Goal: Task Accomplishment & Management: Use online tool/utility

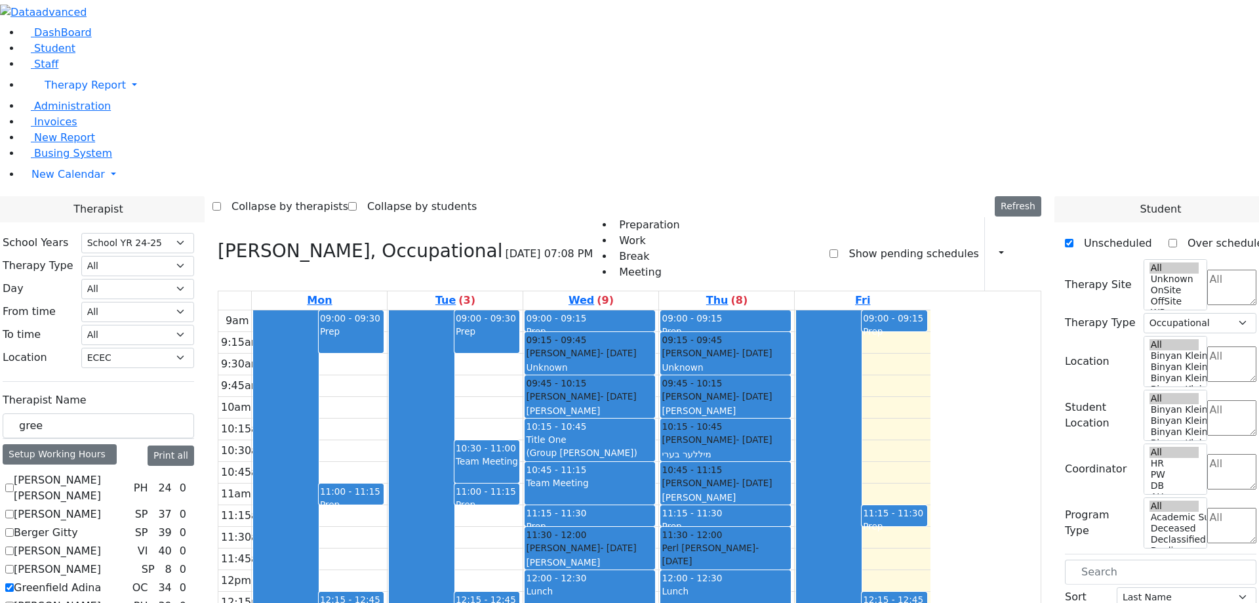
select select "210"
select select "33"
select select "1"
click at [1028, 243] on div at bounding box center [1025, 254] width 7 height 22
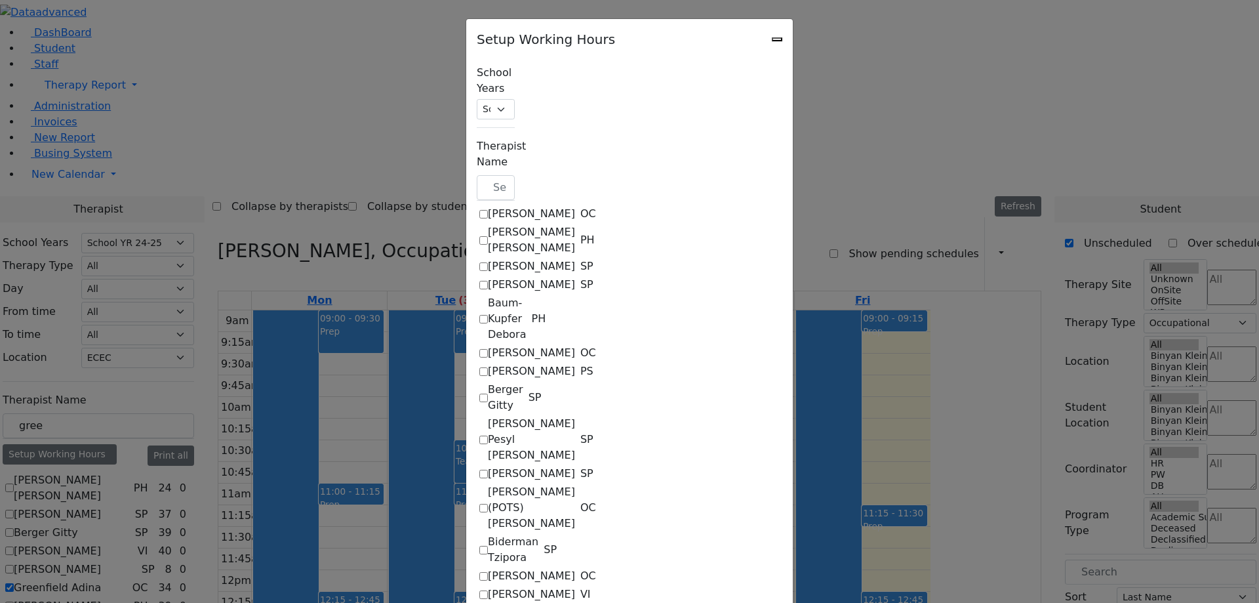
checkbox input "true"
select select "09:00:00"
select select "15:00:00"
select select "1"
select select "15:00:00"
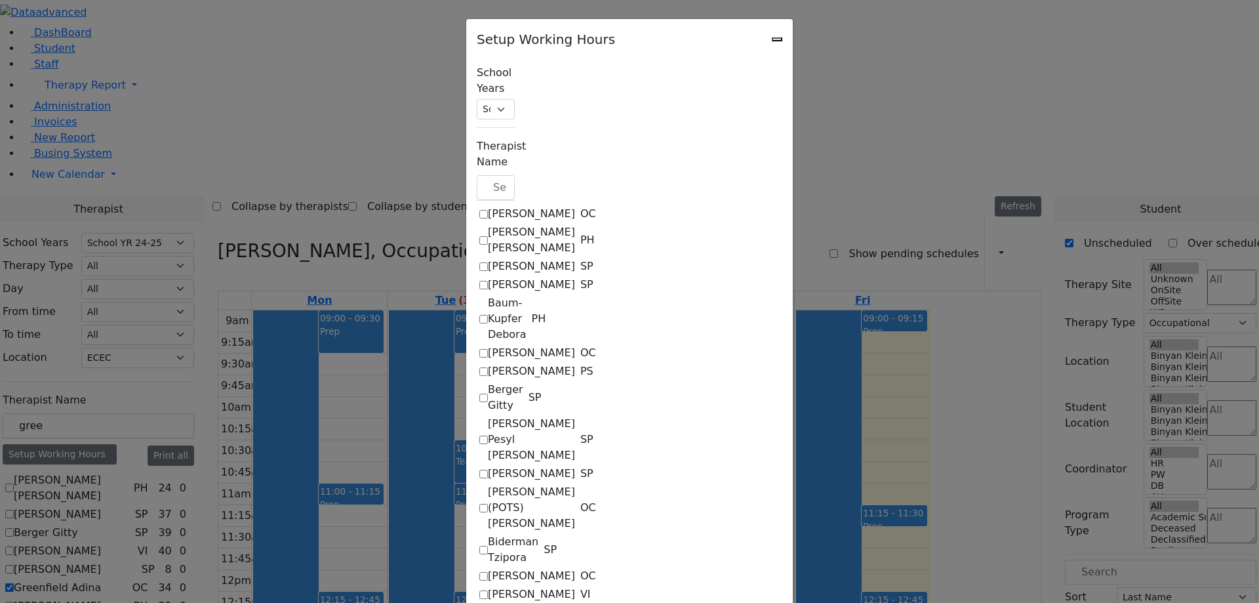
select select "19:00:00"
select select "09:00:00"
select select "15:00:00"
select select "1"
select select "15:00:00"
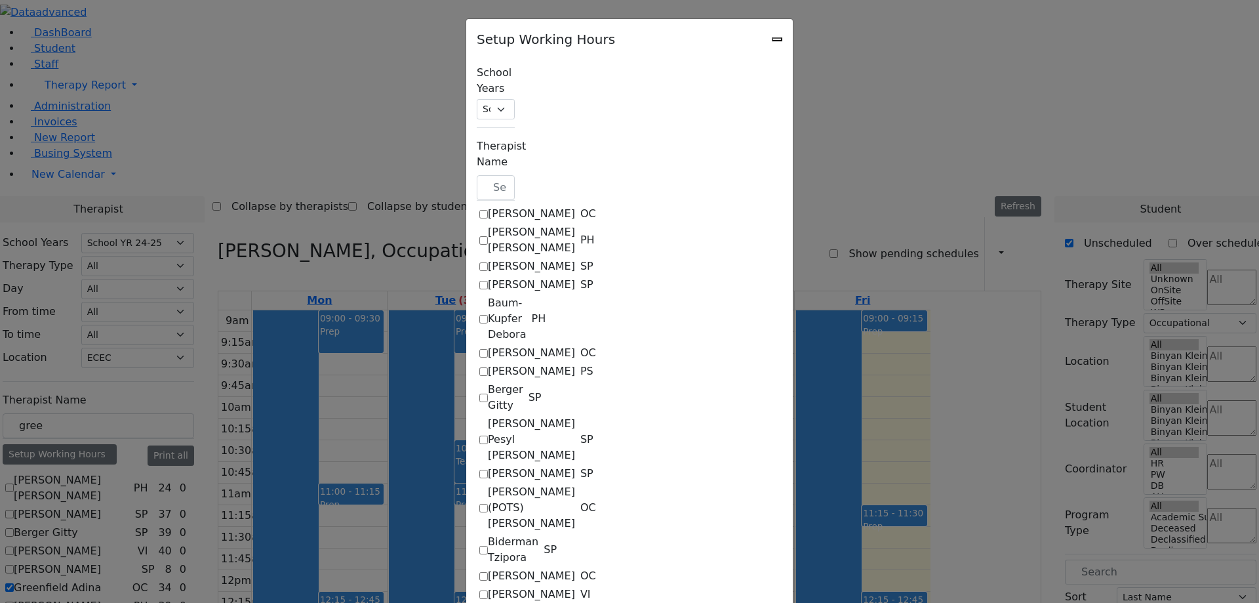
select select "19:00:00"
select select "09:00:00"
select select "15:00:00"
select select "33"
select select "15:00:00"
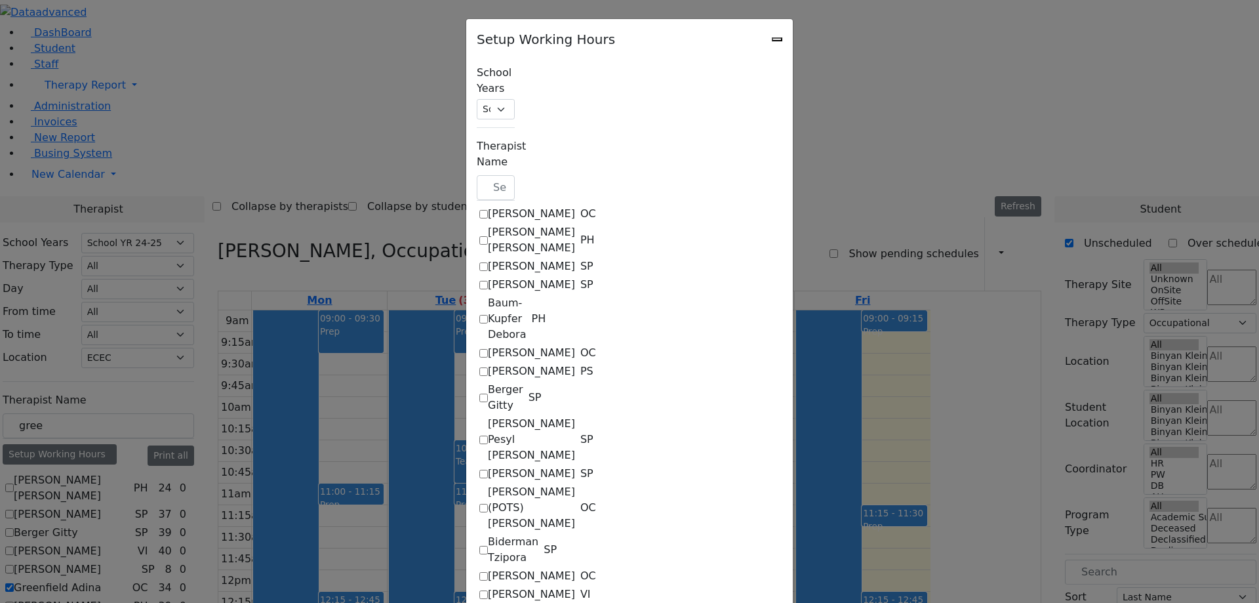
select select "19:00:00"
select select "09:00:00"
select select "15:00:00"
select select "33"
select select "15:00:00"
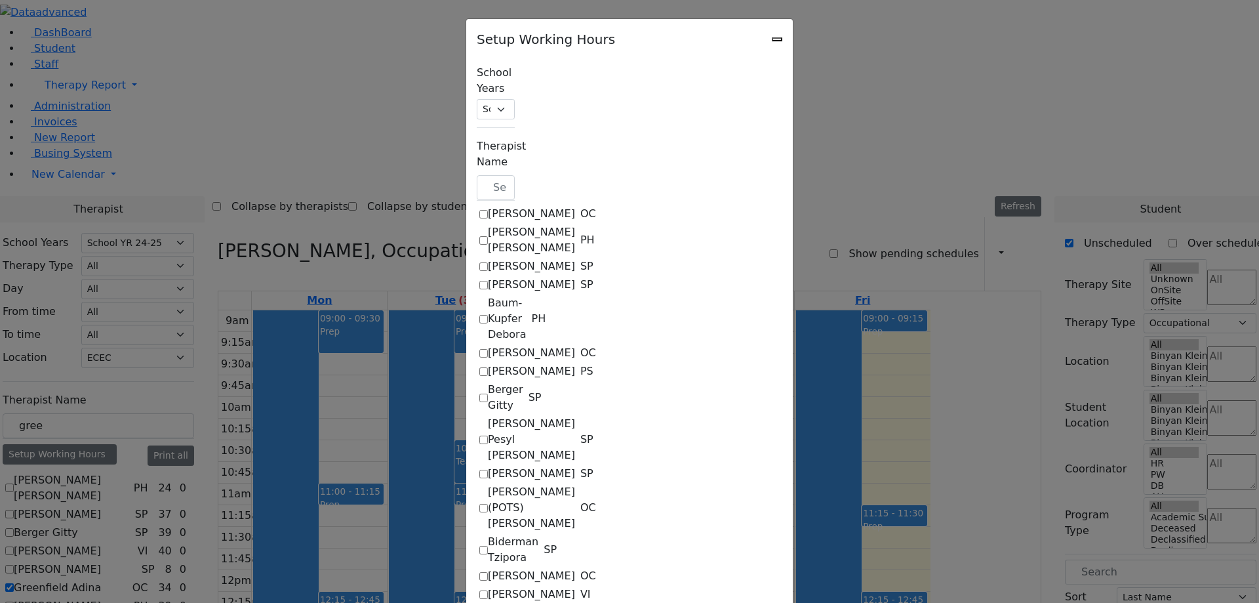
select select "19:00:00"
select select "09:00:00"
select select "14:00:00"
select select "1"
select select "15:00:00"
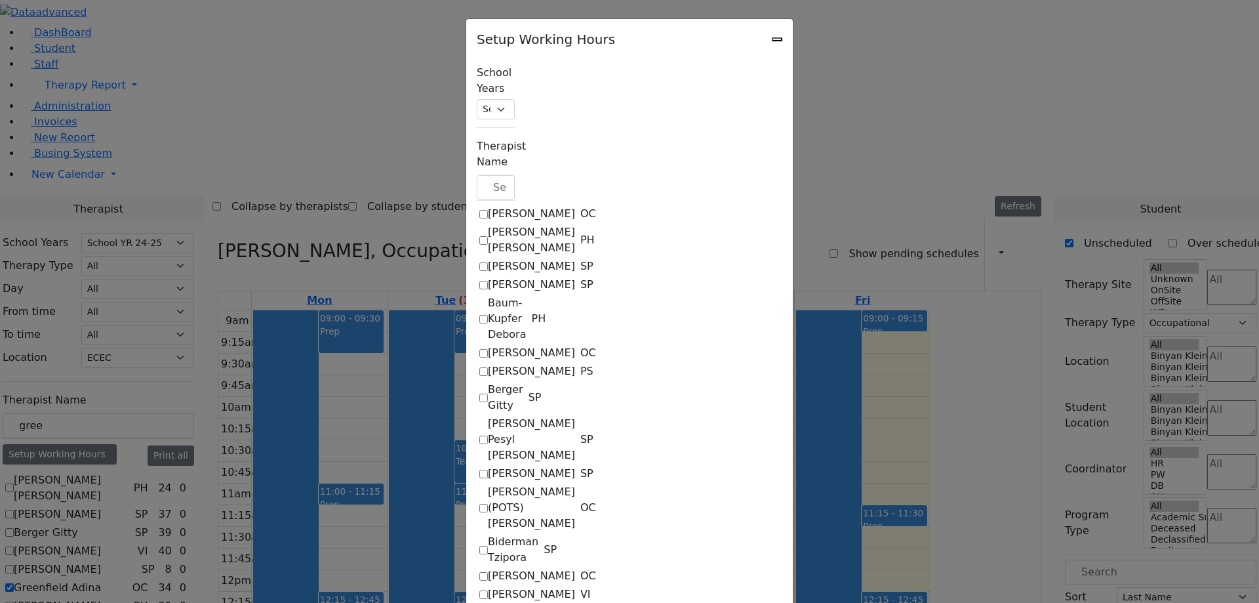
select select "19:00:00"
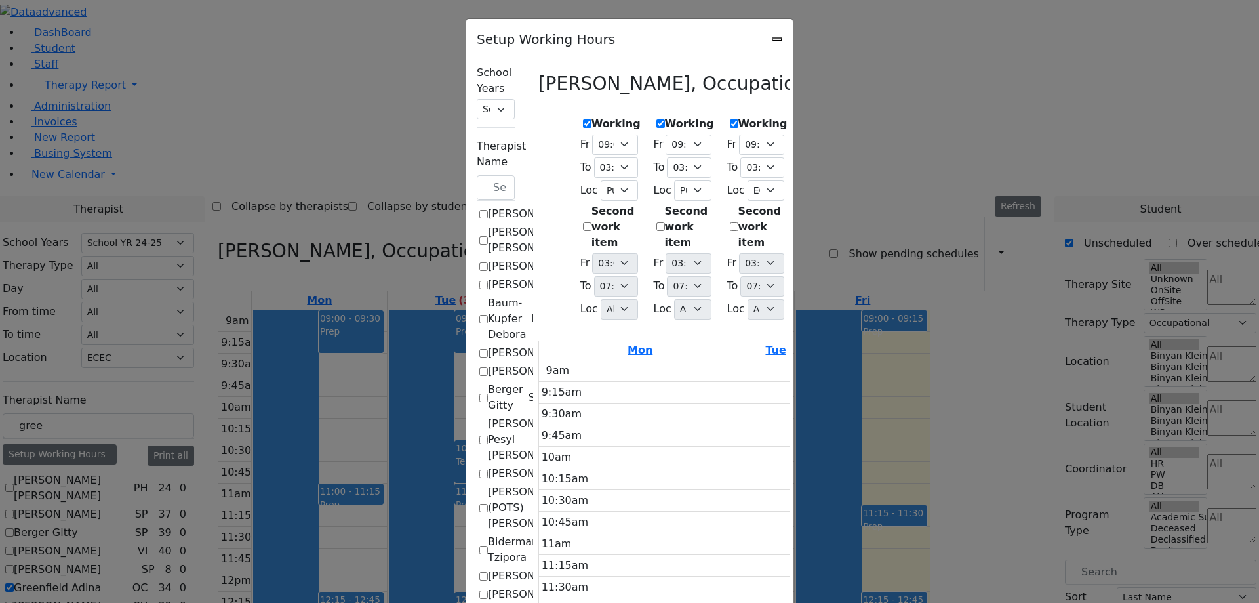
click at [777, 39] on icon "Close" at bounding box center [777, 39] width 0 height 0
checkbox input "false"
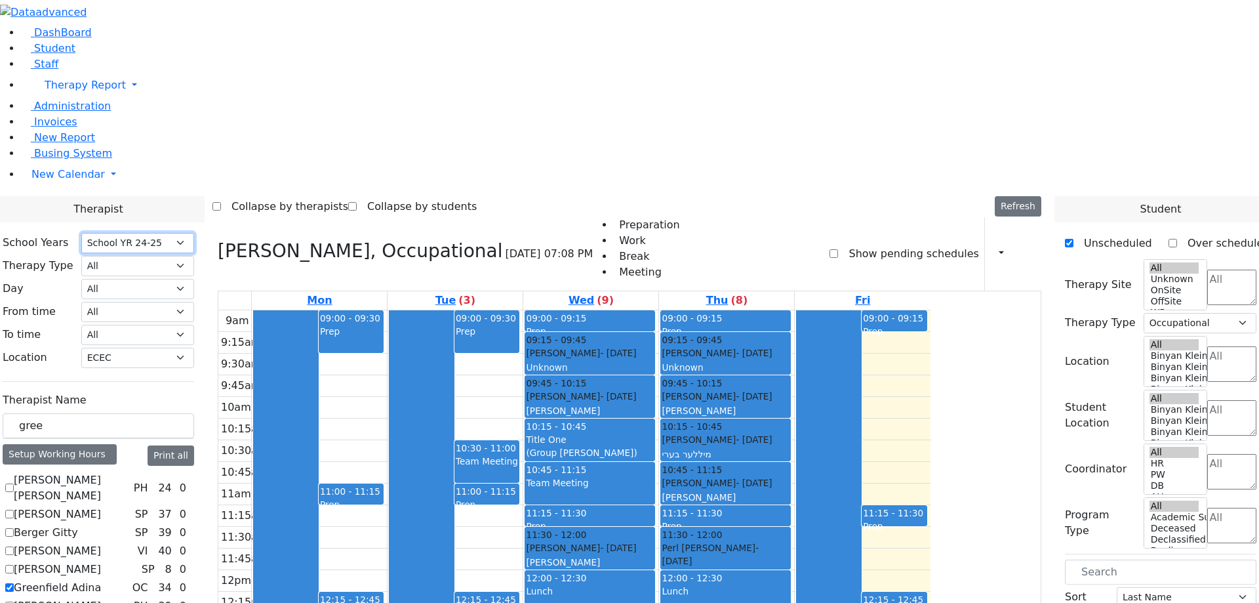
click at [194, 233] on select "Select School [GEOGRAPHIC_DATA] YR 25-26 Summer YR 25 School YR 24-25 Summer YR…" at bounding box center [137, 243] width 113 height 20
click at [194, 413] on input "gree" at bounding box center [99, 425] width 192 height 25
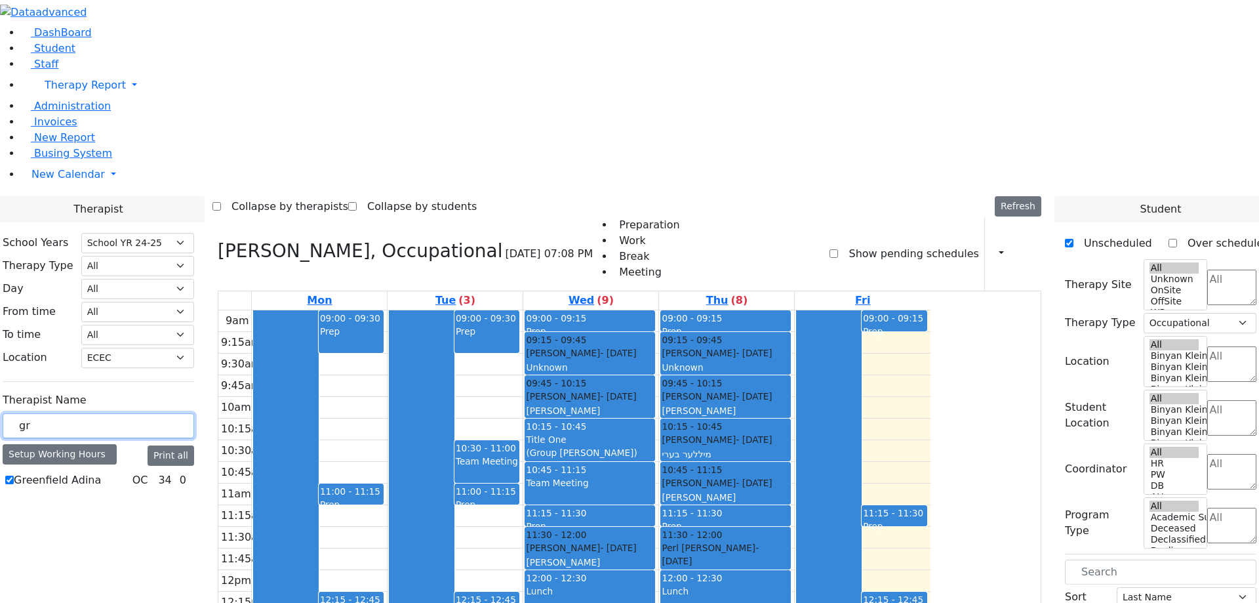
type input "g"
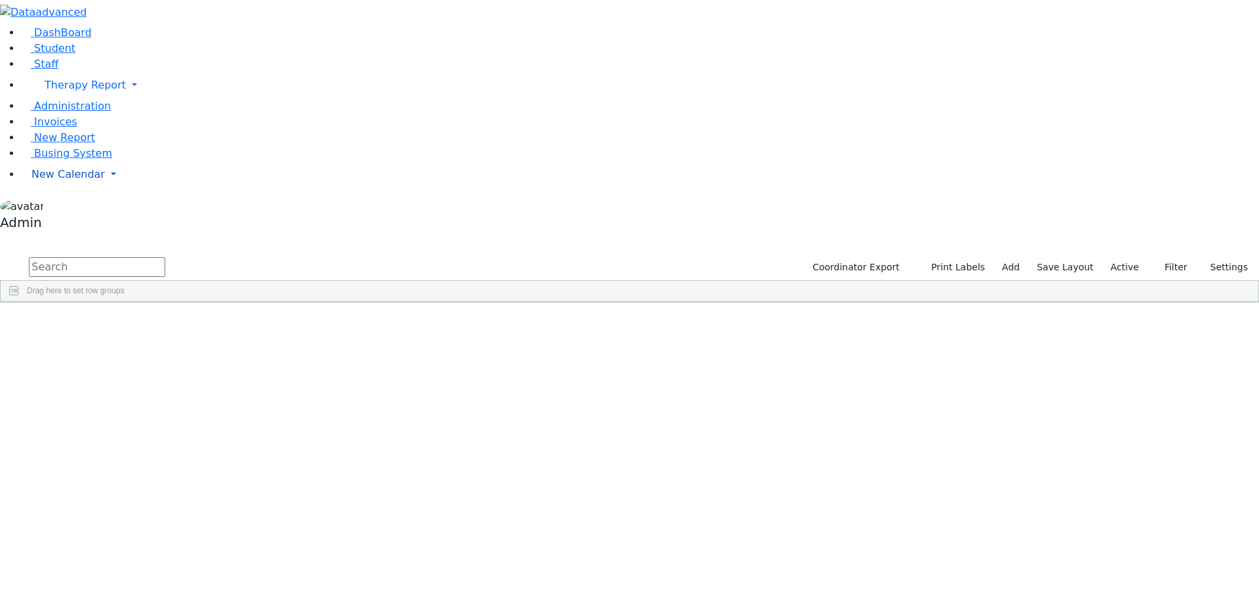
click at [58, 91] on span "New Calendar" at bounding box center [85, 85] width 81 height 12
click at [65, 209] on link "Calendar" at bounding box center [51, 201] width 47 height 16
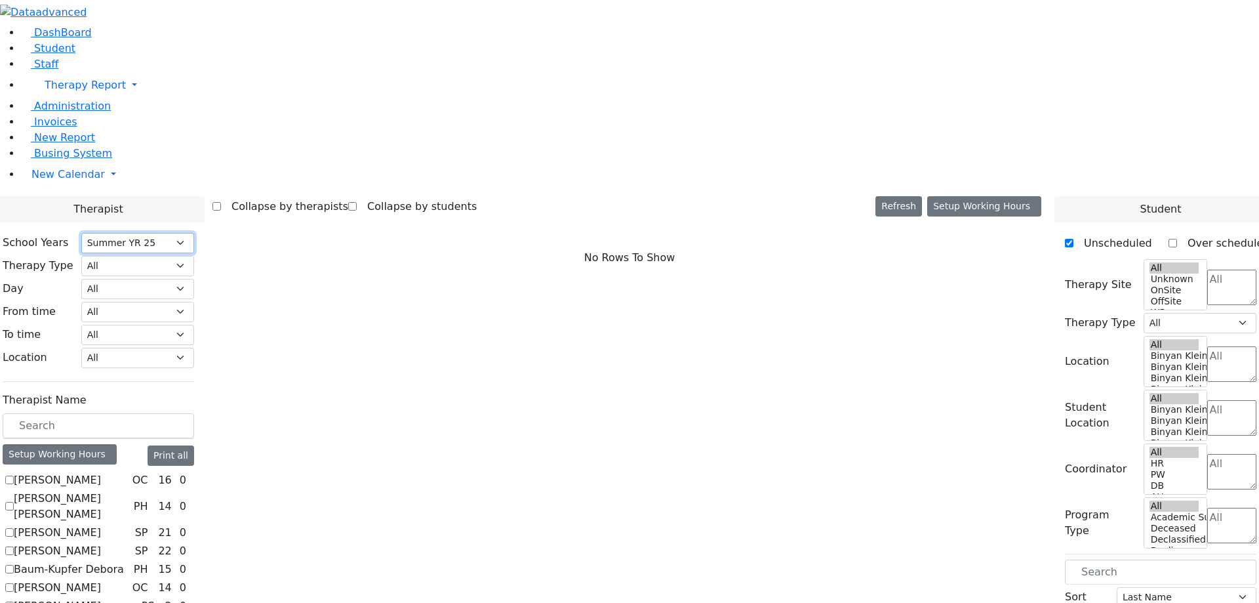
click at [194, 233] on select "Select School [GEOGRAPHIC_DATA] YR 25-26 Summer YR 25 School YR 24-25 Summer YR…" at bounding box center [137, 243] width 113 height 20
select select "210"
click at [194, 233] on select "Select School [GEOGRAPHIC_DATA] YR 25-26 Summer YR 25 School YR 24-25 Summer YR…" at bounding box center [137, 243] width 113 height 20
click at [194, 348] on select "All Binyan Klein 5 Binyan Klein 4 Binyan Klein 3 Binyan Klein 2 Binyan Klein 1 …" at bounding box center [137, 358] width 113 height 20
select select "33"
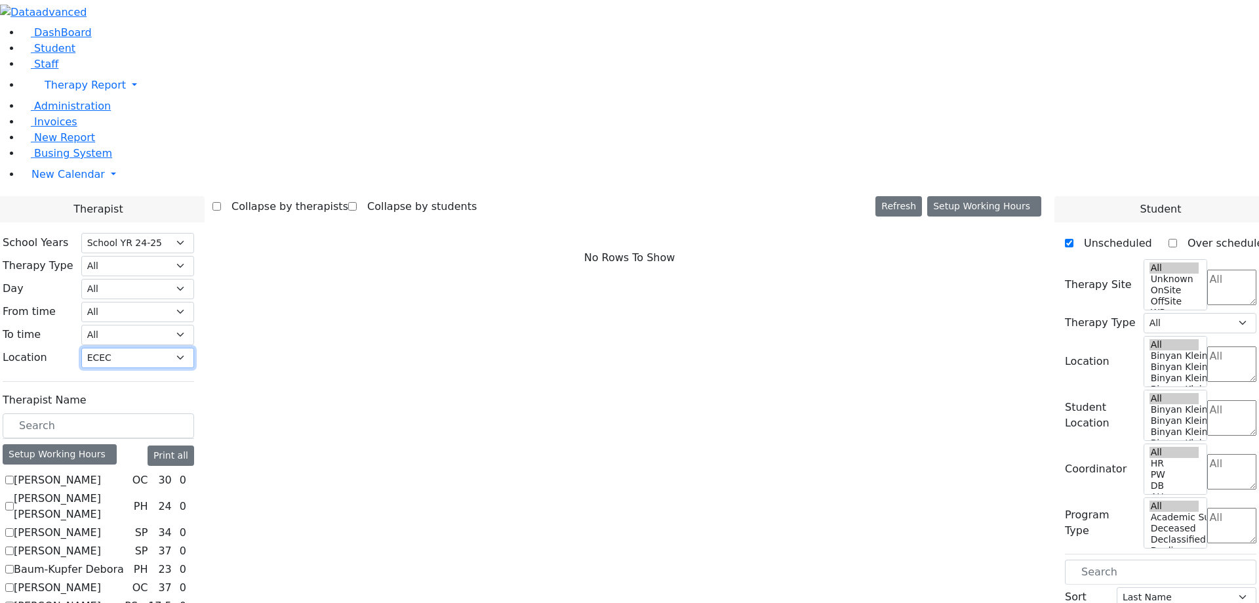
click at [194, 348] on select "All Binyan Klein 5 Binyan Klein 4 Binyan Klein 3 Binyan Klein 2 Binyan Klein 1 …" at bounding box center [137, 358] width 113 height 20
click at [101, 580] on label "Greenfield Adina" at bounding box center [57, 588] width 87 height 16
click at [14, 583] on input "Greenfield Adina" at bounding box center [9, 587] width 9 height 9
checkbox input "true"
select select "1"
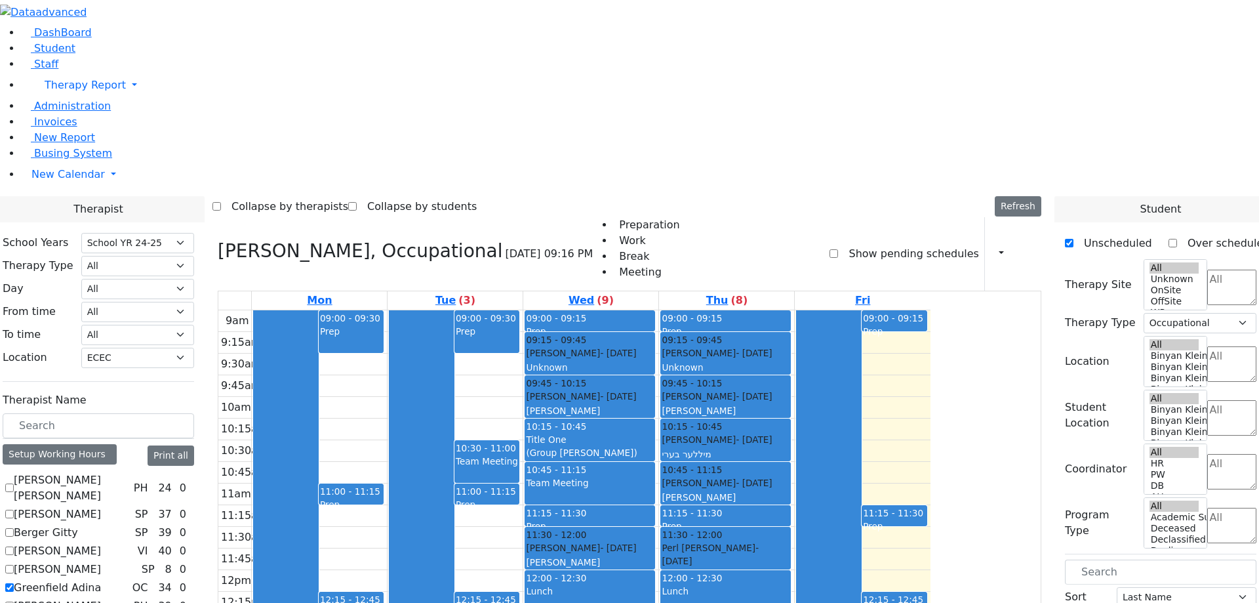
click at [815, 400] on div "9am 9:15am 9:30am 9:45am 10am 10:15am 10:30am 10:45am 11am 11:15am 11:30am 11:4…" at bounding box center [574, 569] width 712 height 519
drag, startPoint x: 475, startPoint y: 294, endPoint x: 471, endPoint y: 336, distance: 42.8
click at [471, 336] on div "9am 9:15am 9:30am 9:45am 10am 10:15am 10:30am 10:45am 11am 11:15am 11:30am 11:4…" at bounding box center [574, 569] width 712 height 519
drag, startPoint x: 596, startPoint y: 287, endPoint x: 597, endPoint y: 322, distance: 35.4
click at [597, 329] on div "9am 9:15am 9:30am 9:45am 10am 10:15am 10:30am 10:45am 11am 11:15am 11:30am 11:4…" at bounding box center [574, 569] width 712 height 519
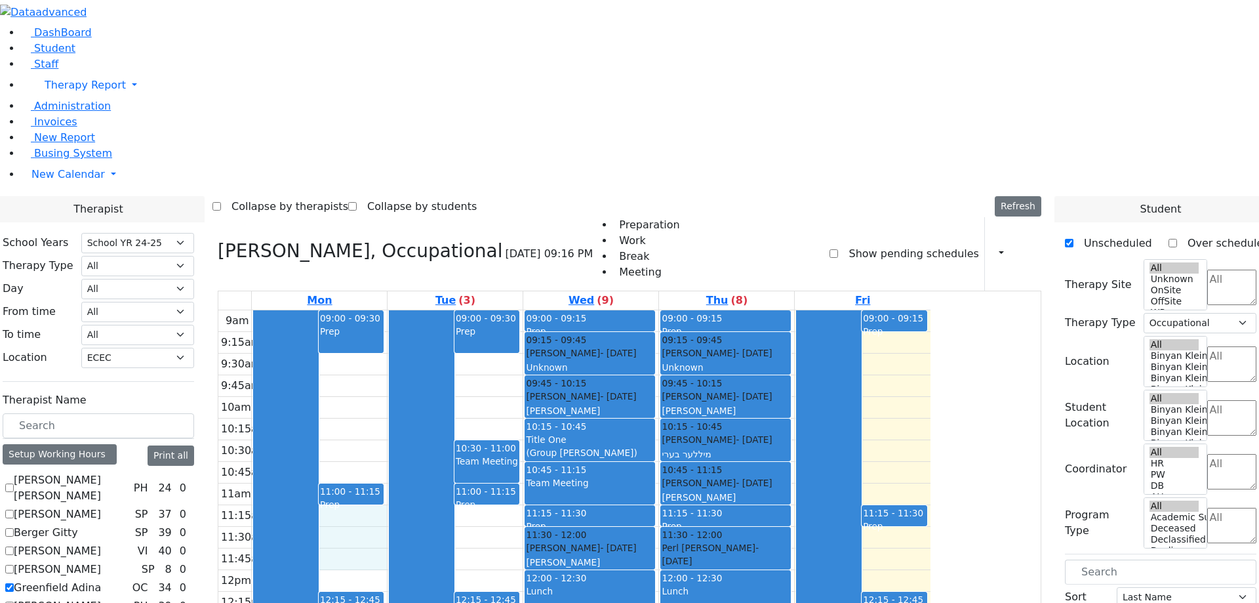
drag, startPoint x: 487, startPoint y: 287, endPoint x: 483, endPoint y: 330, distance: 42.8
click at [483, 330] on div "9am 9:15am 9:30am 9:45am 10am 10:15am 10:30am 10:45am 11am 11:15am 11:30am 11:4…" at bounding box center [574, 569] width 712 height 519
click at [633, 325] on div "9am 9:15am 9:30am 9:45am 10am 10:15am 10:30am 10:45am 11am 11:15am 11:30am 11:4…" at bounding box center [574, 569] width 712 height 519
drag, startPoint x: 1028, startPoint y: 305, endPoint x: 1028, endPoint y: 325, distance: 20.3
click at [931, 334] on div "9am 9:15am 9:30am 9:45am 10am 10:15am 10:30am 10:45am 11am 11:15am 11:30am 11:4…" at bounding box center [574, 569] width 712 height 519
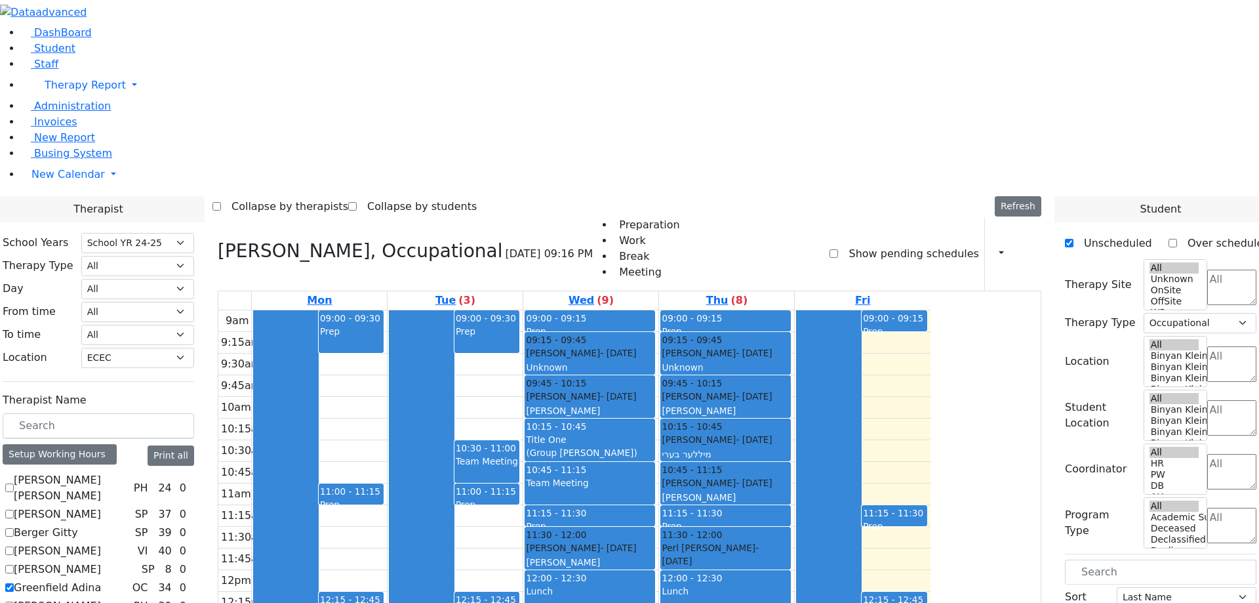
drag, startPoint x: 632, startPoint y: 455, endPoint x: 636, endPoint y: 504, distance: 48.7
click at [636, 504] on div "9am 9:15am 9:30am 9:45am 10am 10:15am 10:30am 10:45am 11am 11:15am 11:30am 11:4…" at bounding box center [574, 569] width 712 height 519
drag, startPoint x: 834, startPoint y: 392, endPoint x: 834, endPoint y: 407, distance: 15.1
click at [834, 411] on div "9am 9:15am 9:30am 9:45am 10am 10:15am 10:30am 10:45am 11am 11:15am 11:30am 11:4…" at bounding box center [574, 569] width 712 height 519
click at [851, 420] on div "9am 9:15am 9:30am 9:45am 10am 10:15am 10:30am 10:45am 11am 11:15am 11:30am 11:4…" at bounding box center [574, 569] width 712 height 519
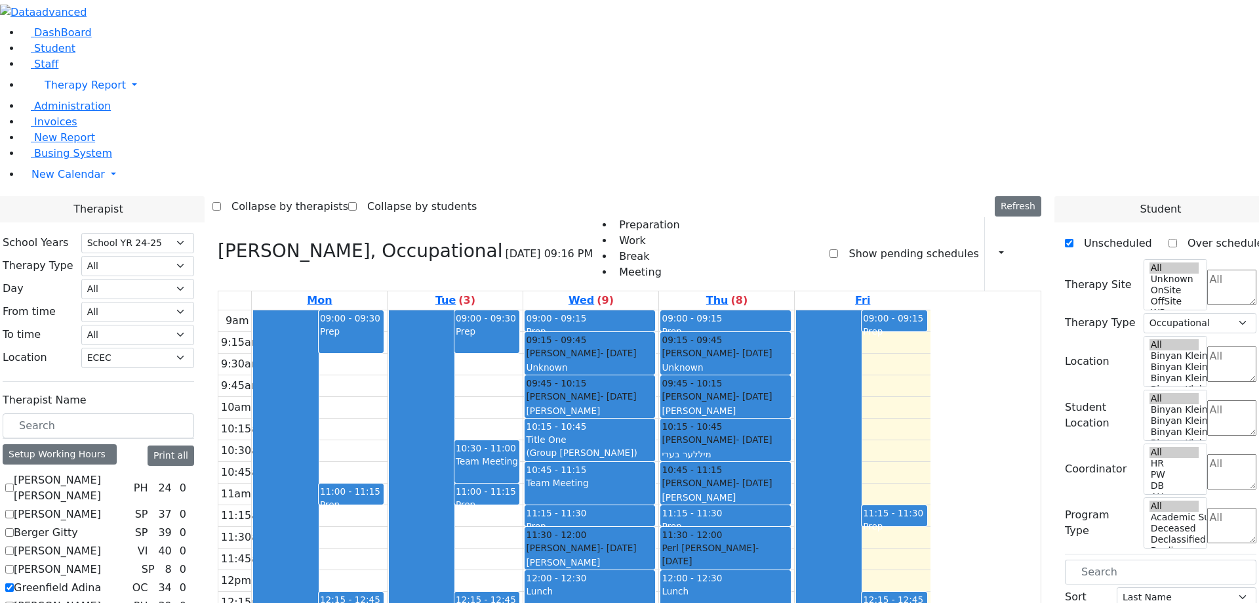
click at [851, 402] on div "9am 9:15am 9:30am 9:45am 10am 10:15am 10:30am 10:45am 11am 11:15am 11:30am 11:4…" at bounding box center [574, 569] width 712 height 519
click at [852, 415] on div "9am 9:15am 9:30am 9:45am 10am 10:15am 10:30am 10:45am 11am 11:15am 11:30am 11:4…" at bounding box center [574, 569] width 712 height 519
click at [853, 395] on div "9am 9:15am 9:30am 9:45am 10am 10:15am 10:30am 10:45am 11am 11:15am 11:30am 11:4…" at bounding box center [574, 569] width 712 height 519
click at [848, 416] on div "9am 9:15am 9:30am 9:45am 10am 10:15am 10:30am 10:45am 11am 11:15am 11:30am 11:4…" at bounding box center [574, 569] width 712 height 519
drag, startPoint x: 489, startPoint y: 288, endPoint x: 490, endPoint y: 333, distance: 44.6
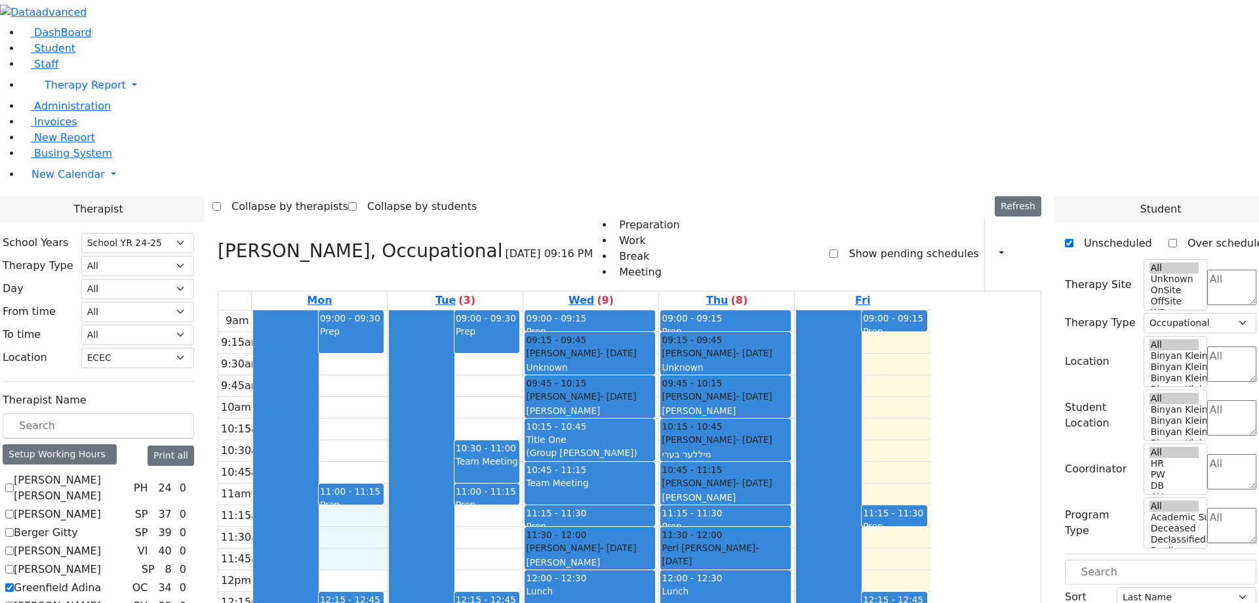
click at [490, 333] on div "9am 9:15am 9:30am 9:45am 10am 10:15am 10:30am 10:45am 11am 11:15am 11:30am 11:4…" at bounding box center [574, 569] width 712 height 519
drag, startPoint x: 626, startPoint y: 283, endPoint x: 630, endPoint y: 331, distance: 47.3
click at [630, 331] on div "9am 9:15am 9:30am 9:45am 10am 10:15am 10:30am 10:45am 11am 11:15am 11:30am 11:4…" at bounding box center [574, 569] width 712 height 519
drag, startPoint x: 610, startPoint y: 136, endPoint x: 618, endPoint y: 197, distance: 62.1
click at [618, 310] on div "9am 9:15am 9:30am 9:45am 10am 10:15am 10:30am 10:45am 11am 11:15am 11:30am 11:4…" at bounding box center [574, 569] width 712 height 519
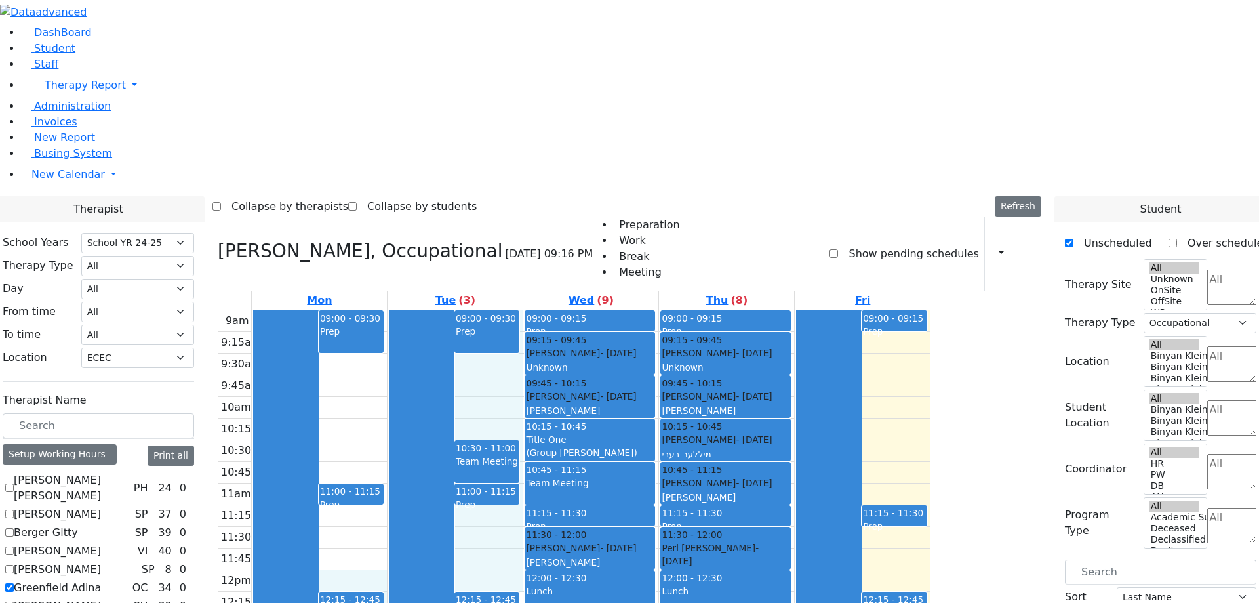
drag, startPoint x: 475, startPoint y: 354, endPoint x: 620, endPoint y: 350, distance: 145.0
click at [620, 350] on div "9am 9:15am 9:30am 9:45am 10am 10:15am 10:30am 10:45am 11am 11:15am 11:30am 11:4…" at bounding box center [574, 569] width 712 height 519
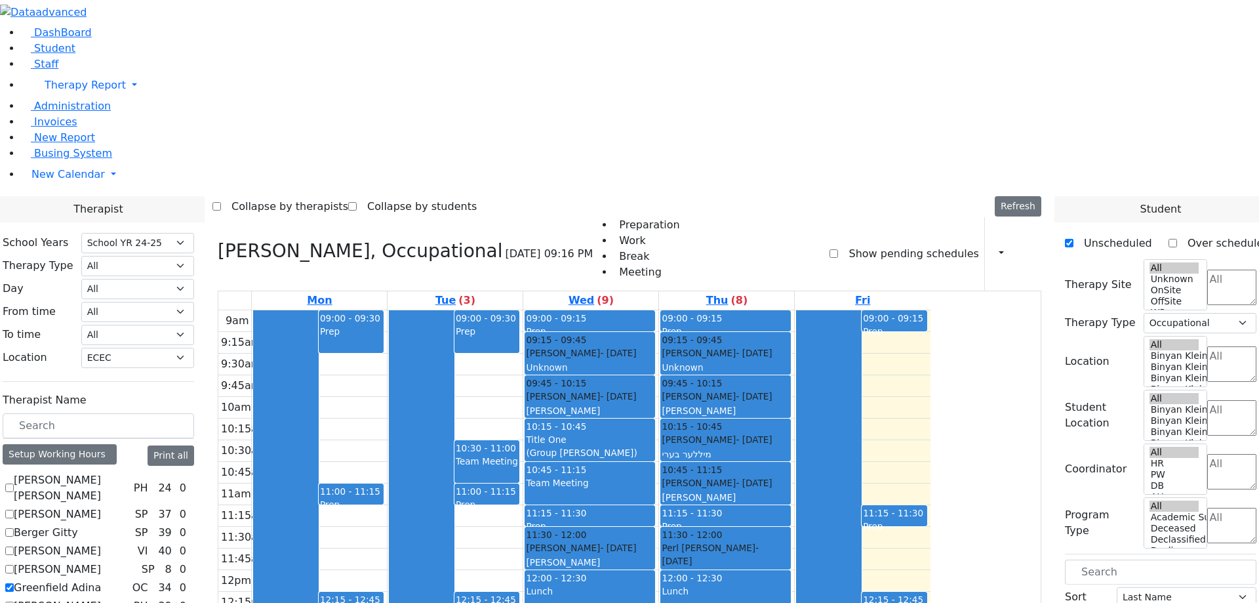
drag, startPoint x: 477, startPoint y: 432, endPoint x: 477, endPoint y: 495, distance: 62.3
click at [477, 501] on div "9am 9:15am 9:30am 9:45am 10am 10:15am 10:30am 10:45am 11am 11:15am 11:30am 11:4…" at bounding box center [574, 569] width 712 height 519
drag, startPoint x: 468, startPoint y: 435, endPoint x: 468, endPoint y: 538, distance: 103.0
click at [468, 548] on div "9am 9:15am 9:30am 9:45am 10am 10:15am 10:30am 10:45am 11am 11:15am 11:30am 11:4…" at bounding box center [574, 569] width 712 height 519
drag, startPoint x: 474, startPoint y: 438, endPoint x: 475, endPoint y: 497, distance: 59.1
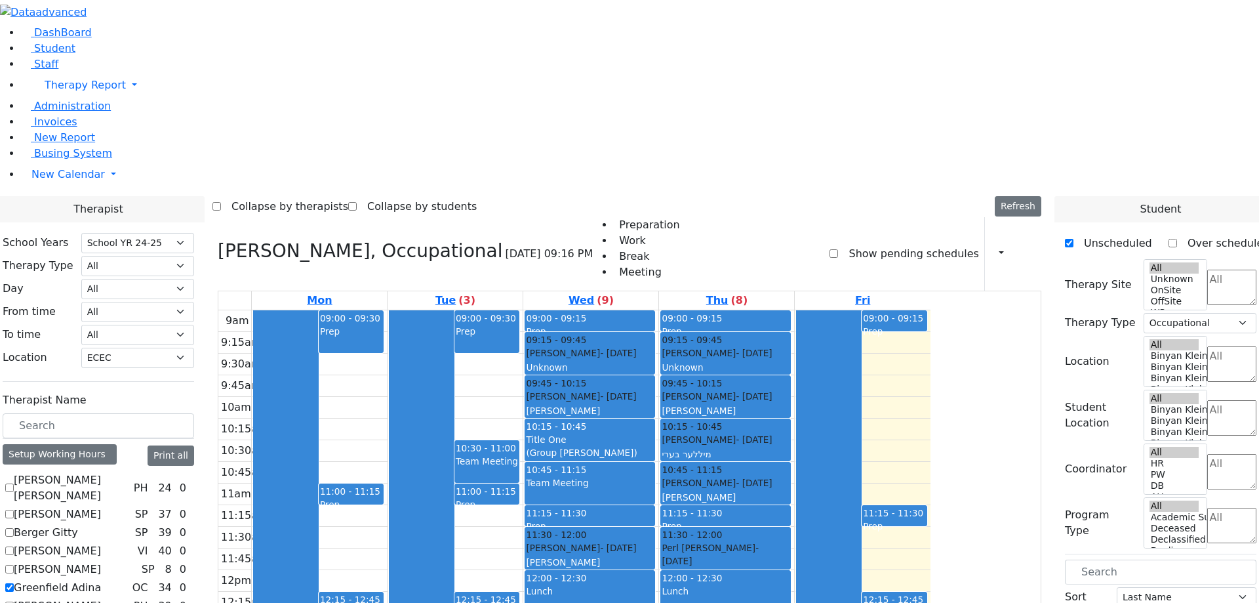
click at [475, 511] on div "9am 9:15am 9:30am 9:45am 10am 10:15am 10:30am 10:45am 11am 11:15am 11:30am 11:4…" at bounding box center [574, 569] width 712 height 519
drag, startPoint x: 470, startPoint y: 438, endPoint x: 480, endPoint y: 509, distance: 71.6
click at [480, 509] on div "9am 9:15am 9:30am 9:45am 10am 10:15am 10:30am 10:45am 11am 11:15am 11:30am 11:4…" at bounding box center [574, 569] width 712 height 519
drag, startPoint x: 496, startPoint y: 173, endPoint x: 488, endPoint y: 247, distance: 73.9
click at [488, 310] on div "9am 9:15am 9:30am 9:45am 10am 10:15am 10:30am 10:45am 11am 11:15am 11:30am 11:4…" at bounding box center [574, 569] width 712 height 519
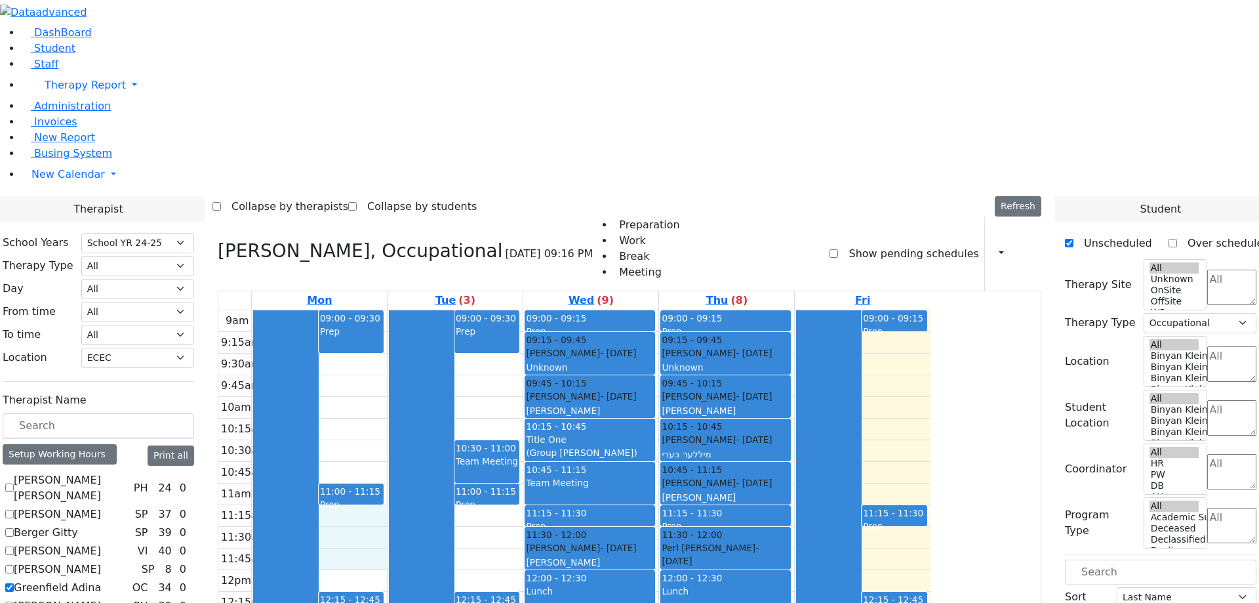
drag, startPoint x: 475, startPoint y: 288, endPoint x: 478, endPoint y: 321, distance: 33.6
click at [478, 325] on div "9am 9:15am 9:30am 9:45am 10am 10:15am 10:30am 10:45am 11am 11:15am 11:30am 11:4…" at bounding box center [574, 569] width 712 height 519
drag, startPoint x: 478, startPoint y: 435, endPoint x: 486, endPoint y: 502, distance: 67.4
click at [486, 502] on div "9am 9:15am 9:30am 9:45am 10am 10:15am 10:30am 10:45am 11am 11:15am 11:30am 11:4…" at bounding box center [574, 569] width 712 height 519
drag, startPoint x: 486, startPoint y: 520, endPoint x: 486, endPoint y: 571, distance: 51.2
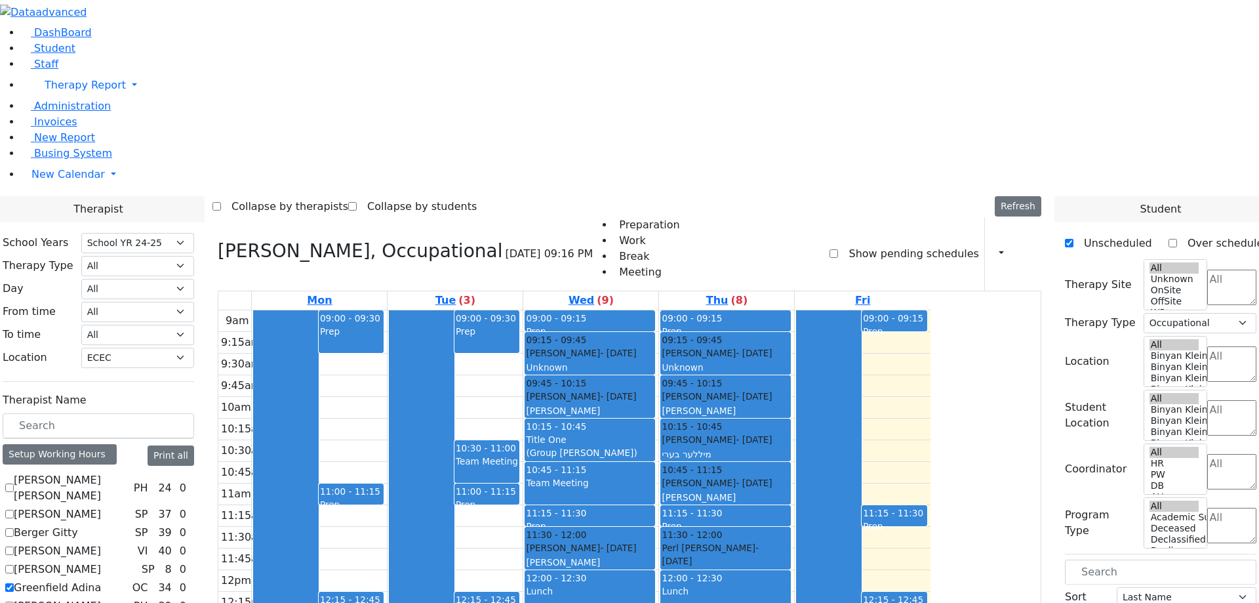
click at [486, 571] on div "9am 9:15am 9:30am 9:45am 10am 10:15am 10:30am 10:45am 11am 11:15am 11:30am 11:4…" at bounding box center [574, 569] width 712 height 519
drag, startPoint x: 610, startPoint y: 456, endPoint x: 610, endPoint y: 506, distance: 49.8
click at [610, 506] on div "9am 9:15am 9:30am 9:45am 10am 10:15am 10:30am 10:45am 11am 11:15am 11:30am 11:4…" at bounding box center [574, 569] width 712 height 519
click at [847, 414] on div "9am 9:15am 9:30am 9:45am 10am 10:15am 10:30am 10:45am 11am 11:15am 11:30am 11:4…" at bounding box center [574, 569] width 712 height 519
click at [69, 91] on span "New Calendar" at bounding box center [85, 85] width 81 height 12
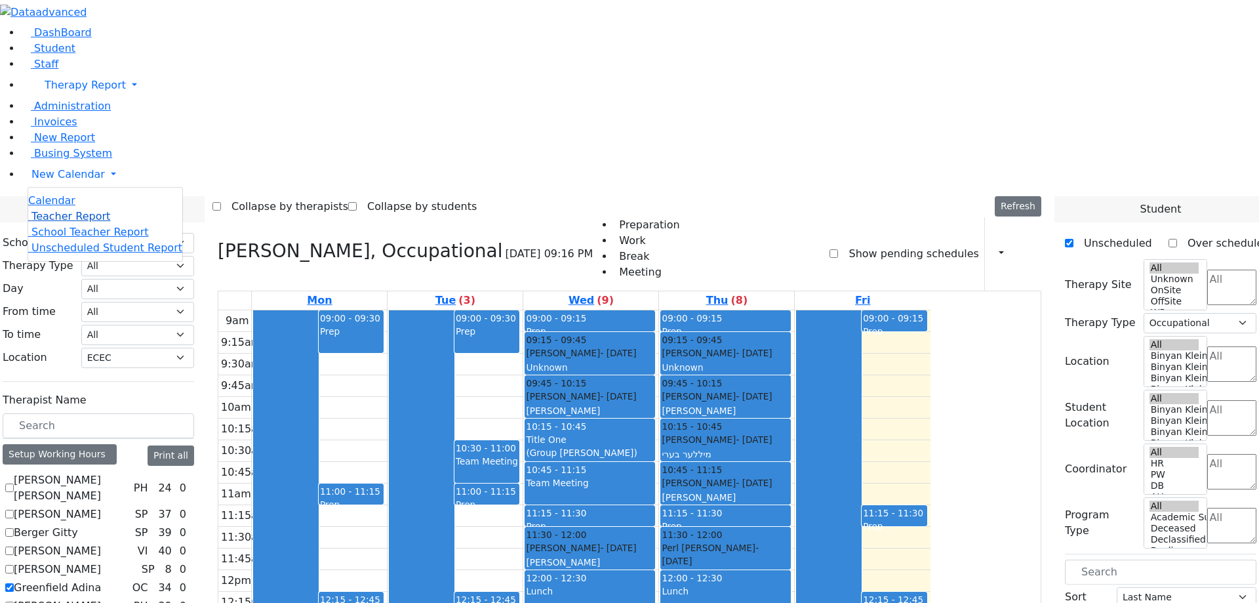
click at [59, 222] on span "Teacher Report" at bounding box center [70, 216] width 79 height 12
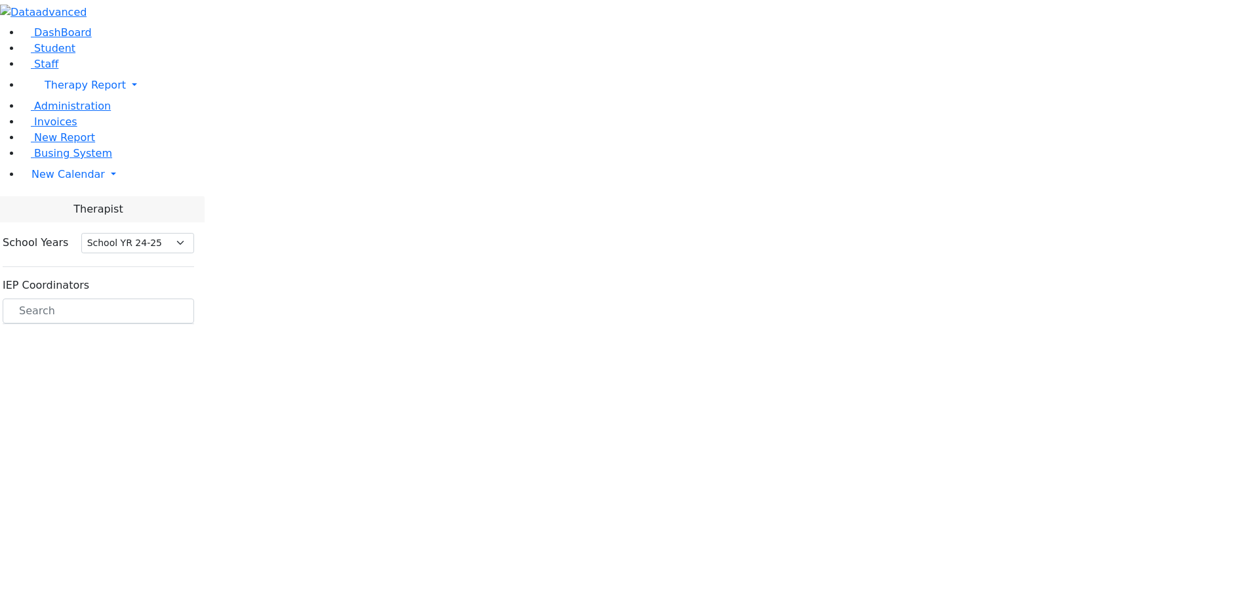
select select "210"
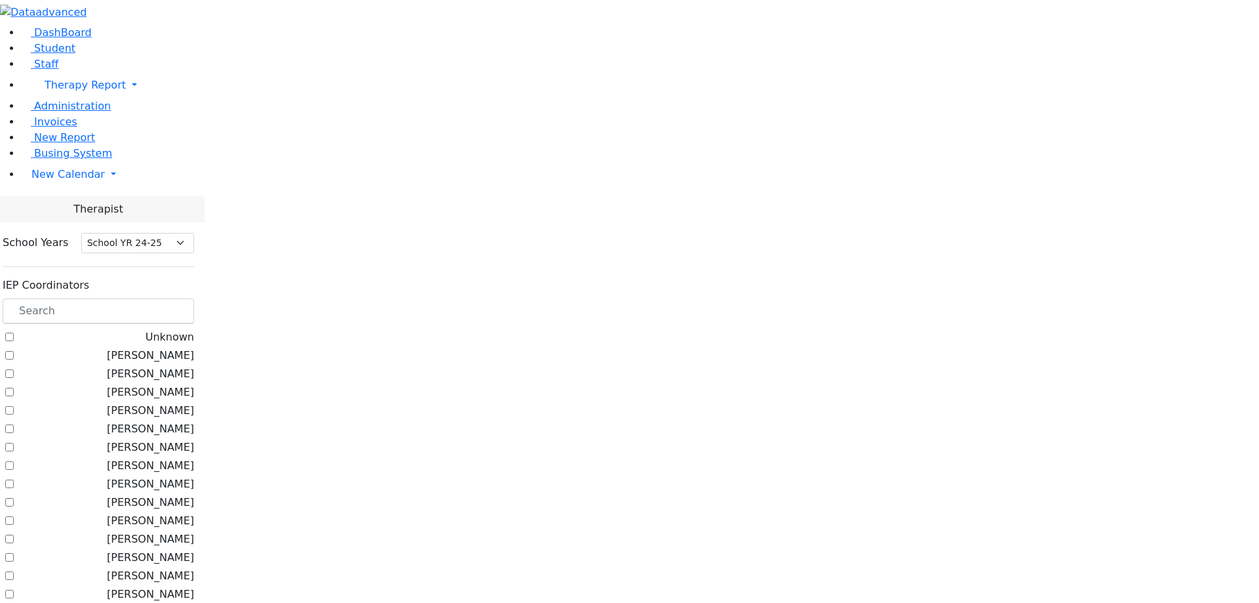
click at [194, 366] on label "[PERSON_NAME]" at bounding box center [150, 374] width 87 height 16
click at [14, 369] on input "[PERSON_NAME]" at bounding box center [9, 373] width 9 height 9
checkbox input "true"
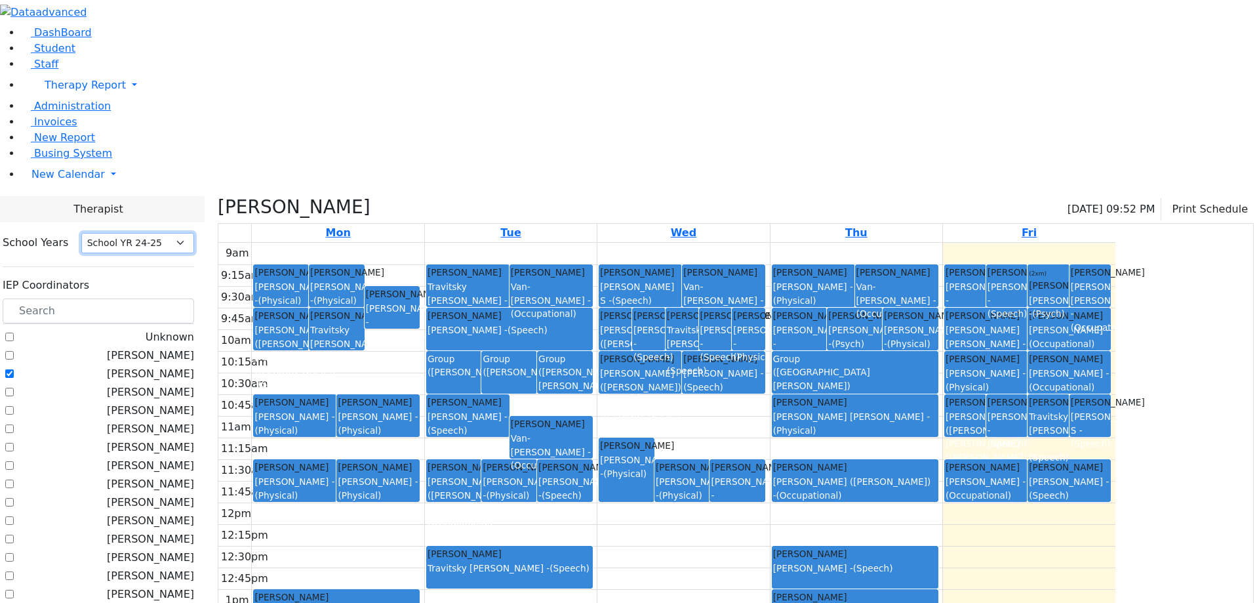
click at [194, 233] on select "Select School YR School YR 25-26 Summer YR 25 School YR 24-25 Summer YR 24 Scho…" at bounding box center [137, 243] width 113 height 20
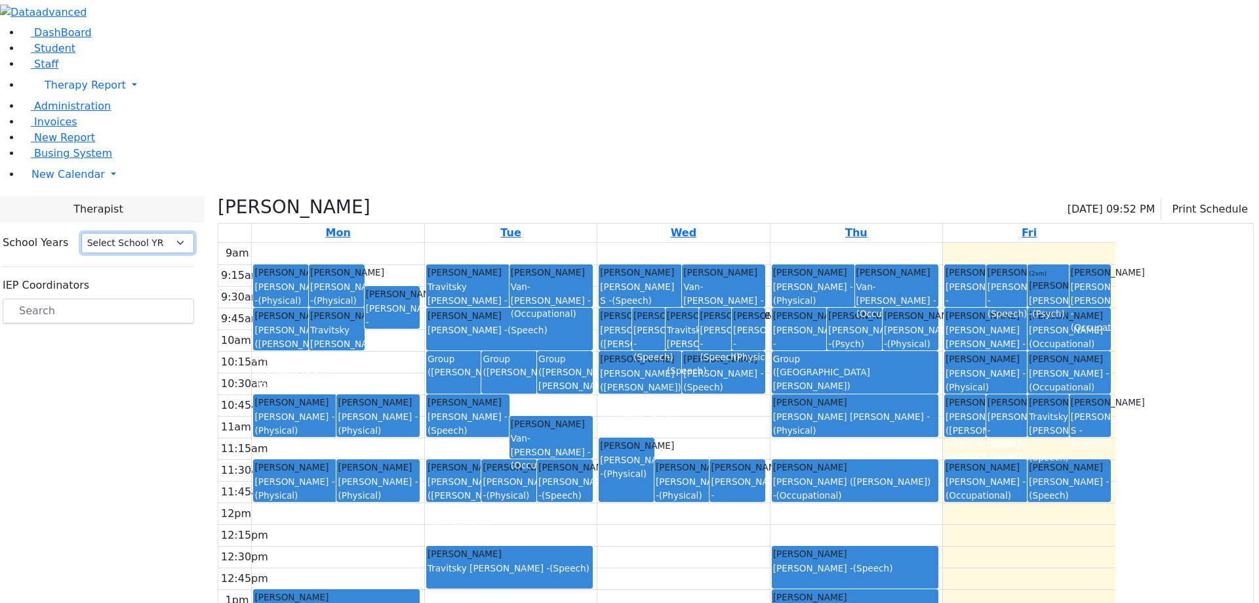
click at [194, 233] on select "Select School YR School YR 25-26 Summer YR 25 School YR 24-25 Summer YR 24 Scho…" at bounding box center [137, 243] width 113 height 20
click at [194, 233] on select "Select School [GEOGRAPHIC_DATA] YR 25-26 Summer YR 25 School YR 24-25 Summer YR…" at bounding box center [137, 243] width 113 height 20
select select "211"
click at [194, 233] on select "Select School [GEOGRAPHIC_DATA] YR 25-26 Summer YR 25 School YR 24-25 Summer YR…" at bounding box center [137, 243] width 113 height 20
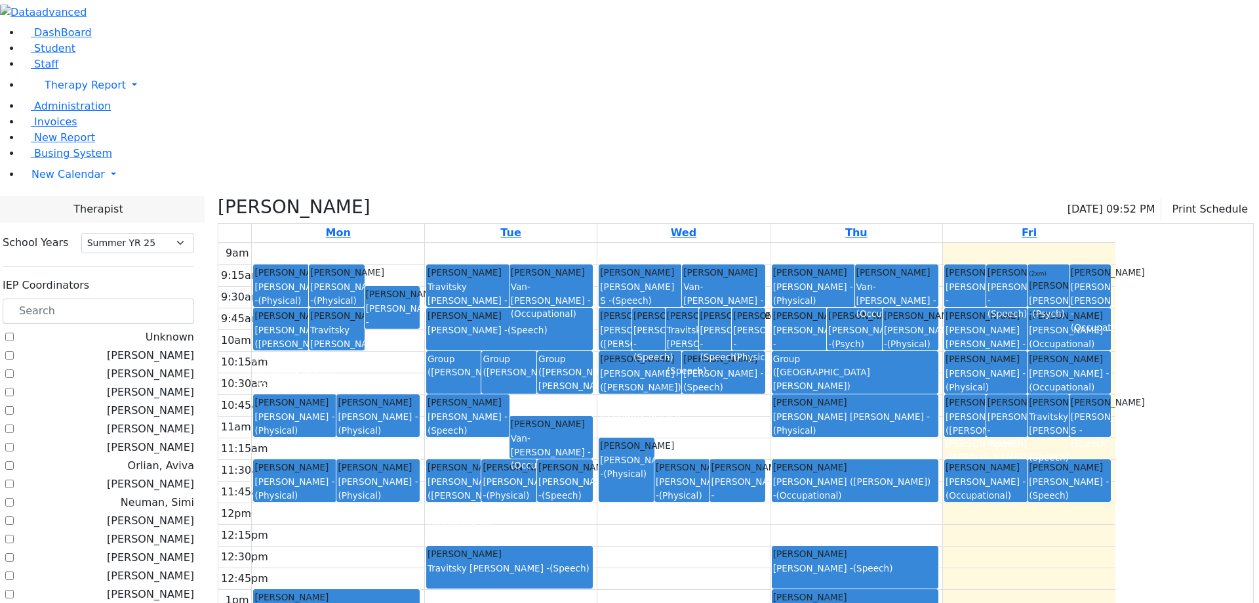
click at [194, 366] on label "[PERSON_NAME]" at bounding box center [150, 374] width 87 height 16
click at [14, 369] on input "[PERSON_NAME]" at bounding box center [9, 373] width 9 height 9
checkbox input "true"
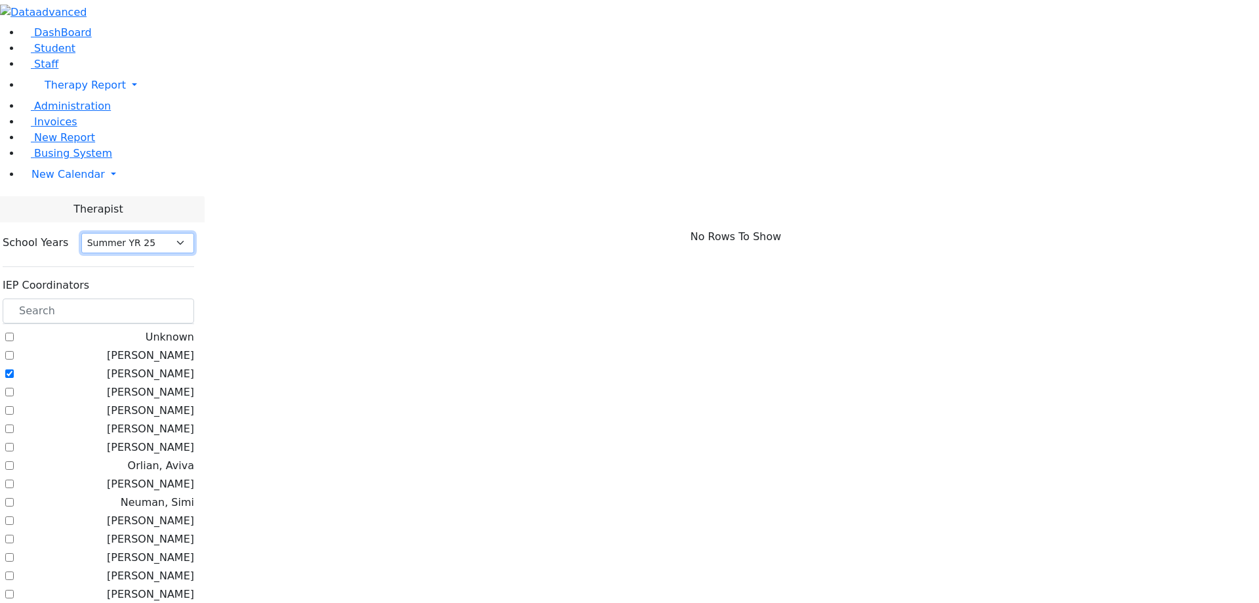
click at [194, 233] on select "Select School [GEOGRAPHIC_DATA] YR 25-26 Summer YR 25 School YR 24-25 Summer YR…" at bounding box center [137, 243] width 113 height 20
select select "210"
click at [194, 233] on select "Select School [GEOGRAPHIC_DATA] YR 25-26 Summer YR 25 School YR 24-25 Summer YR…" at bounding box center [137, 243] width 113 height 20
click at [194, 366] on label "[PERSON_NAME]" at bounding box center [150, 374] width 87 height 16
click at [14, 369] on input "[PERSON_NAME]" at bounding box center [9, 373] width 9 height 9
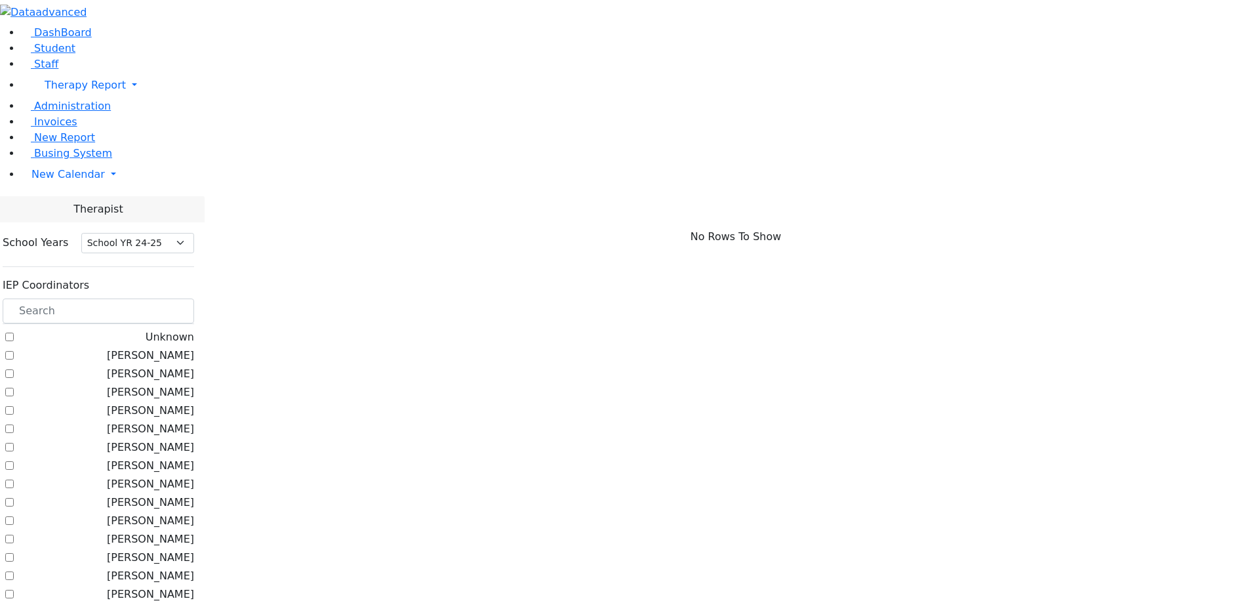
checkbox input "true"
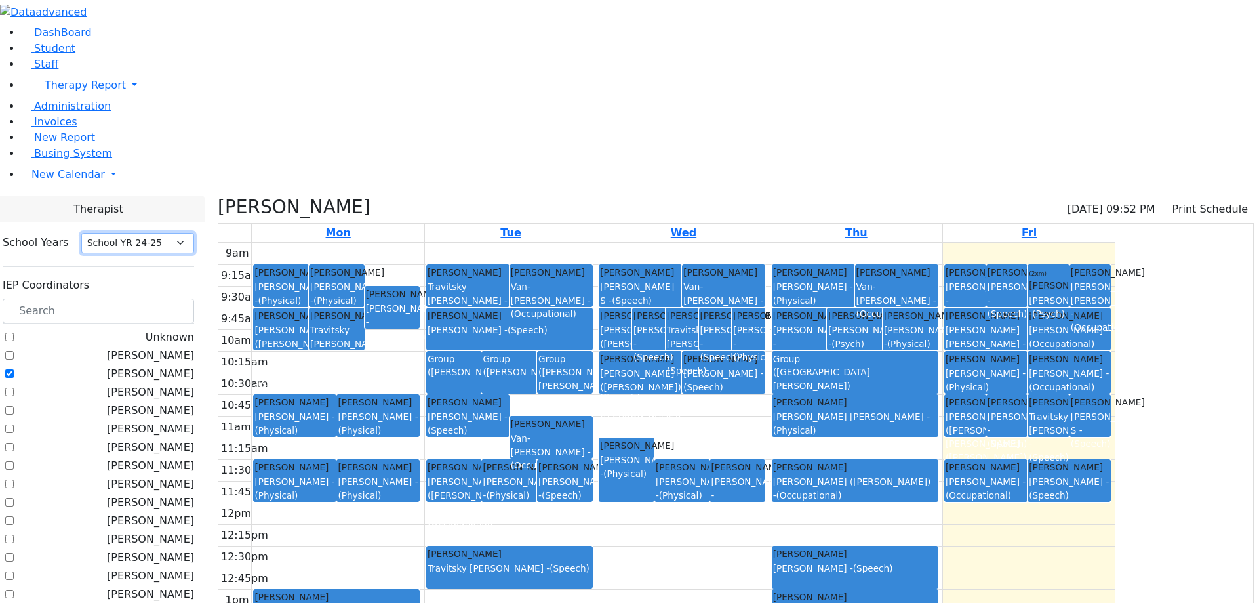
click at [194, 233] on select "Select School YR School YR 25-26 Summer YR 25 School YR 24-25 Summer YR 24 Scho…" at bounding box center [137, 243] width 113 height 20
select select "211"
click at [194, 233] on select "Select School YR School YR 25-26 Summer YR 25 School YR 24-25 Summer YR 24 Scho…" at bounding box center [137, 243] width 113 height 20
click at [194, 366] on label "[PERSON_NAME]" at bounding box center [150, 374] width 87 height 16
click at [14, 369] on input "[PERSON_NAME]" at bounding box center [9, 373] width 9 height 9
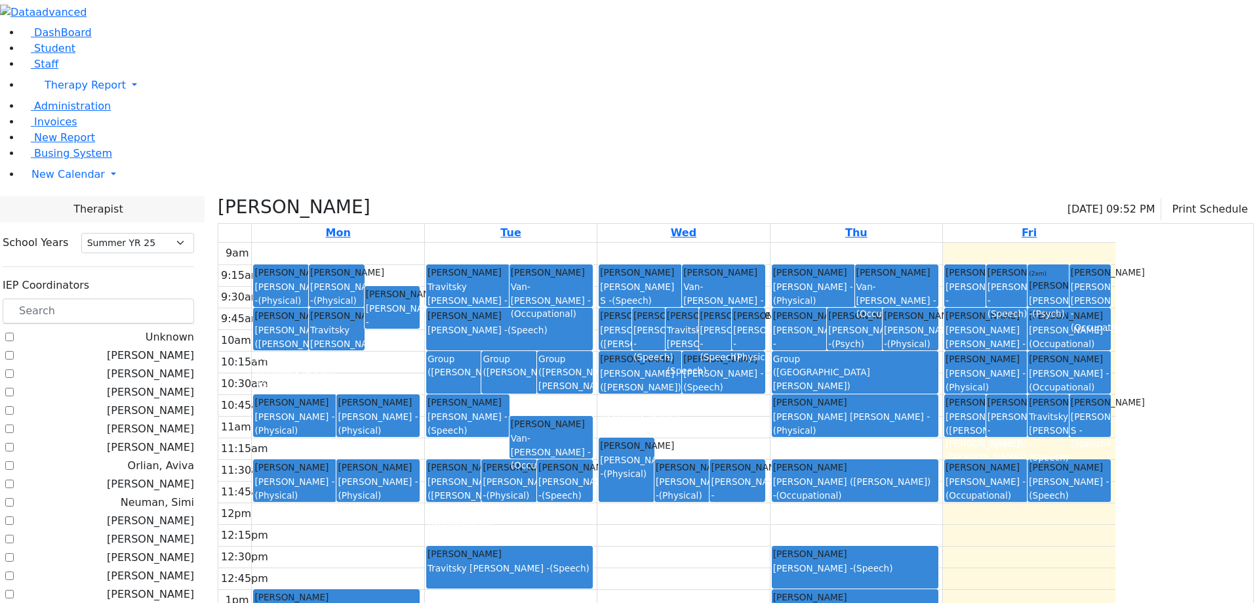
checkbox input "true"
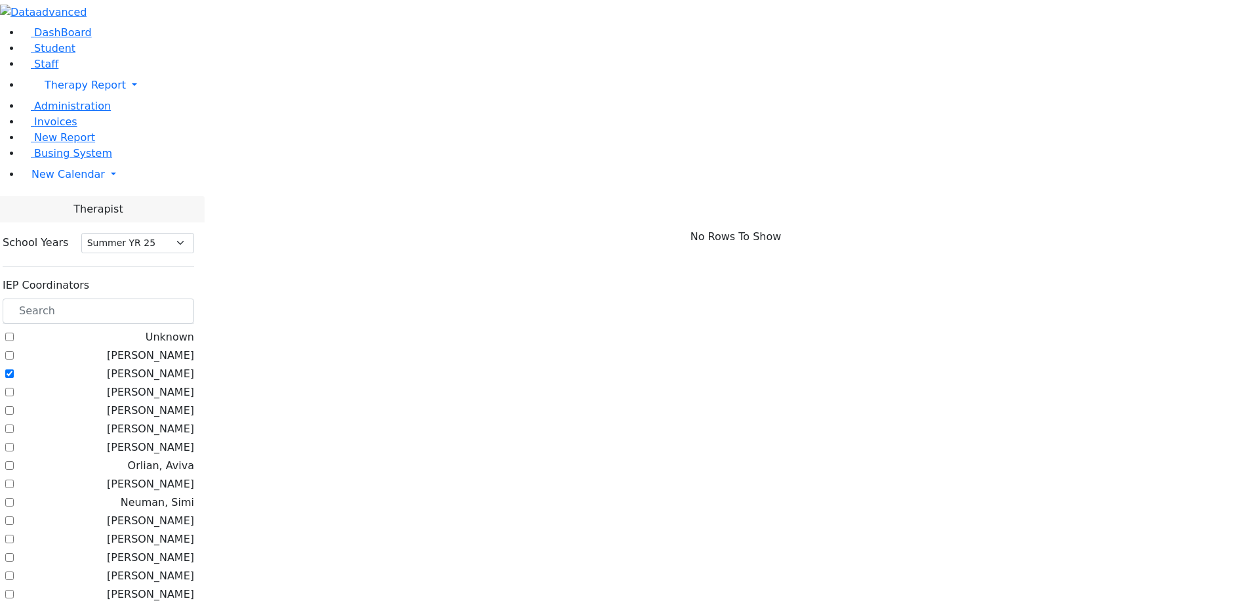
click at [194, 384] on label "[PERSON_NAME]" at bounding box center [150, 392] width 87 height 16
click at [14, 388] on input "Kosowsky, Elana" at bounding box center [9, 392] width 9 height 9
checkbox input "true"
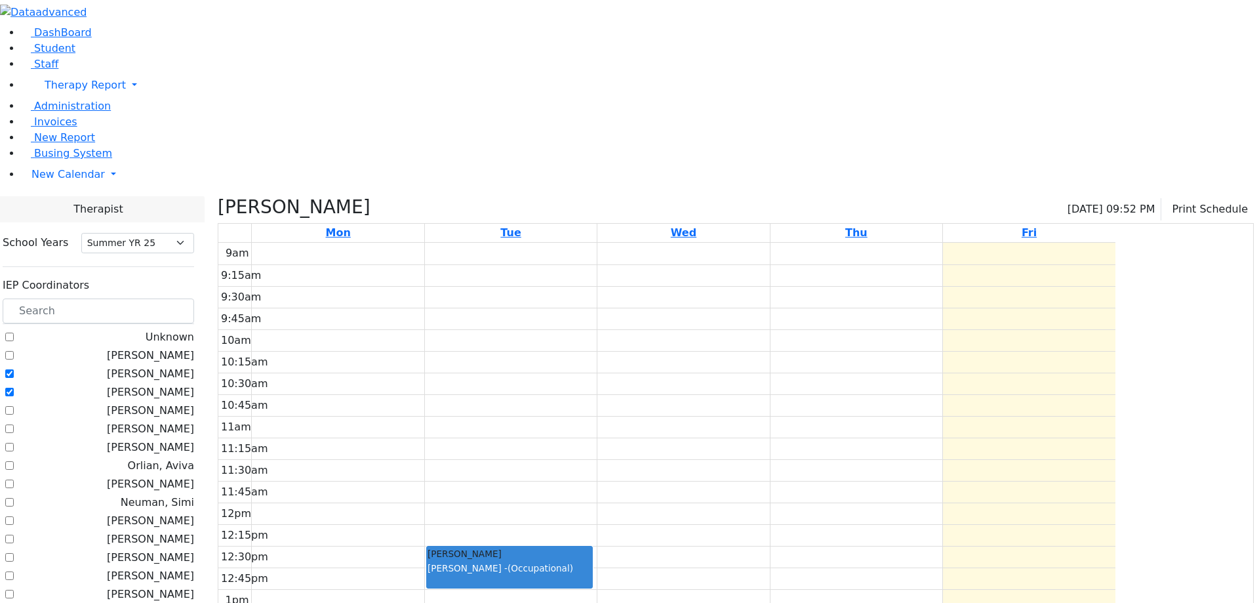
click at [194, 366] on label "Litzman, Shterna" at bounding box center [150, 374] width 87 height 16
click at [14, 369] on input "Litzman, Shterna" at bounding box center [9, 373] width 9 height 9
checkbox input "false"
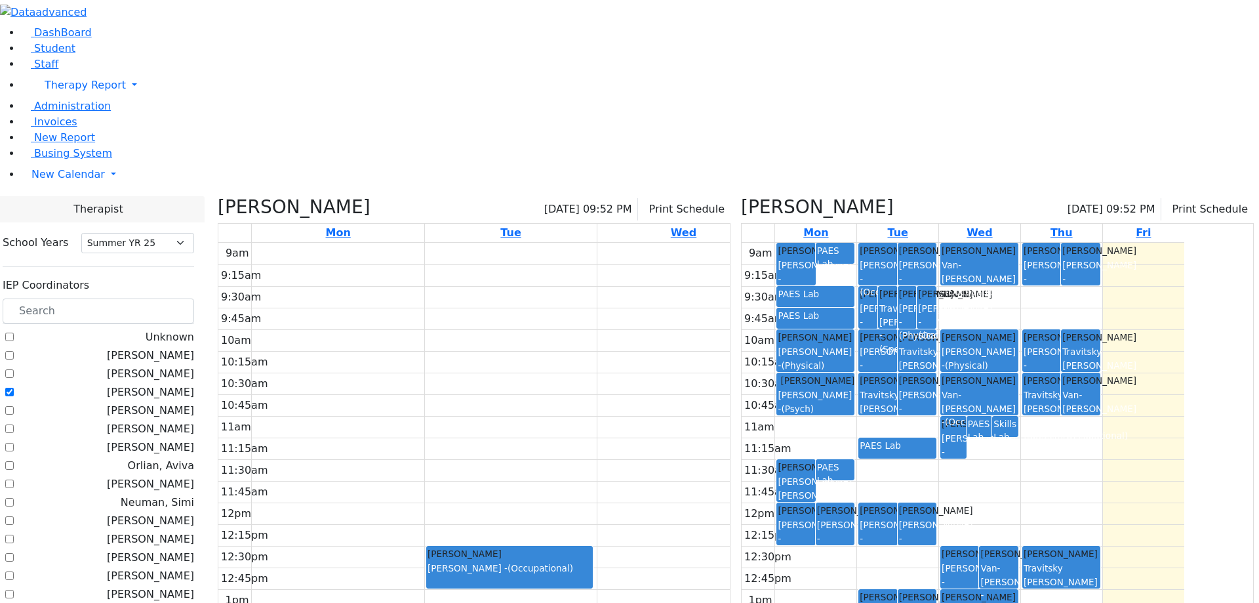
click at [218, 196] on icon at bounding box center [218, 207] width 0 height 22
checkbox input "false"
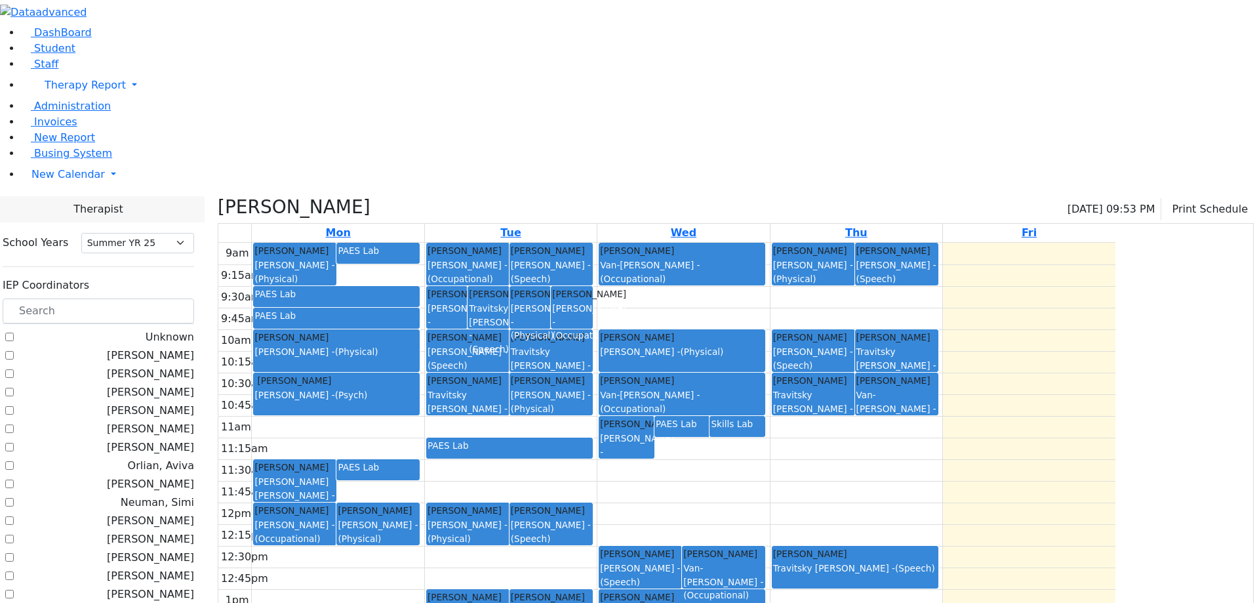
click at [194, 366] on label "[PERSON_NAME]" at bounding box center [150, 374] width 87 height 16
click at [14, 369] on input "[PERSON_NAME]" at bounding box center [9, 373] width 9 height 9
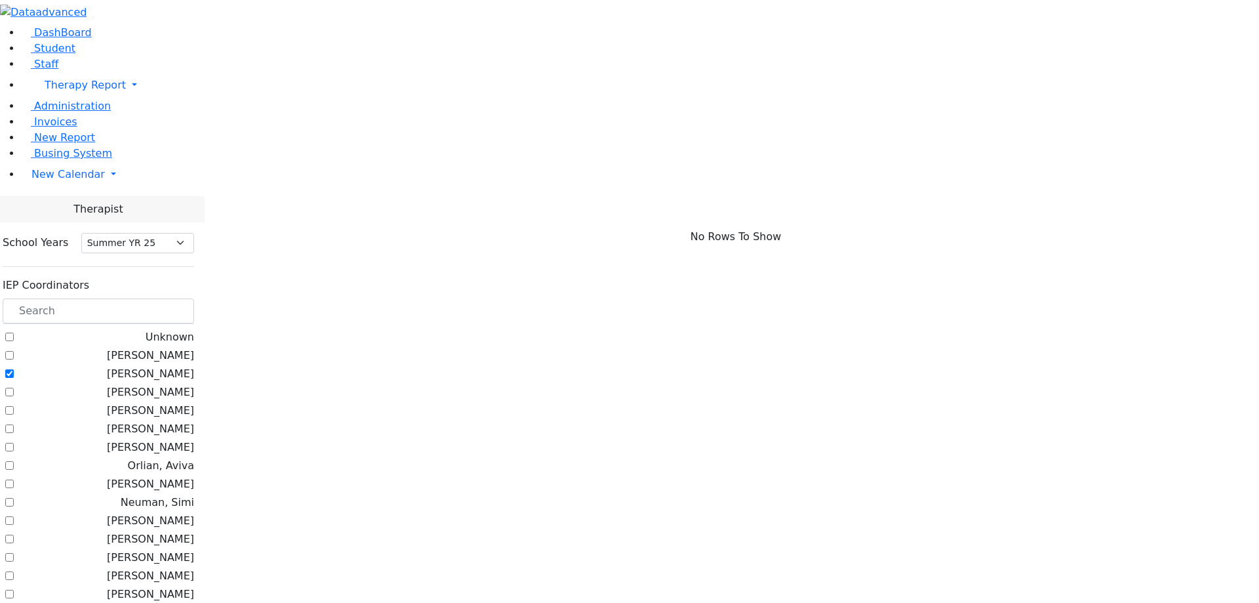
click at [194, 366] on label "[PERSON_NAME]" at bounding box center [150, 374] width 87 height 16
click at [14, 369] on input "[PERSON_NAME]" at bounding box center [9, 373] width 9 height 9
checkbox input "false"
select select "211"
click at [194, 366] on label "[PERSON_NAME]" at bounding box center [150, 374] width 87 height 16
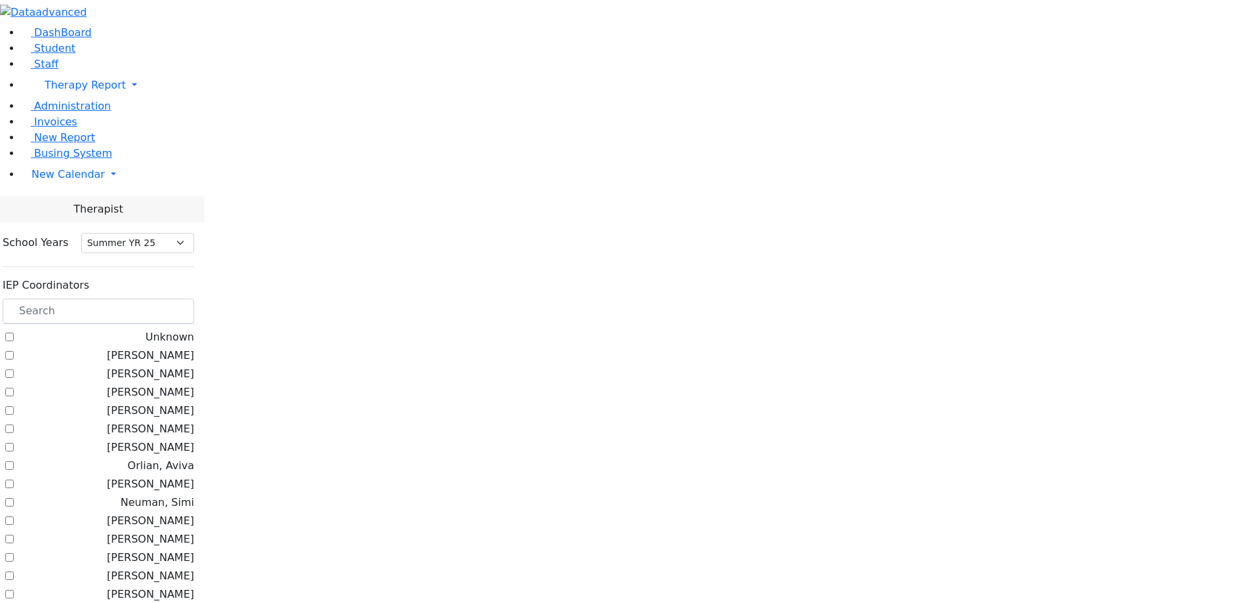
click at [14, 369] on input "[PERSON_NAME]" at bounding box center [9, 373] width 9 height 9
checkbox input "true"
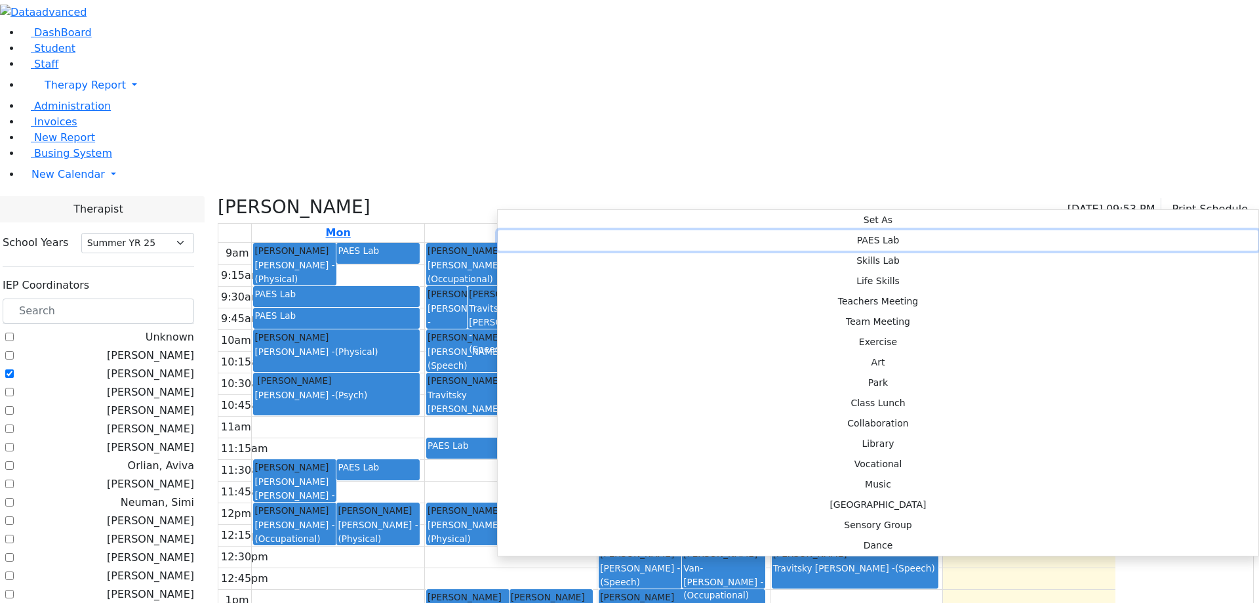
click at [693, 230] on button "PAES Lab" at bounding box center [878, 240] width 761 height 20
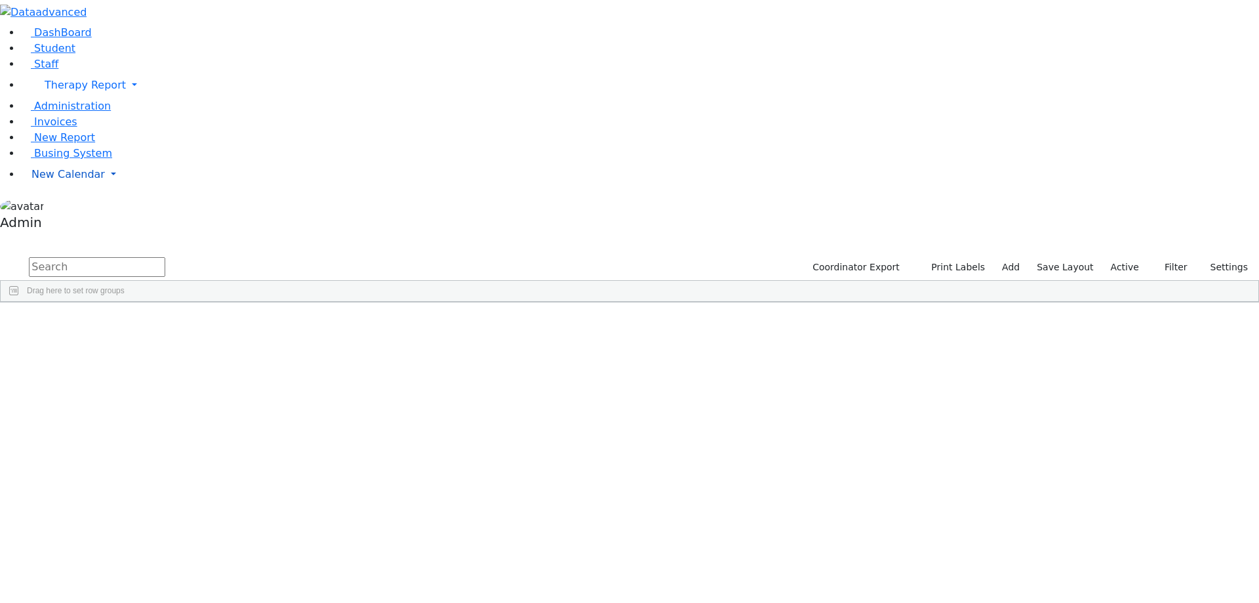
click at [54, 91] on span "New Calendar" at bounding box center [85, 85] width 81 height 12
click at [67, 207] on span "Calendar" at bounding box center [51, 200] width 47 height 12
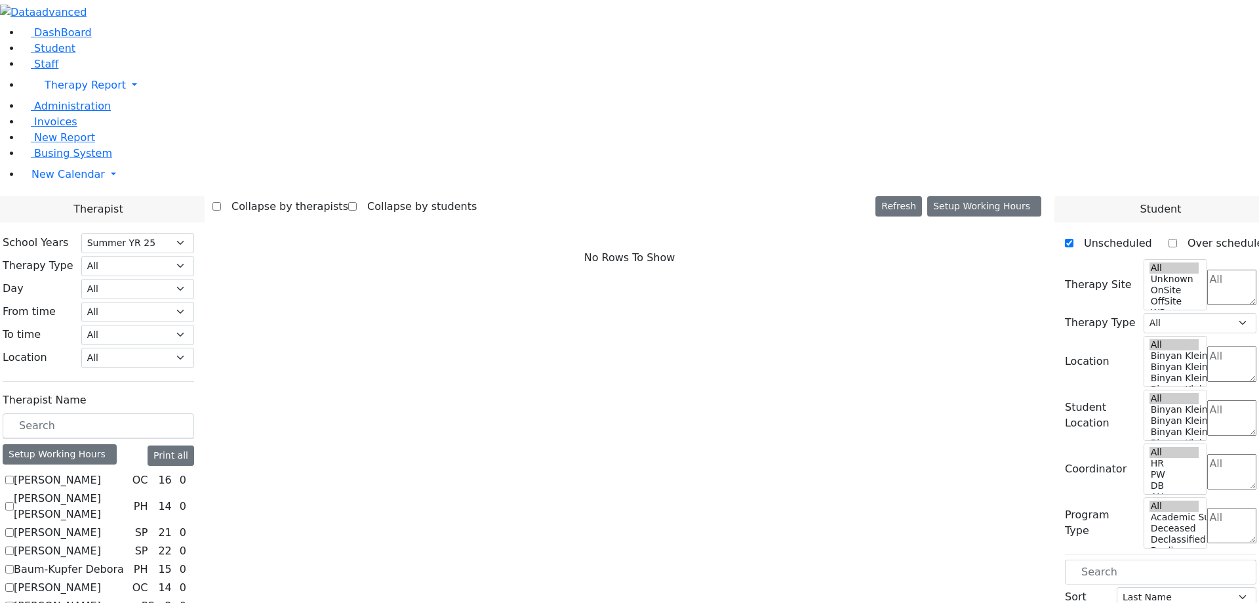
select select "211"
click at [194, 348] on select "All [PERSON_NAME] 5 [PERSON_NAME] 4 [PERSON_NAME] 3 [PERSON_NAME] 2 [PERSON_NAM…" at bounding box center [137, 358] width 113 height 20
select select "33"
click at [194, 348] on select "All [PERSON_NAME] 5 [PERSON_NAME] 4 [PERSON_NAME] 3 [PERSON_NAME] 2 [PERSON_NAM…" at bounding box center [137, 358] width 113 height 20
click at [129, 491] on label "[PERSON_NAME] [PERSON_NAME]" at bounding box center [71, 506] width 115 height 31
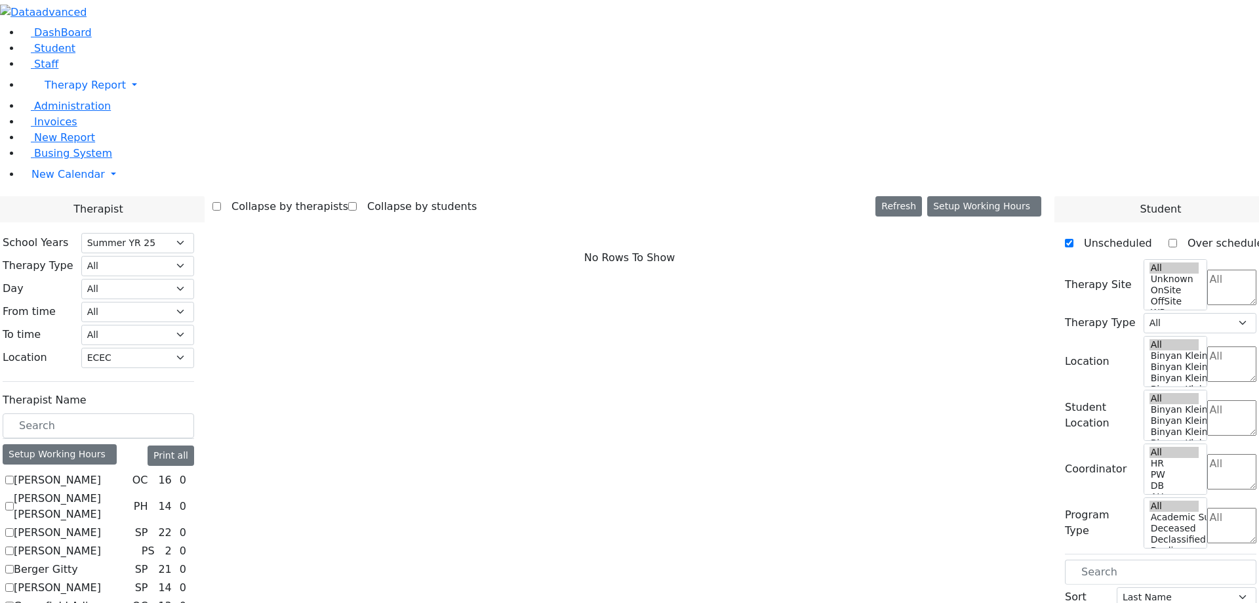
click at [14, 502] on input "[PERSON_NAME] [PERSON_NAME]" at bounding box center [9, 506] width 9 height 9
checkbox input "true"
select select "2"
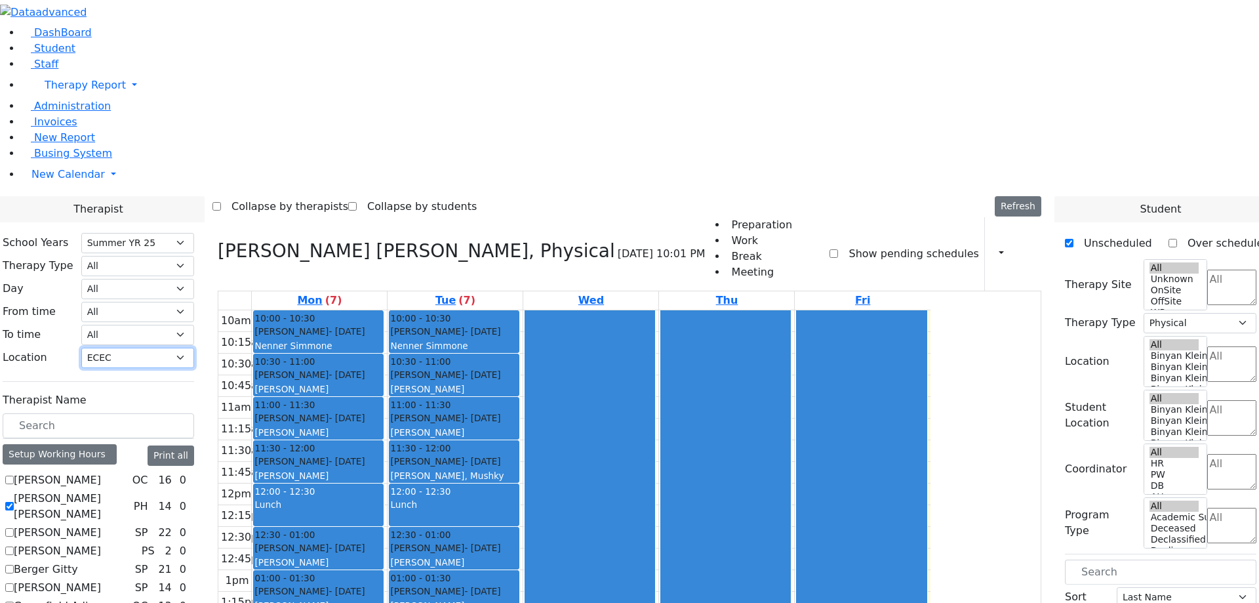
click at [194, 348] on select "All [PERSON_NAME] 5 [PERSON_NAME] 4 [PERSON_NAME] 3 [PERSON_NAME] 2 [PERSON_NAM…" at bounding box center [137, 358] width 113 height 20
select select
click at [194, 348] on select "All [PERSON_NAME] 5 [PERSON_NAME] 4 [PERSON_NAME] 3 [PERSON_NAME] 2 [PERSON_NAM…" at bounding box center [137, 358] width 113 height 20
click at [129, 491] on label "[PERSON_NAME] [PERSON_NAME]" at bounding box center [71, 506] width 115 height 31
click at [14, 502] on input "[PERSON_NAME] [PERSON_NAME]" at bounding box center [9, 506] width 9 height 9
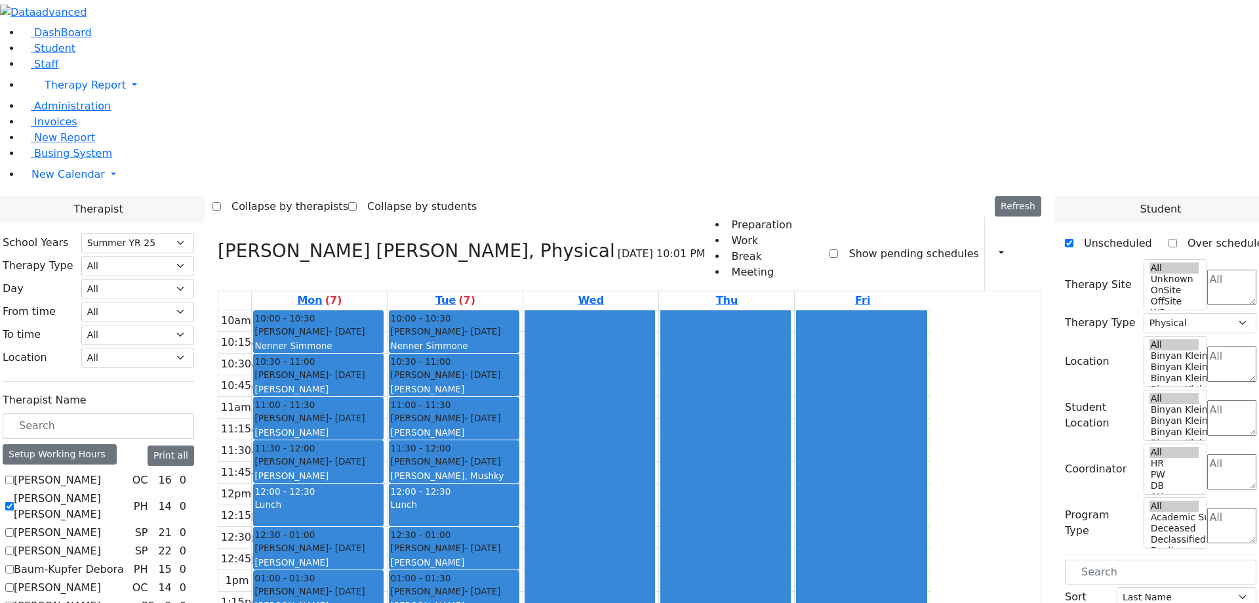
checkbox input "false"
select select
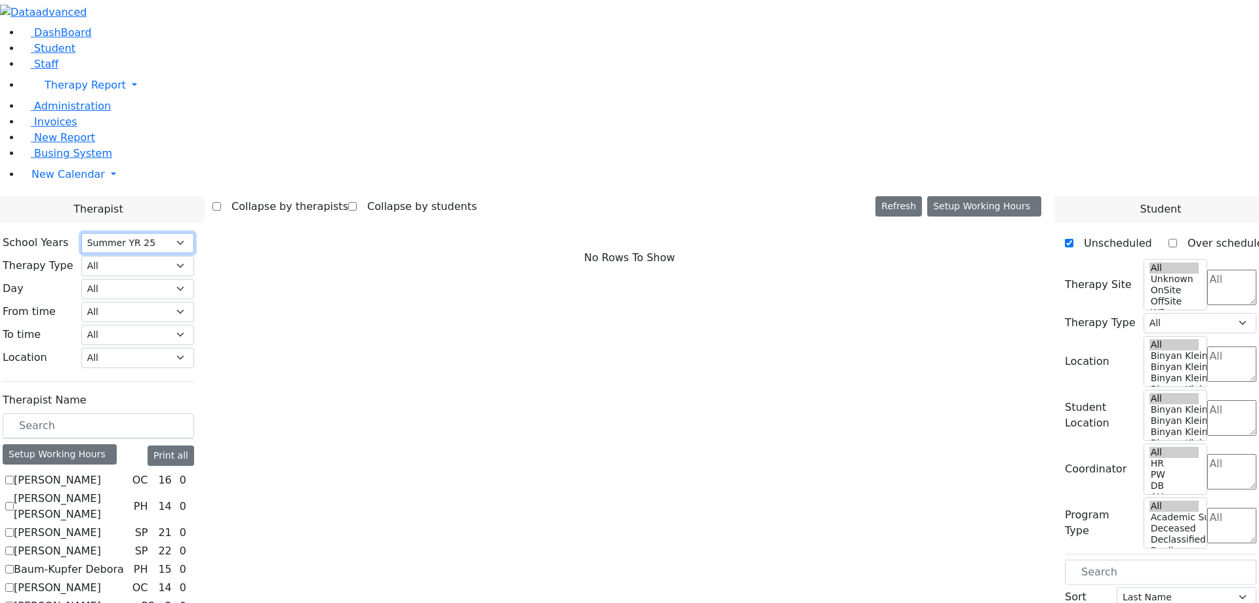
click at [194, 233] on select "Select School [GEOGRAPHIC_DATA] YR 25-26 Summer YR 25 School YR 24-25 Summer YR…" at bounding box center [137, 243] width 113 height 20
select select "210"
click at [194, 233] on select "Select School [GEOGRAPHIC_DATA] YR 25-26 Summer YR 25 School YR 24-25 Summer YR…" at bounding box center [137, 243] width 113 height 20
click at [194, 348] on select "All Binyan Klein 5 Binyan Klein 4 Binyan Klein 3 Binyan Klein 2 Binyan Klein 1 …" at bounding box center [137, 358] width 113 height 20
select select "33"
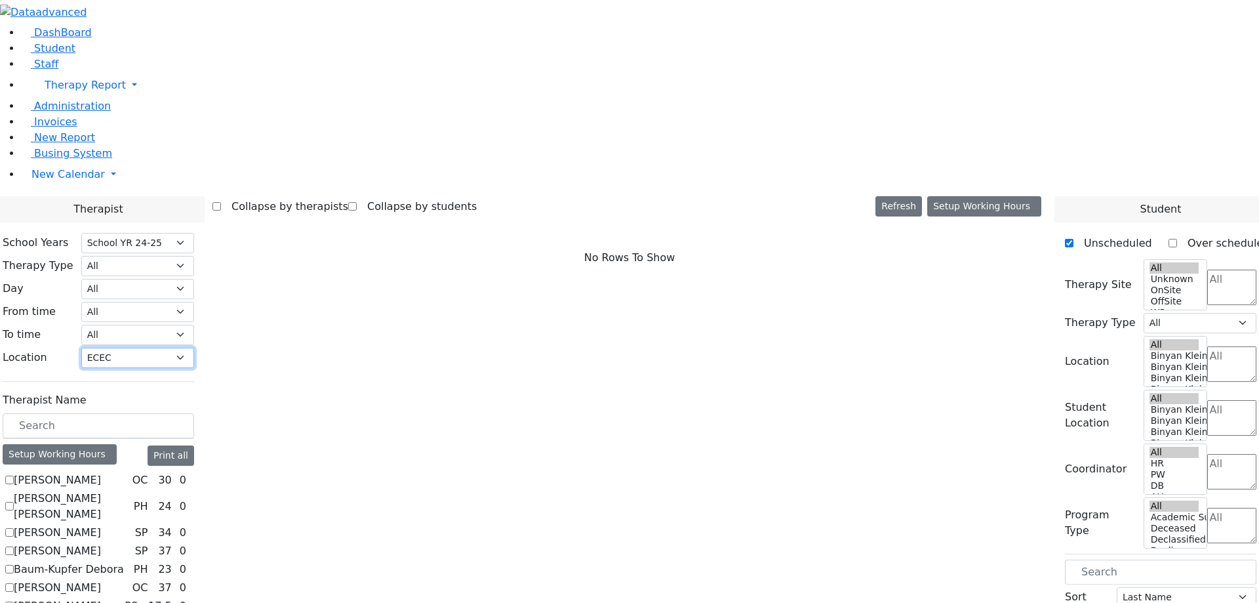
click at [194, 348] on select "All Binyan Klein 5 Binyan Klein 4 Binyan Klein 3 Binyan Klein 2 Binyan Klein 1 …" at bounding box center [137, 358] width 113 height 20
click at [101, 580] on label "Greenfield Adina" at bounding box center [57, 588] width 87 height 16
click at [14, 583] on input "Greenfield Adina" at bounding box center [9, 587] width 9 height 9
checkbox input "true"
select select "1"
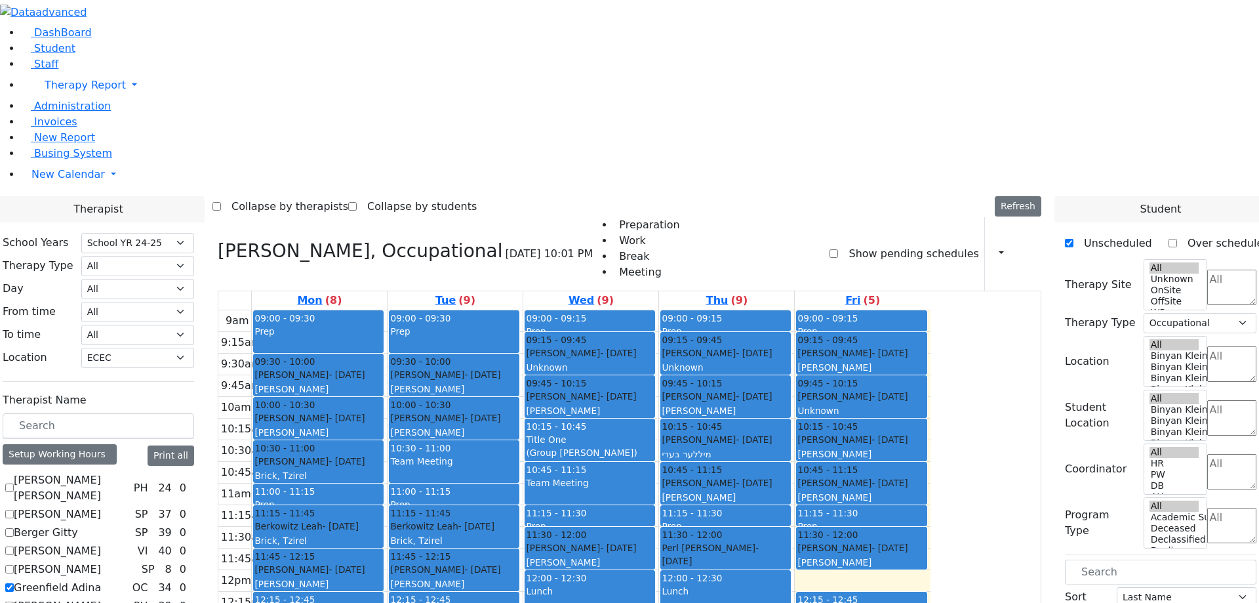
click at [931, 449] on div "9am 9:15am 9:30am 9:45am 10am 10:15am 10:30am 10:45am 11am 11:15am 11:30am 11:4…" at bounding box center [574, 569] width 712 height 519
click at [931, 460] on div "9am 9:15am 9:30am 9:45am 10am 10:15am 10:30am 10:45am 11am 11:15am 11:30am 11:4…" at bounding box center [574, 569] width 712 height 519
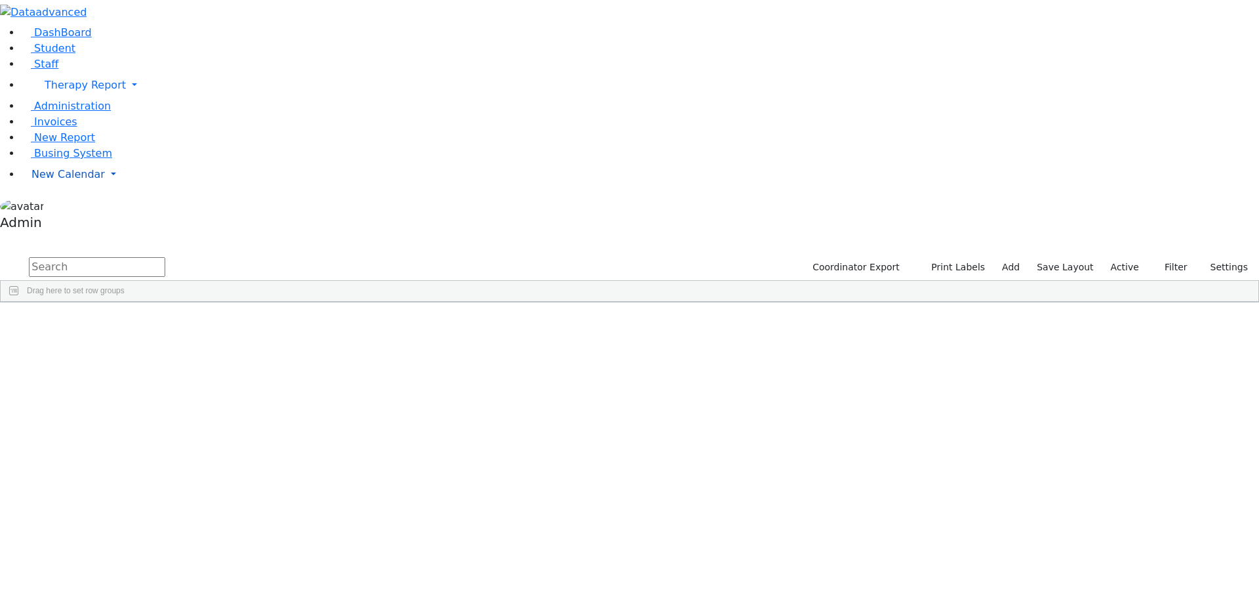
click at [65, 91] on span "New Calendar" at bounding box center [85, 85] width 81 height 12
click at [75, 222] on link "Teacher Report" at bounding box center [69, 216] width 82 height 12
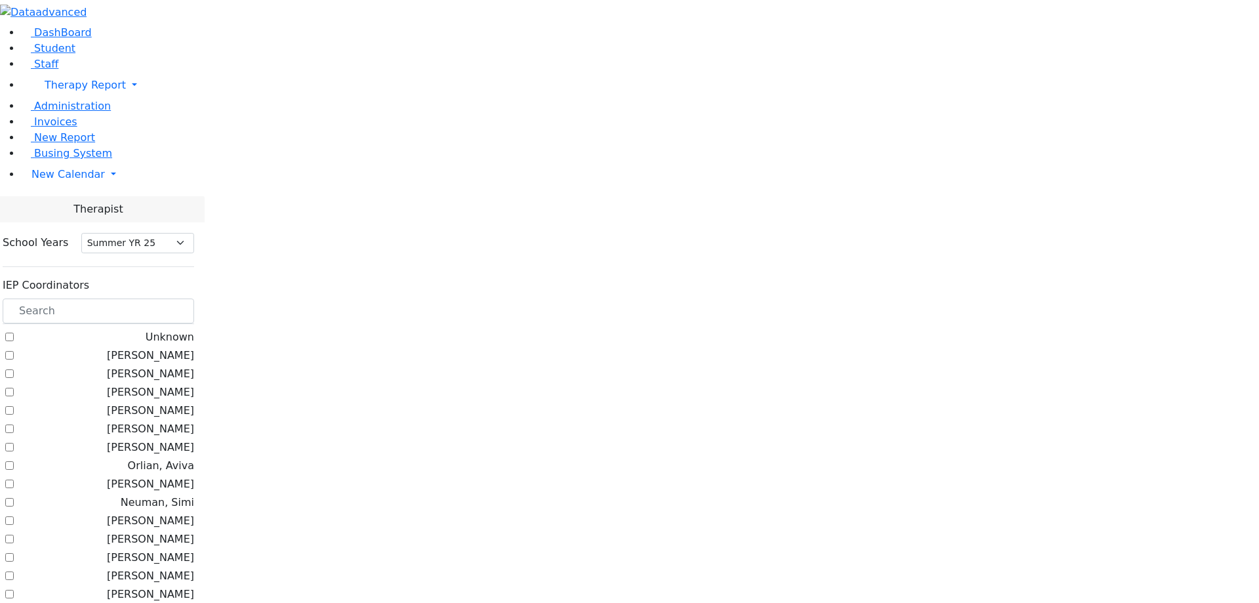
select select "211"
click at [194, 366] on label "[PERSON_NAME]" at bounding box center [150, 374] width 87 height 16
click at [14, 369] on input "[PERSON_NAME]" at bounding box center [9, 373] width 9 height 9
checkbox input "true"
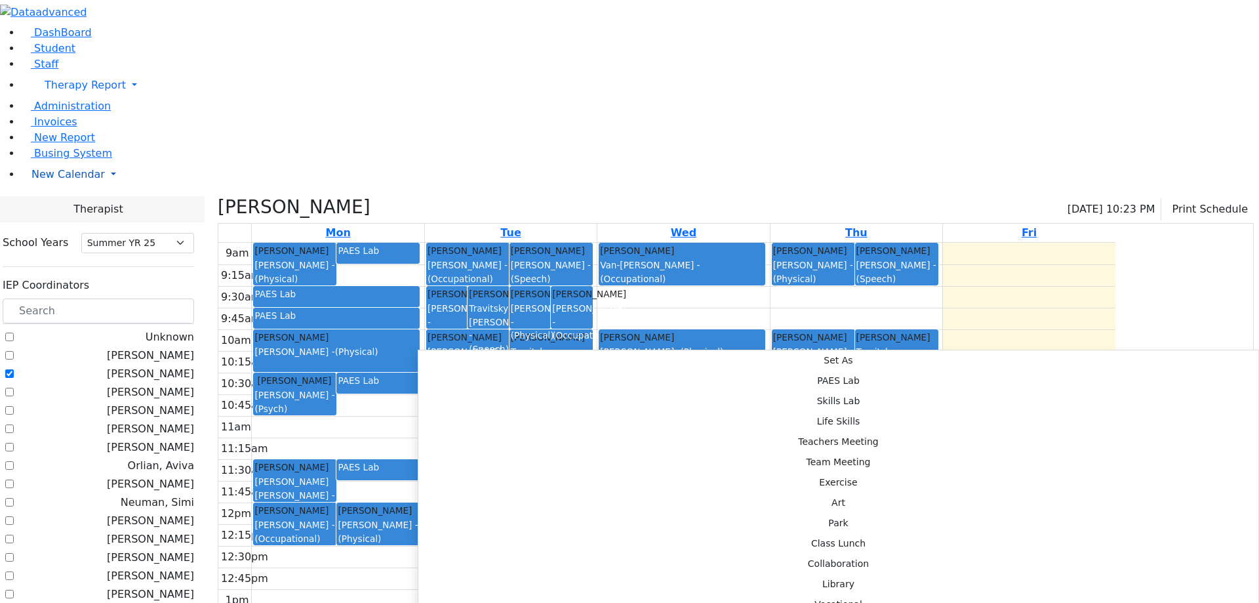
click at [69, 91] on span "New Calendar" at bounding box center [85, 85] width 81 height 12
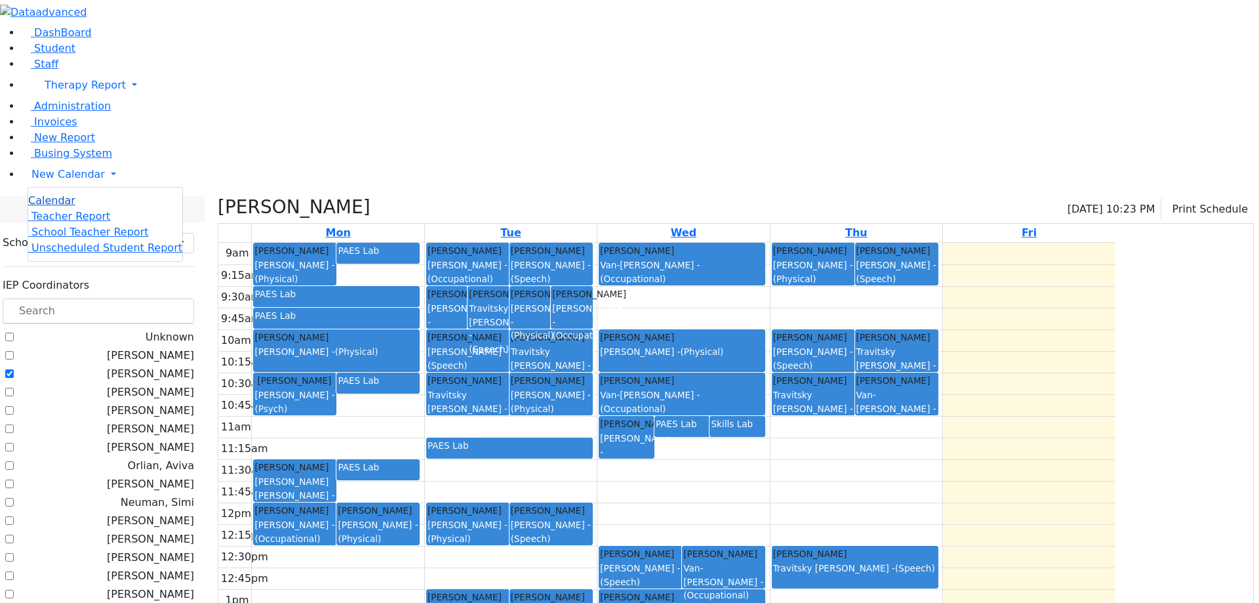
click at [71, 209] on link "Calendar" at bounding box center [51, 201] width 47 height 16
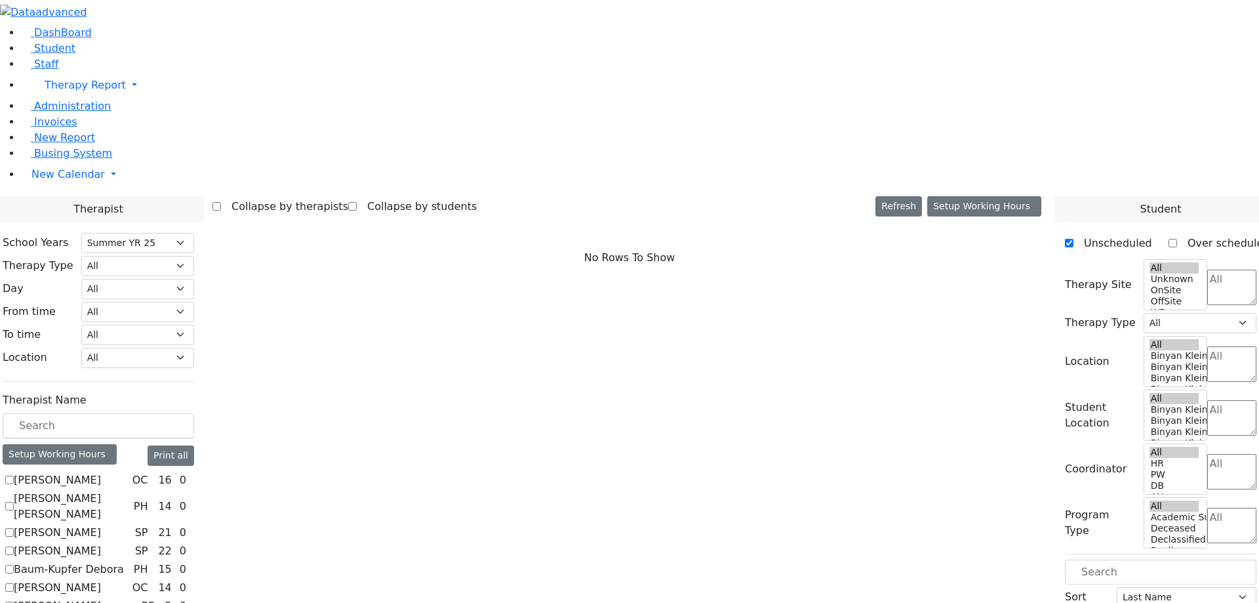
select select "211"
click at [194, 348] on select "All Binyan Klein 5 Binyan Klein 4 Binyan Klein 3 Binyan Klein 2 Binyan Klein 1 …" at bounding box center [137, 358] width 113 height 20
select select "33"
click at [194, 348] on select "All Binyan Klein 5 Binyan Klein 4 Binyan Klein 3 Binyan Klein 2 Binyan Klein 1 …" at bounding box center [137, 358] width 113 height 20
click at [101, 525] on label "Auslander Susanne" at bounding box center [57, 533] width 87 height 16
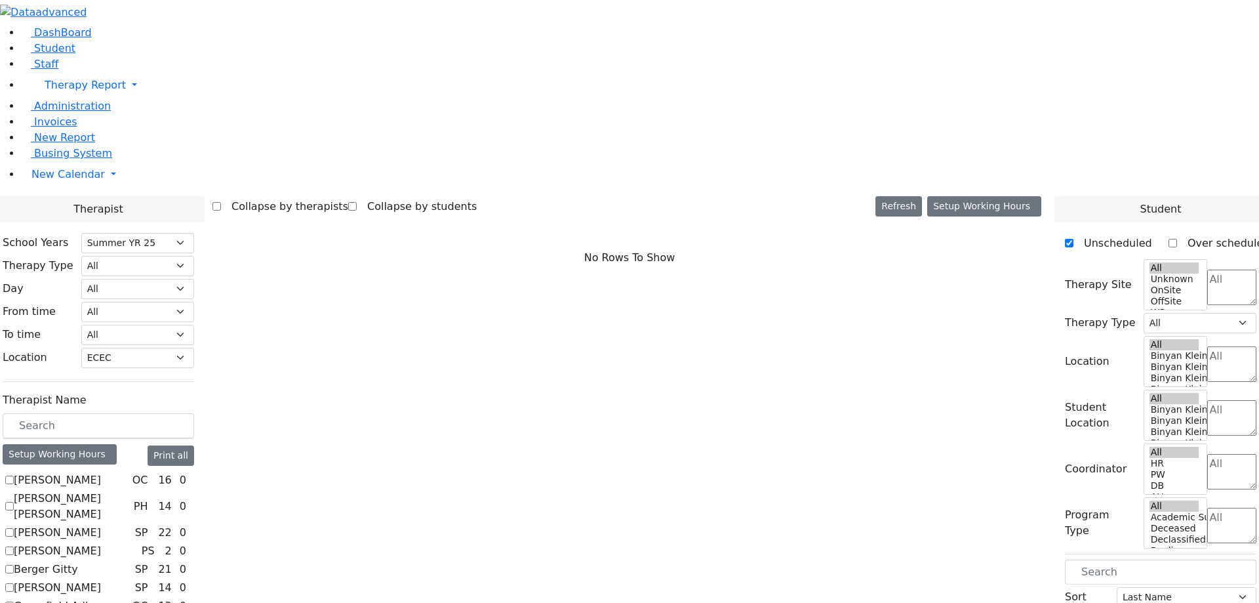
click at [14, 528] on input "Auslander Susanne" at bounding box center [9, 532] width 9 height 9
checkbox input "true"
select select "3"
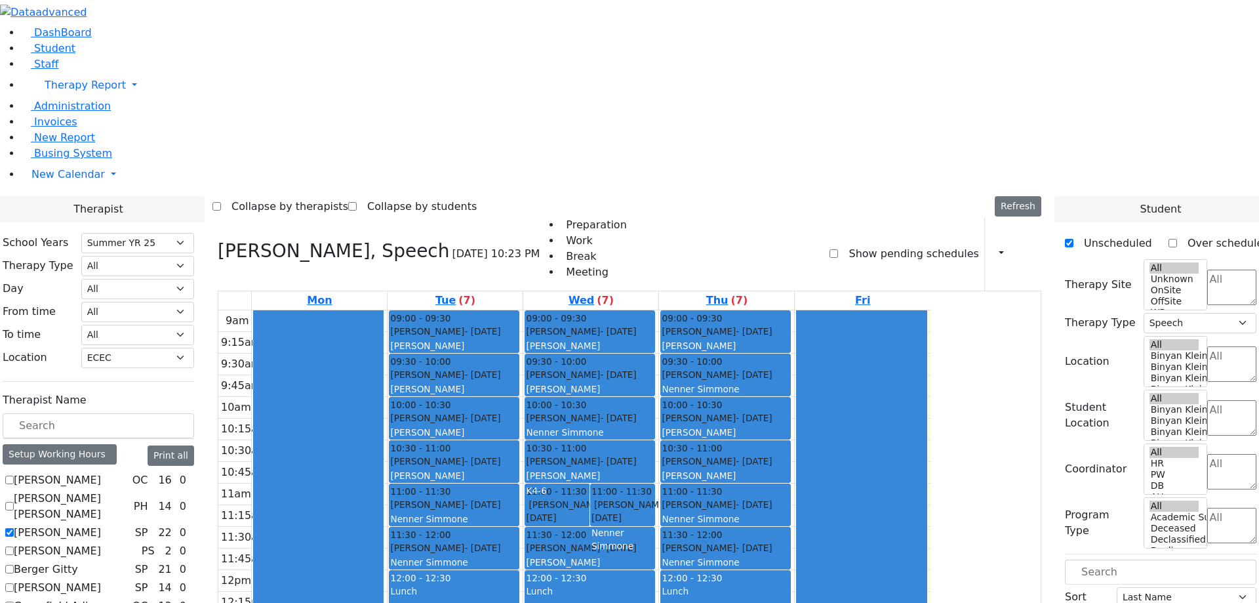
click at [129, 491] on label "[PERSON_NAME] [PERSON_NAME]" at bounding box center [71, 506] width 115 height 31
click at [14, 502] on input "[PERSON_NAME] [PERSON_NAME]" at bounding box center [9, 506] width 9 height 9
checkbox input "true"
select select
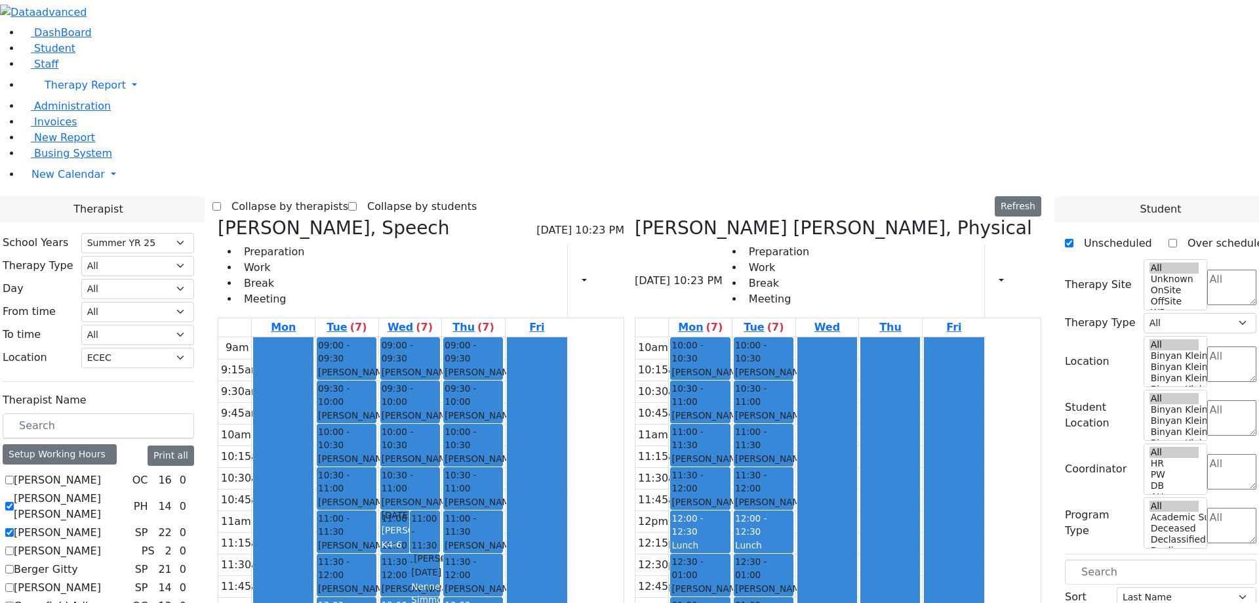
click at [101, 525] on label "[PERSON_NAME]" at bounding box center [57, 533] width 87 height 16
click at [14, 528] on input "[PERSON_NAME]" at bounding box center [9, 532] width 9 height 9
checkbox input "false"
select select "2"
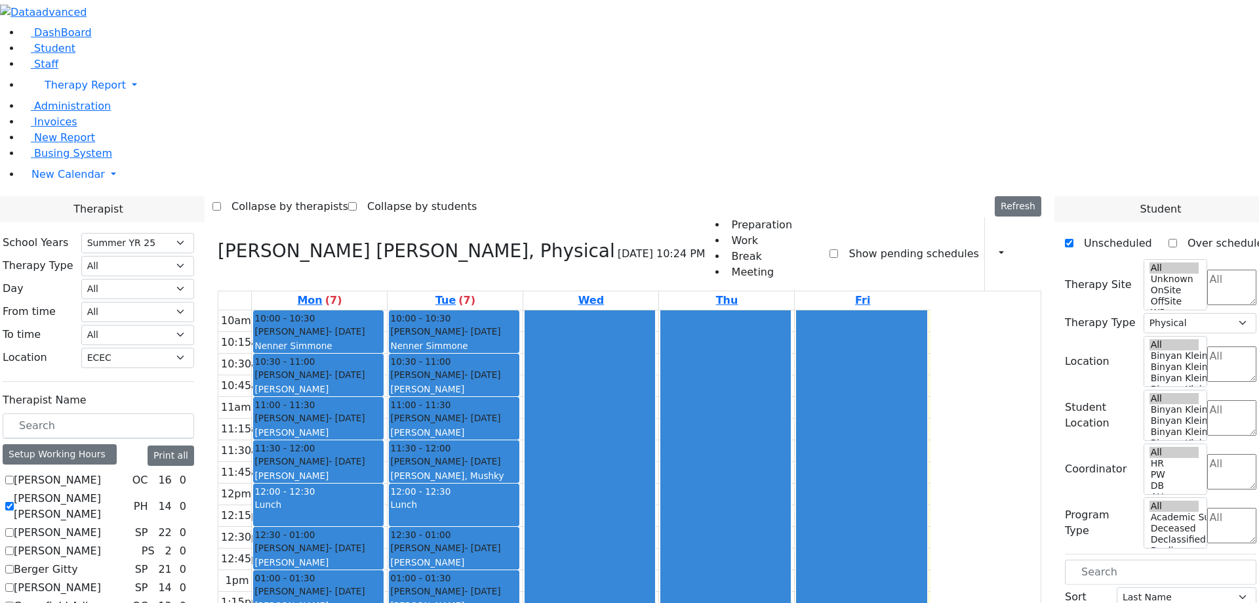
click at [129, 491] on label "[PERSON_NAME] [PERSON_NAME]" at bounding box center [71, 506] width 115 height 31
click at [14, 502] on input "[PERSON_NAME] [PERSON_NAME]" at bounding box center [9, 506] width 9 height 9
checkbox input "false"
select select
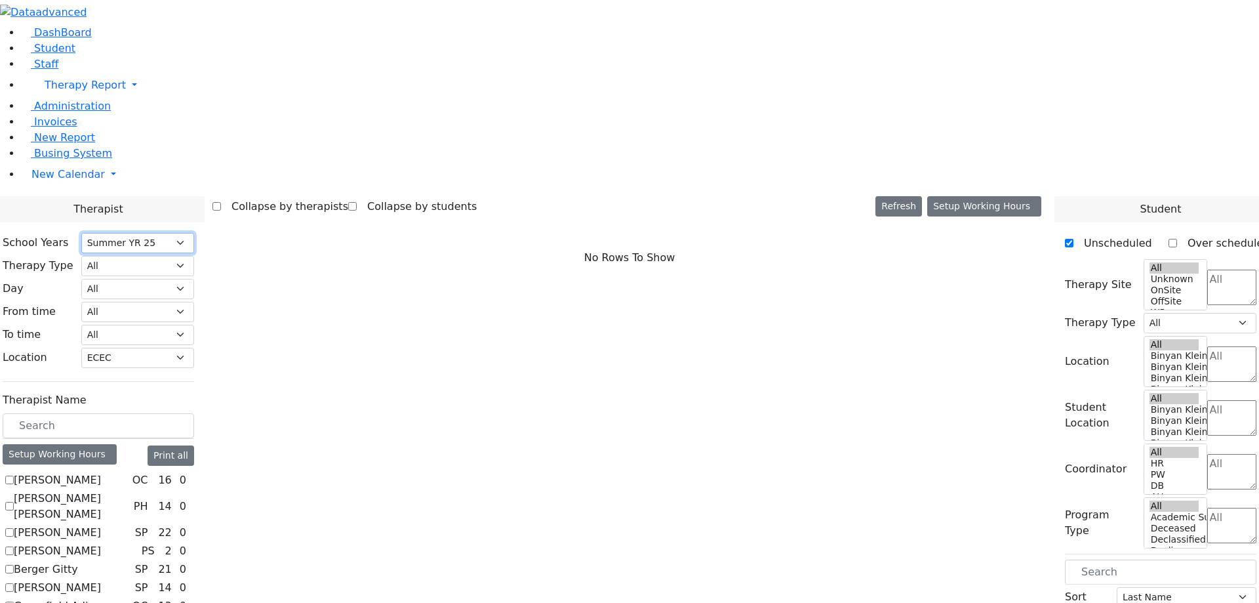
click at [194, 233] on select "Select School YR School YR 25-26 Summer YR 25 School YR 24-25 Summer YR 24 Scho…" at bounding box center [137, 243] width 113 height 20
select select "210"
click at [194, 233] on select "Select School YR School YR 25-26 Summer YR 25 School YR 24-25 Summer YR 24 Scho…" at bounding box center [137, 243] width 113 height 20
click at [101, 580] on label "Greenfield Adina" at bounding box center [57, 588] width 87 height 16
click at [14, 583] on input "Greenfield Adina" at bounding box center [9, 587] width 9 height 9
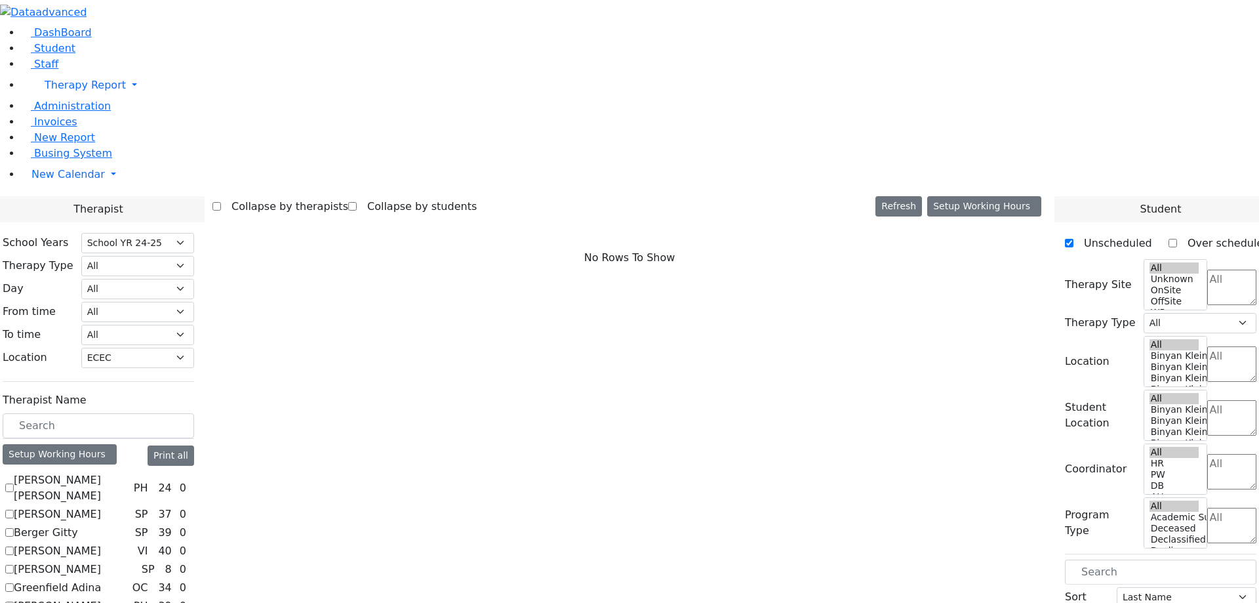
checkbox input "true"
select select "1"
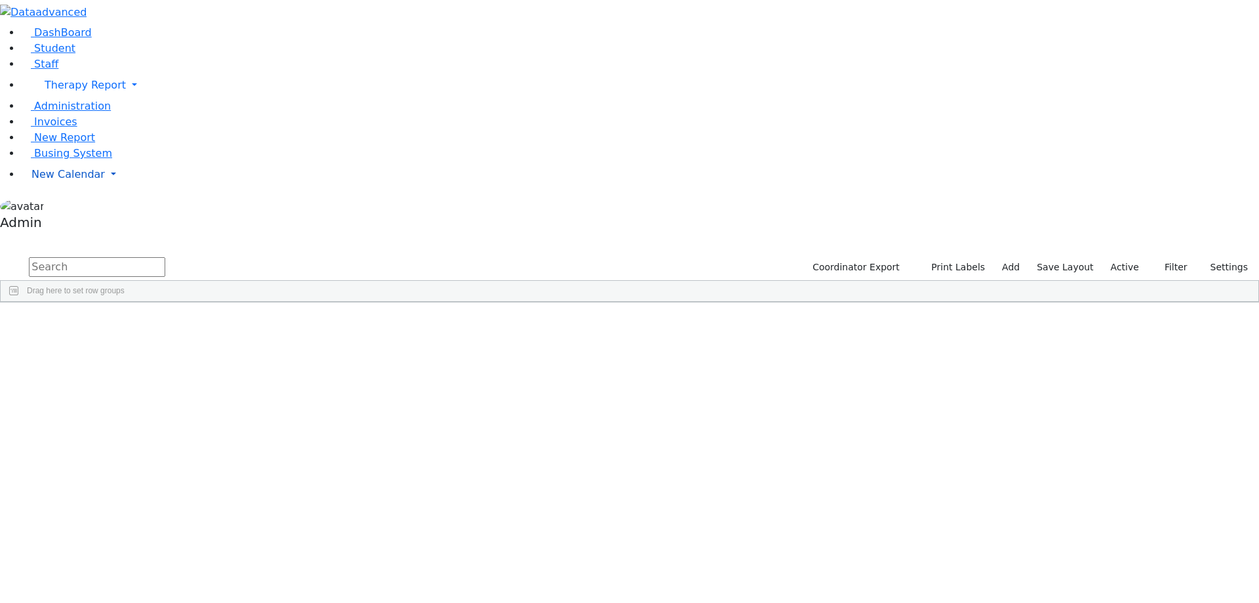
click at [78, 91] on span "New Calendar" at bounding box center [85, 85] width 81 height 12
click at [73, 207] on span "Calendar" at bounding box center [51, 200] width 47 height 12
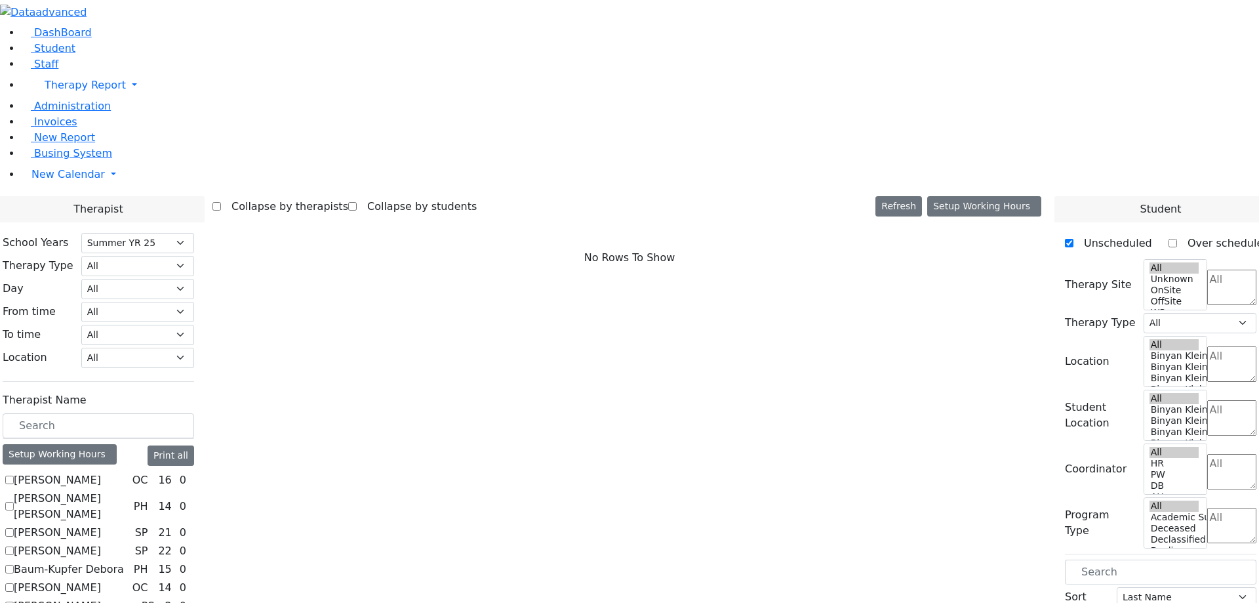
select select "211"
click at [101, 472] on label "[PERSON_NAME]" at bounding box center [57, 480] width 87 height 16
click at [14, 475] on input "[PERSON_NAME]" at bounding box center [9, 479] width 9 height 9
checkbox input "true"
select select "1"
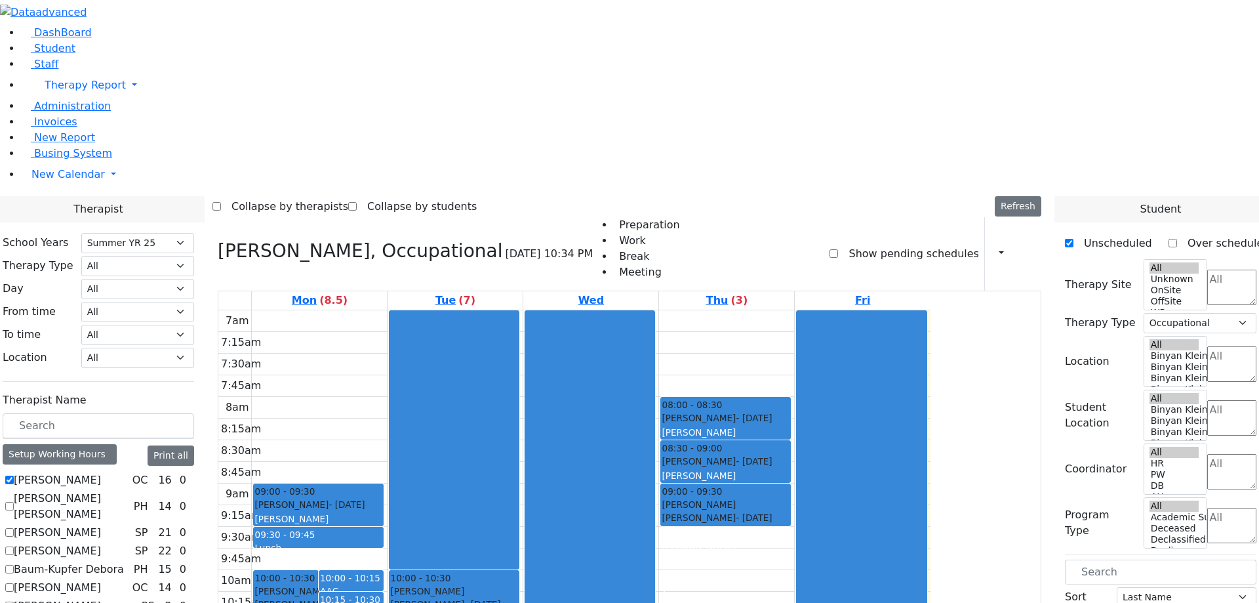
click at [129, 491] on label "[PERSON_NAME] [PERSON_NAME]" at bounding box center [71, 506] width 115 height 31
click at [14, 502] on input "[PERSON_NAME] [PERSON_NAME]" at bounding box center [9, 506] width 9 height 9
checkbox input "true"
select select
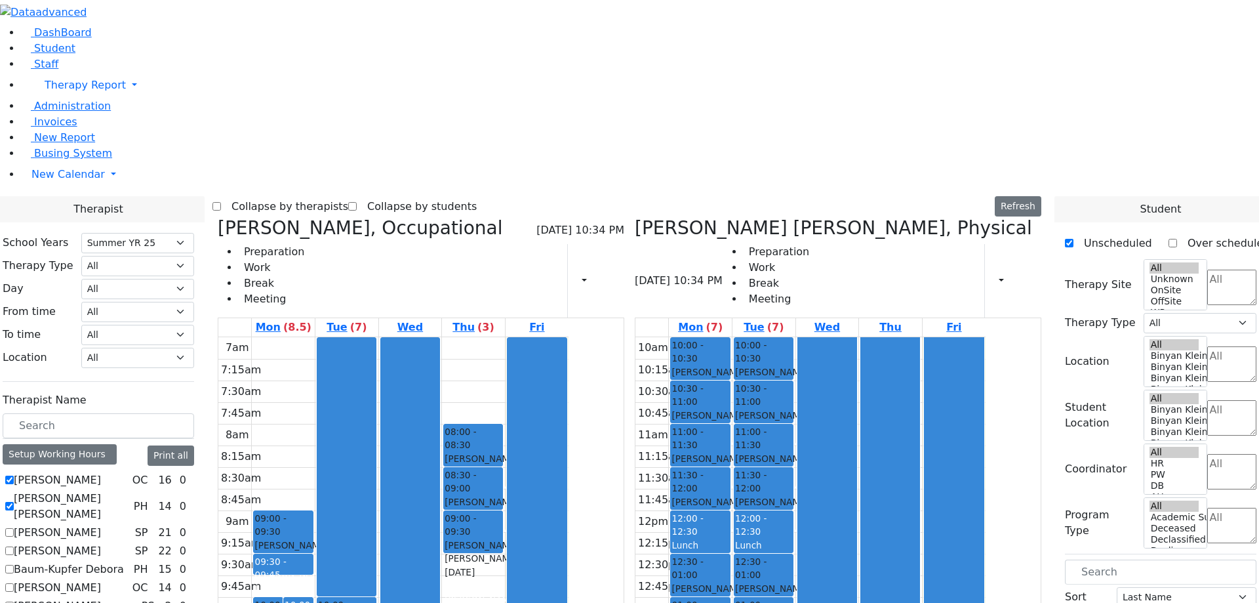
click at [101, 525] on label "[PERSON_NAME]" at bounding box center [57, 533] width 87 height 16
click at [14, 528] on input "[PERSON_NAME]" at bounding box center [9, 532] width 9 height 9
checkbox input "true"
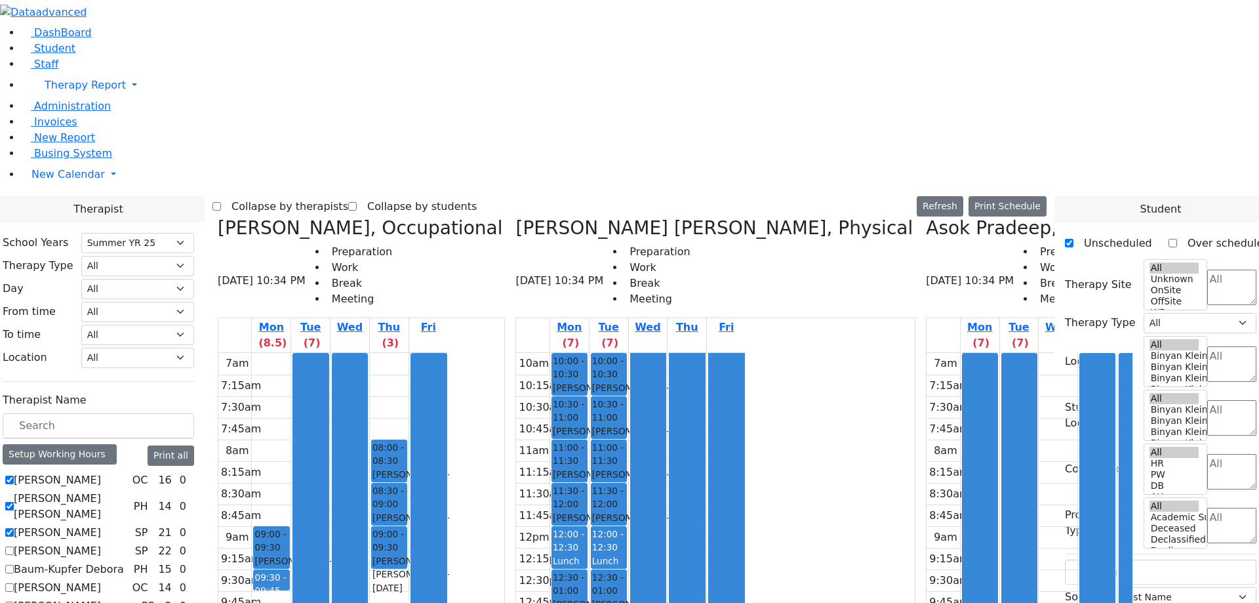
click at [101, 543] on label "[PERSON_NAME]" at bounding box center [57, 551] width 87 height 16
click at [14, 546] on input "[PERSON_NAME]" at bounding box center [9, 550] width 9 height 9
checkbox input "true"
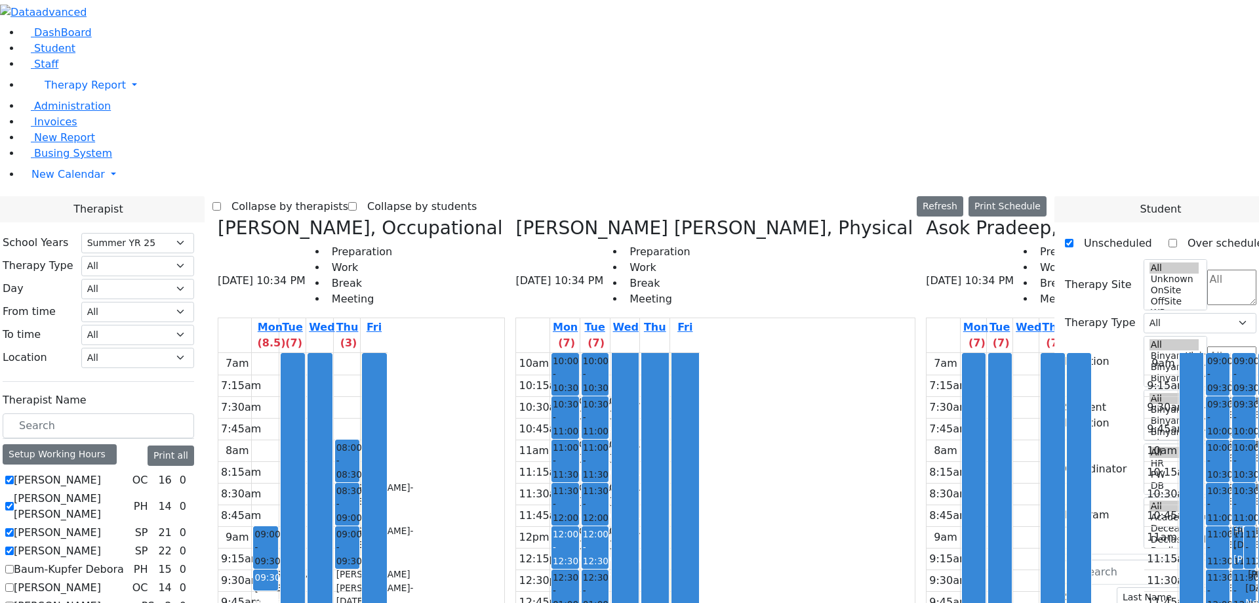
click at [124, 561] on label "Baum-Kupfer Debora" at bounding box center [69, 569] width 110 height 16
click at [14, 565] on input "Baum-Kupfer Debora" at bounding box center [9, 569] width 9 height 9
checkbox input "true"
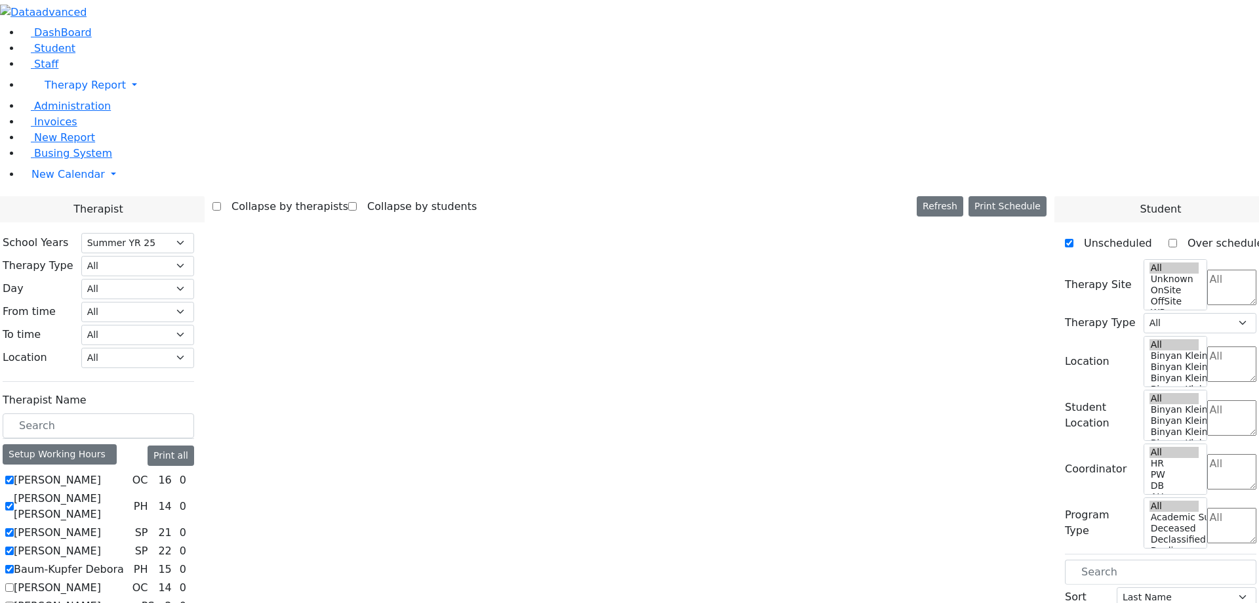
click at [101, 580] on label "[PERSON_NAME]" at bounding box center [57, 588] width 87 height 16
click at [14, 583] on input "[PERSON_NAME]" at bounding box center [9, 587] width 9 height 9
checkbox input "true"
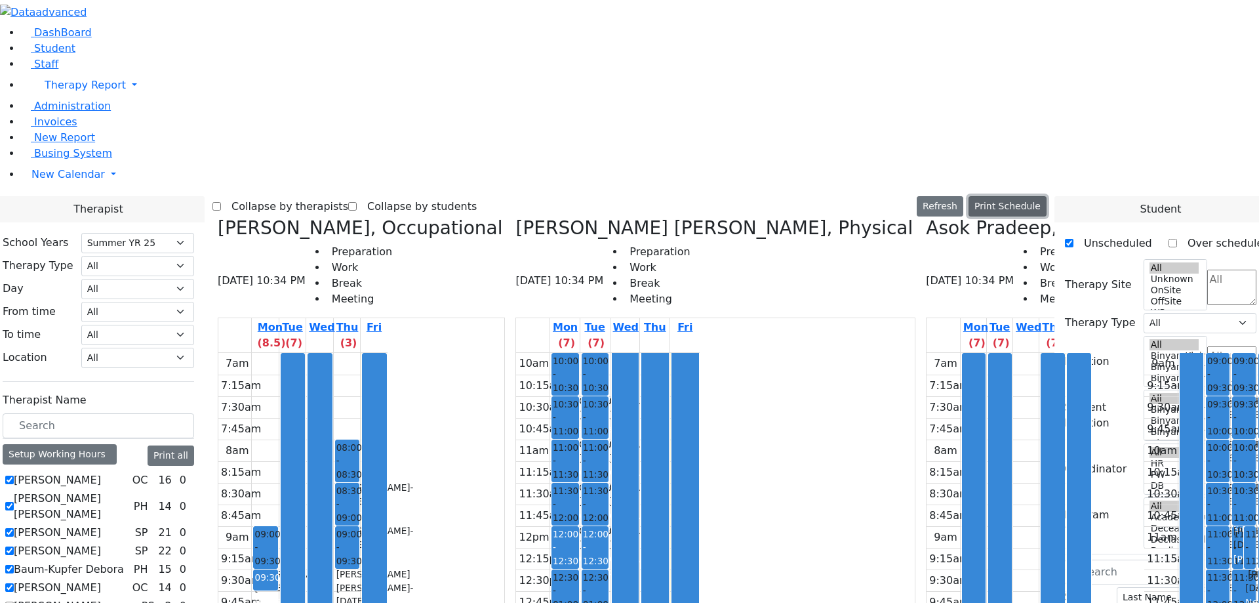
click at [1013, 196] on button "Print Schedule" at bounding box center [1008, 206] width 78 height 20
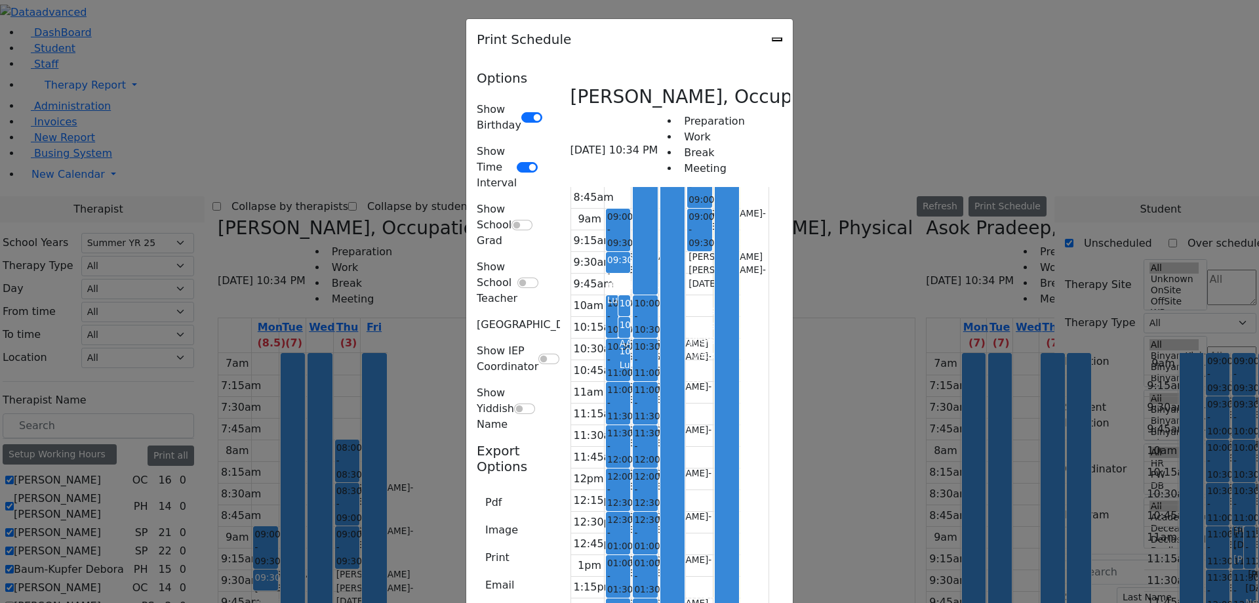
scroll to position [729, 0]
click at [477, 573] on button "Email" at bounding box center [500, 585] width 46 height 25
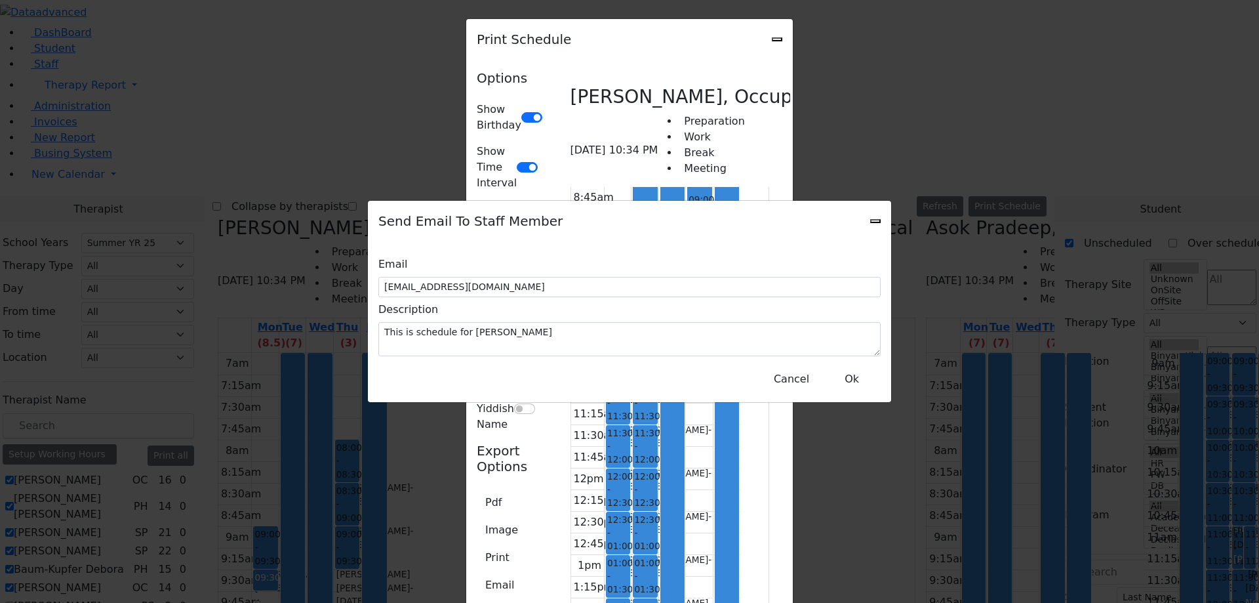
scroll to position [1288, 0]
click at [876, 221] on icon "Close" at bounding box center [876, 221] width 0 height 0
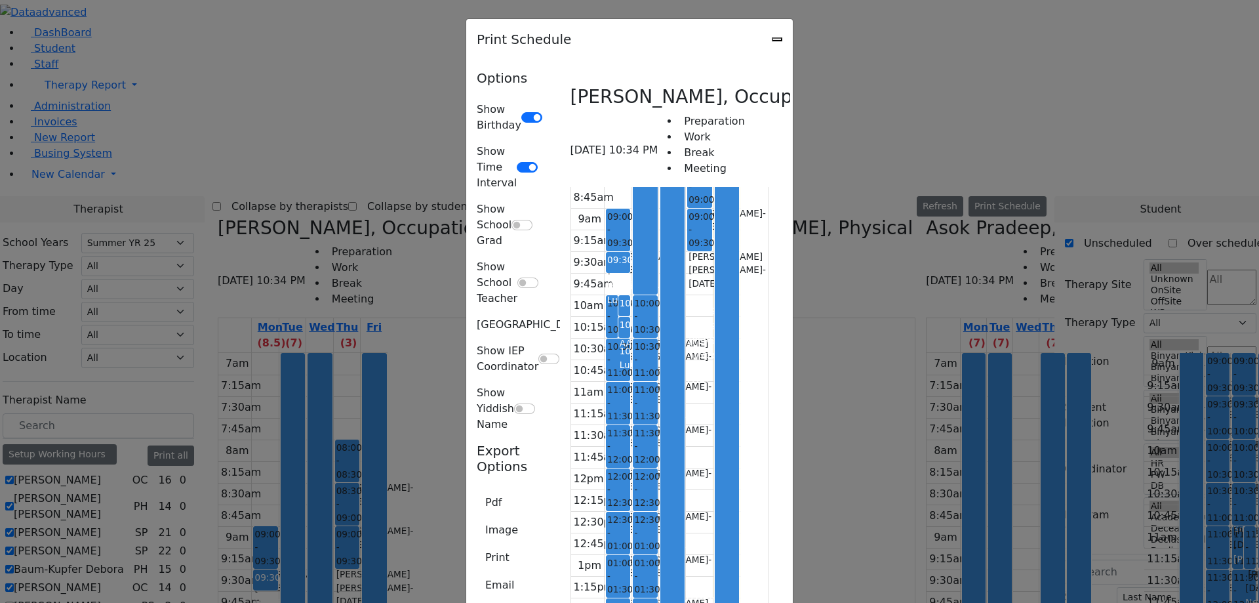
scroll to position [2912, 0]
click at [777, 39] on icon "Close" at bounding box center [777, 39] width 0 height 0
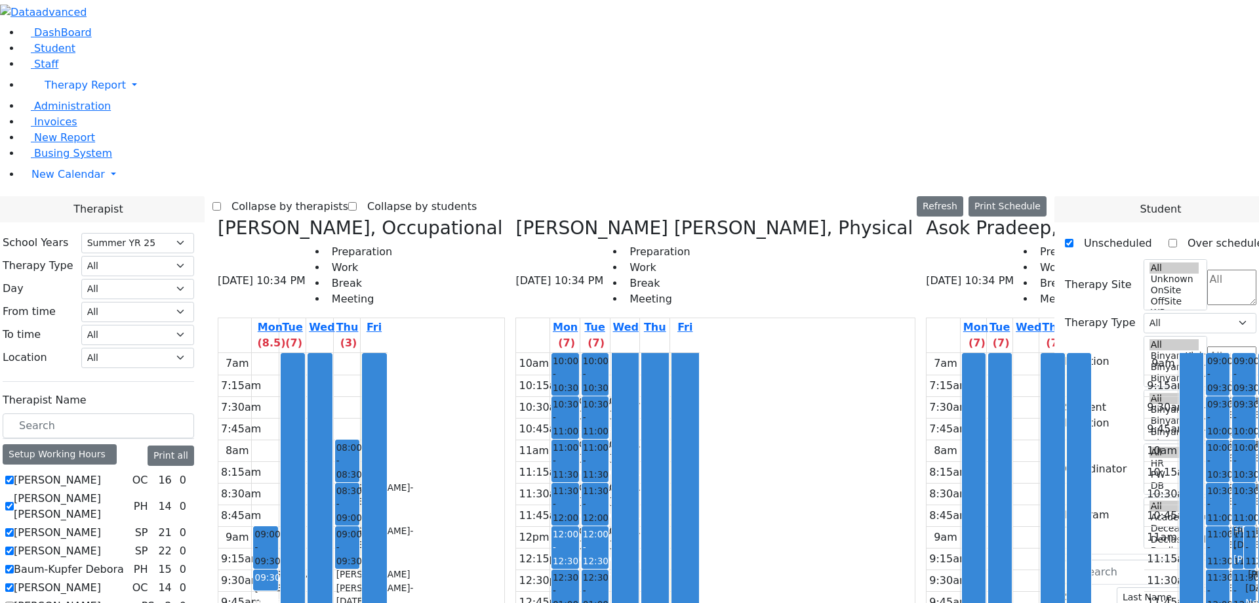
click at [515, 217] on icon at bounding box center [515, 228] width 0 height 22
checkbox input "false"
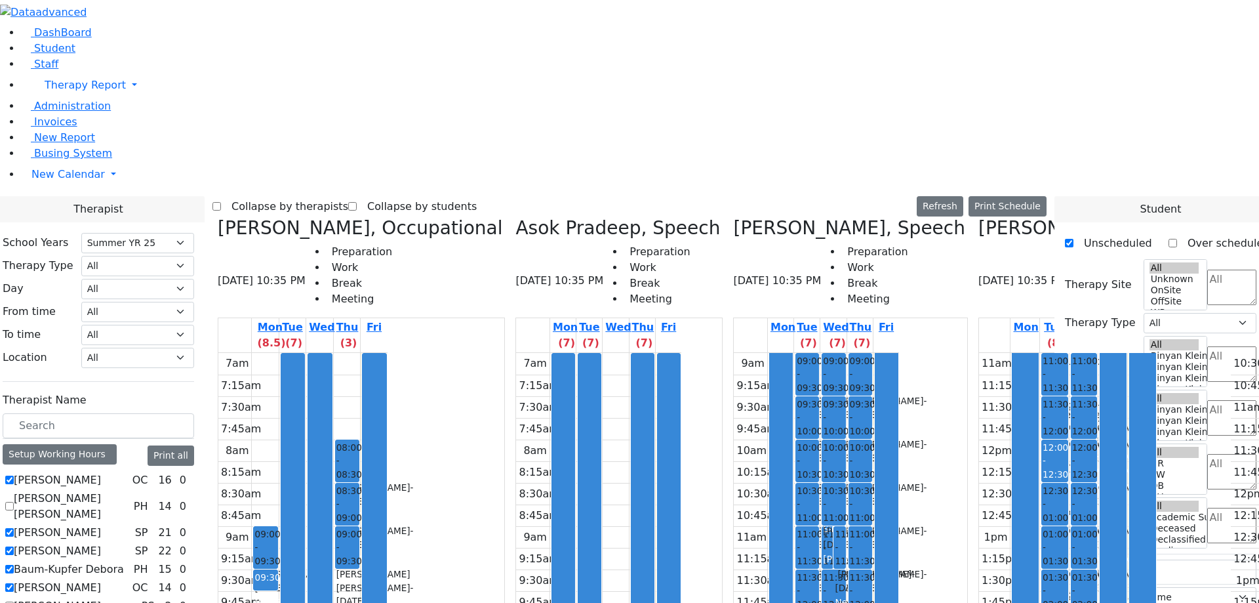
click at [515, 217] on icon at bounding box center [515, 228] width 0 height 22
checkbox input "false"
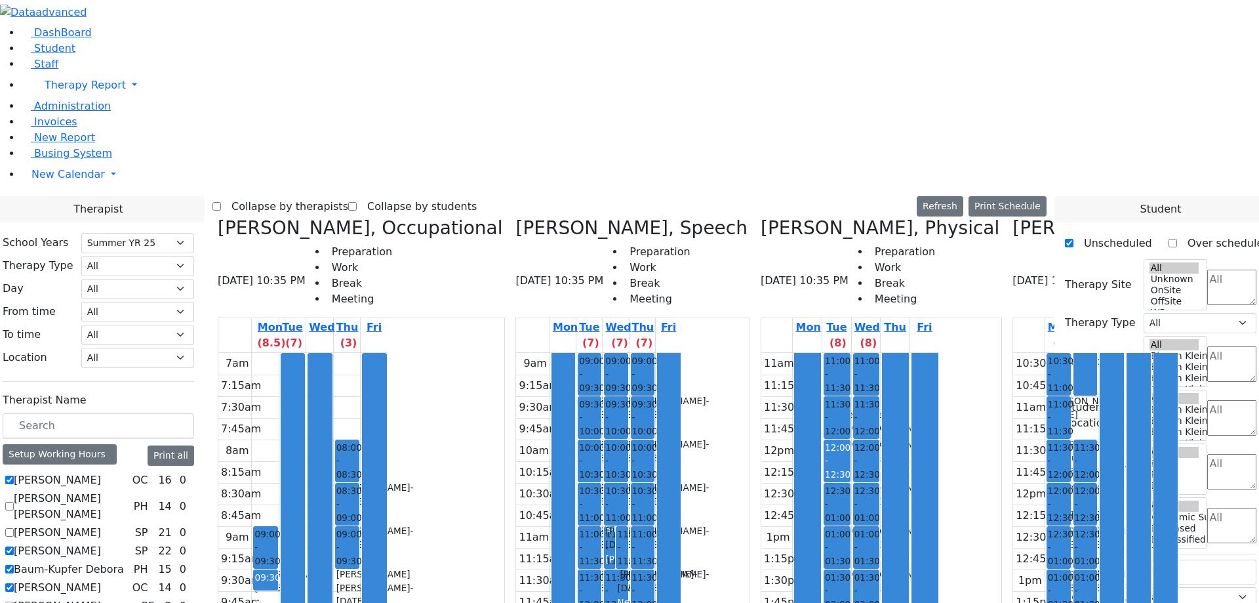
click at [515, 217] on icon at bounding box center [515, 228] width 0 height 22
checkbox input "false"
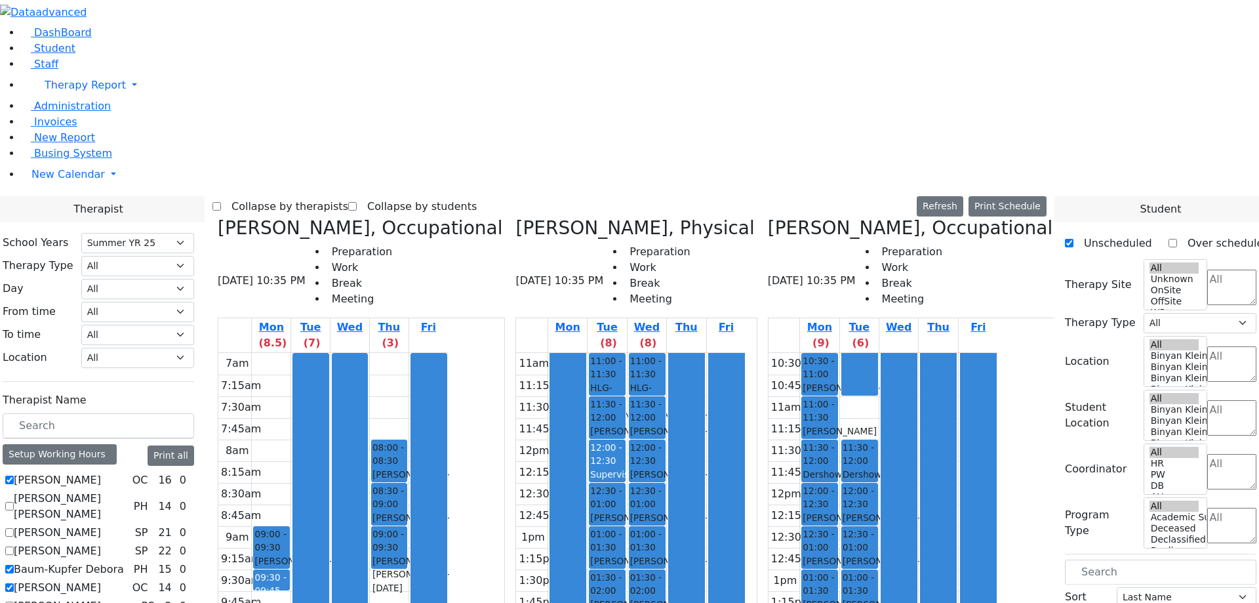
click at [515, 217] on icon at bounding box center [515, 228] width 0 height 22
checkbox input "false"
select select "1"
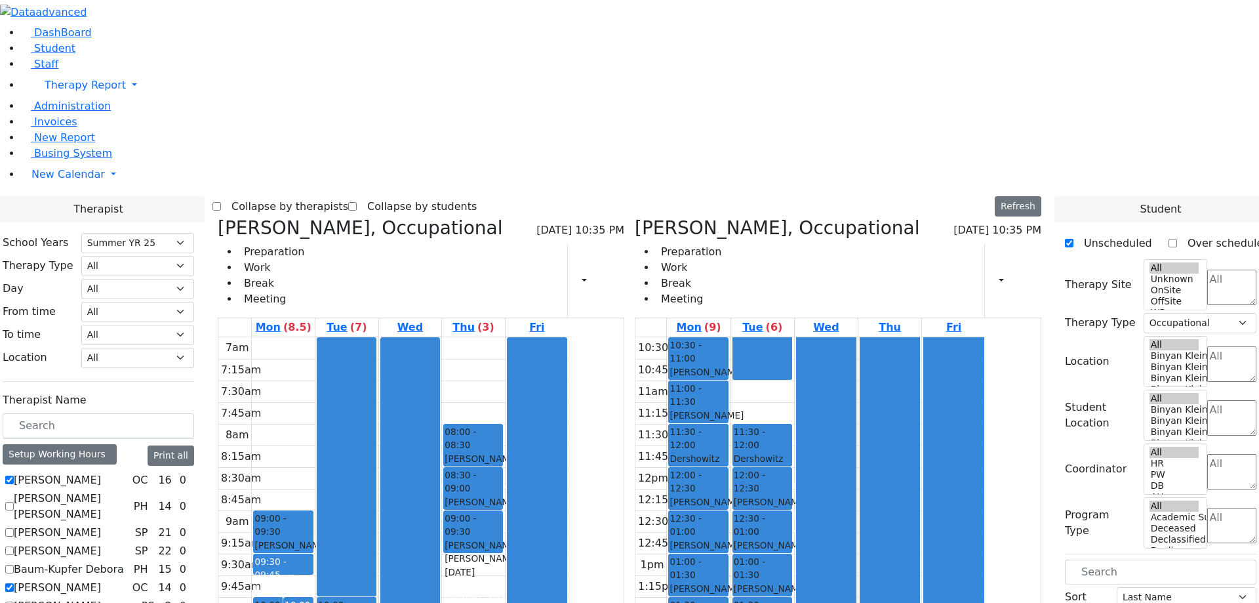
click at [635, 217] on icon at bounding box center [635, 228] width 0 height 22
checkbox input "false"
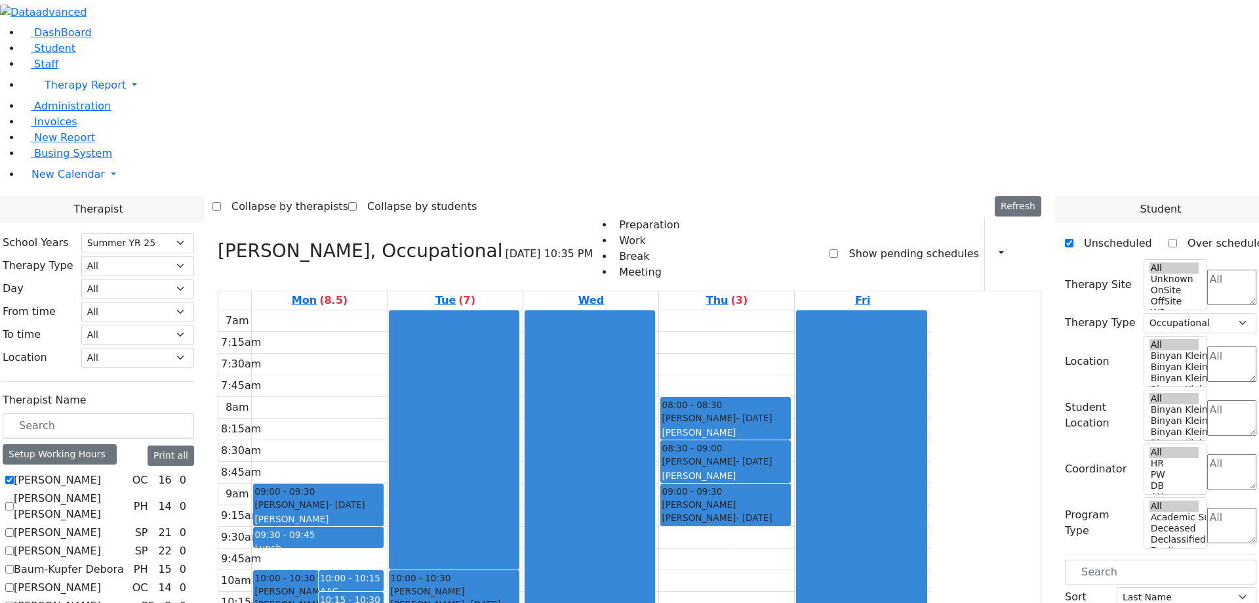
click at [713, 217] on div "[PERSON_NAME], Occupational [DATE] 10:35 PM Preparation Work Break Meeting Show…" at bounding box center [630, 253] width 824 height 73
click at [990, 243] on button "button" at bounding box center [997, 254] width 14 height 22
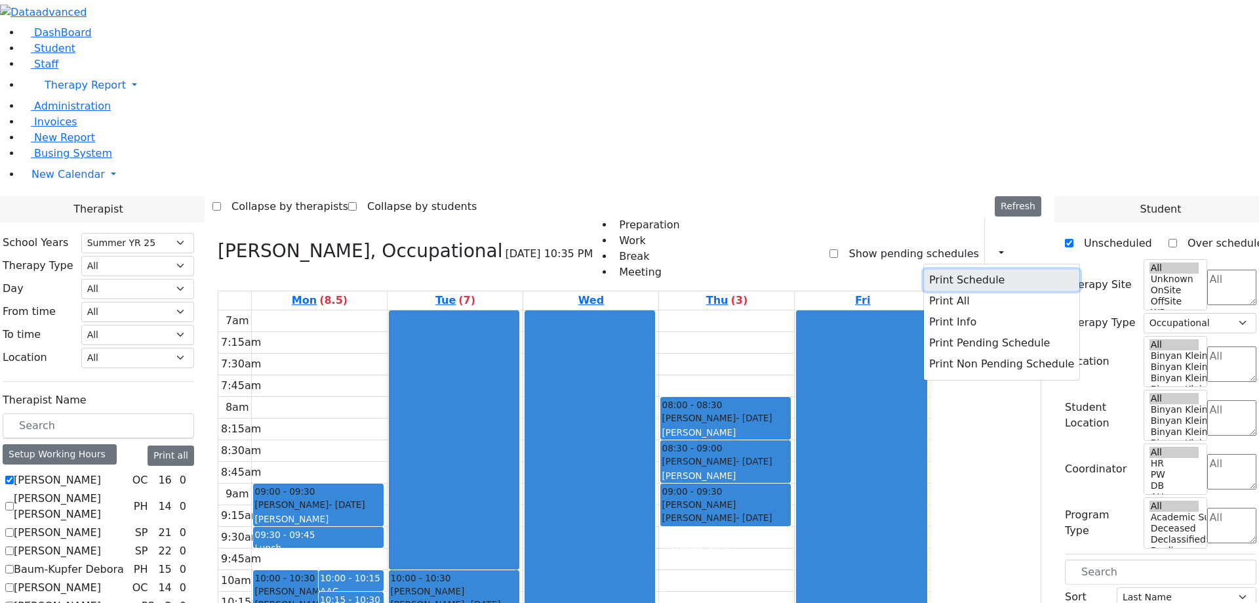
click at [940, 270] on button "Print Schedule" at bounding box center [1001, 280] width 155 height 21
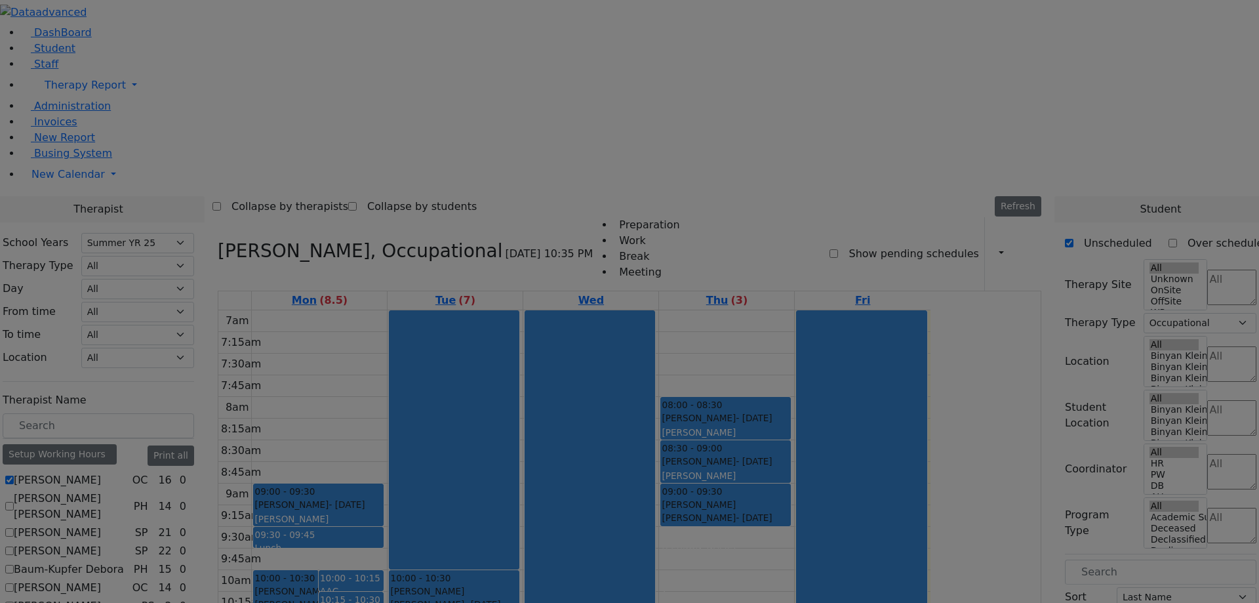
scroll to position [95, 0]
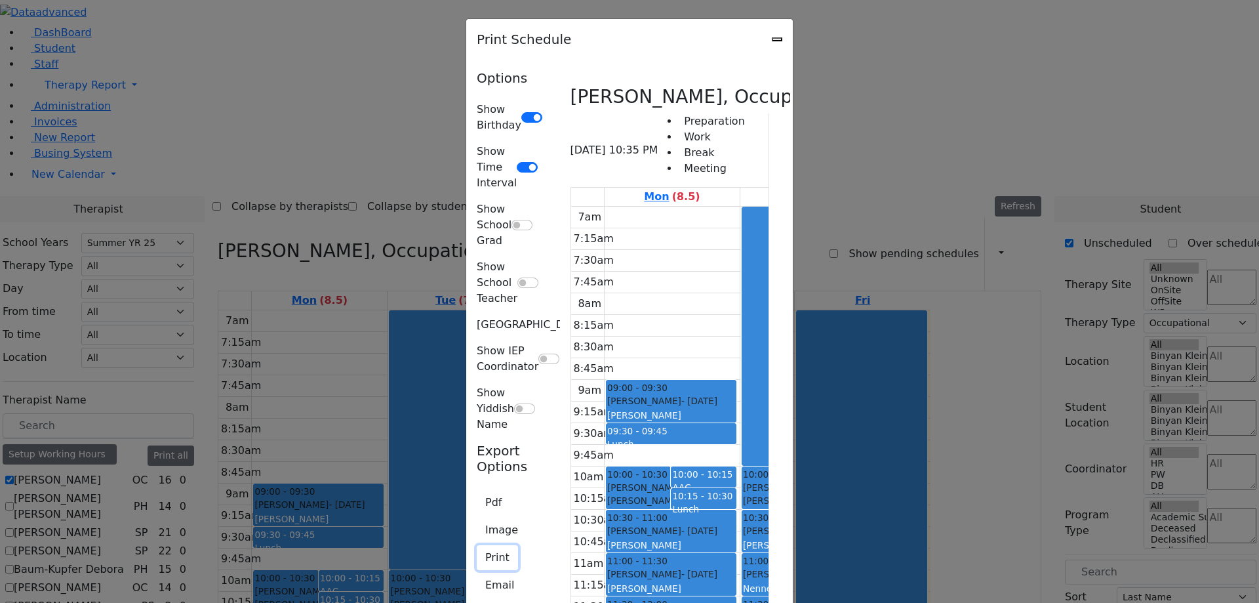
click at [477, 545] on button "Print" at bounding box center [497, 557] width 41 height 25
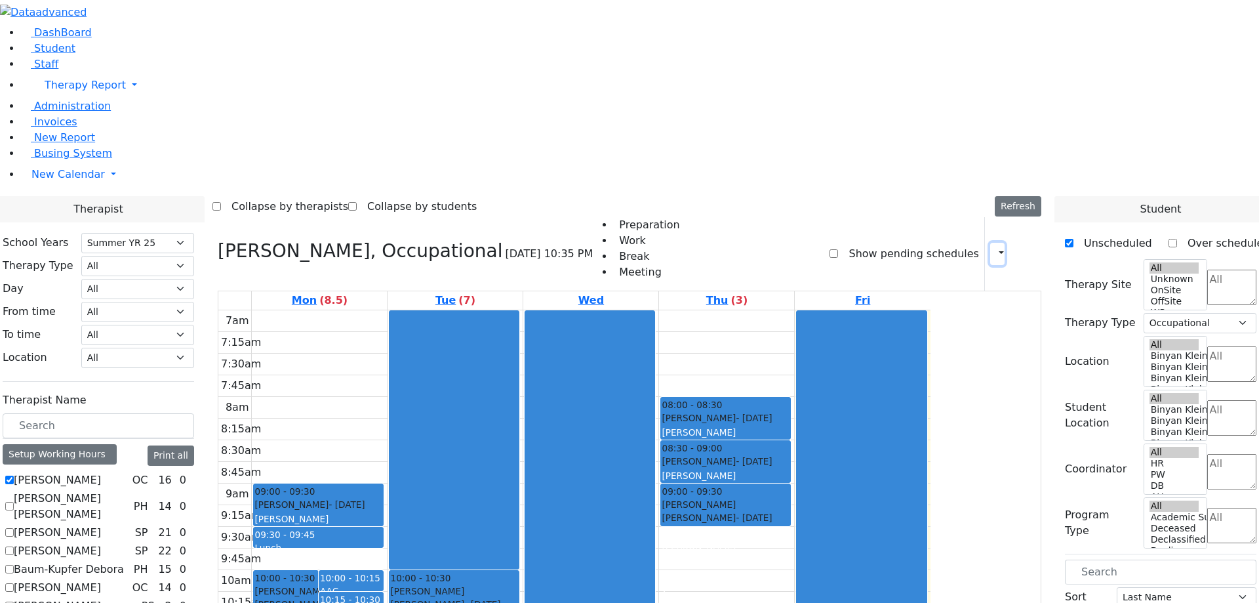
click at [996, 243] on button "button" at bounding box center [997, 254] width 14 height 22
click at [930, 217] on div "Show pending schedules" at bounding box center [904, 253] width 149 height 73
click at [994, 247] on icon "button" at bounding box center [994, 253] width 0 height 12
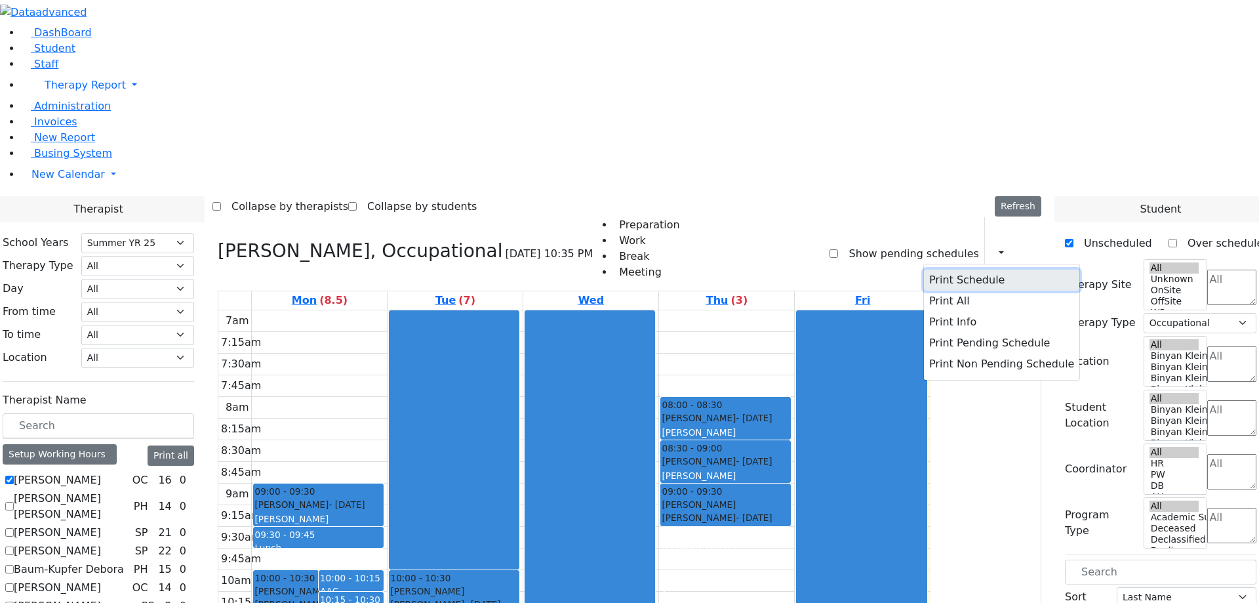
click at [952, 270] on button "Print Schedule" at bounding box center [1001, 280] width 155 height 21
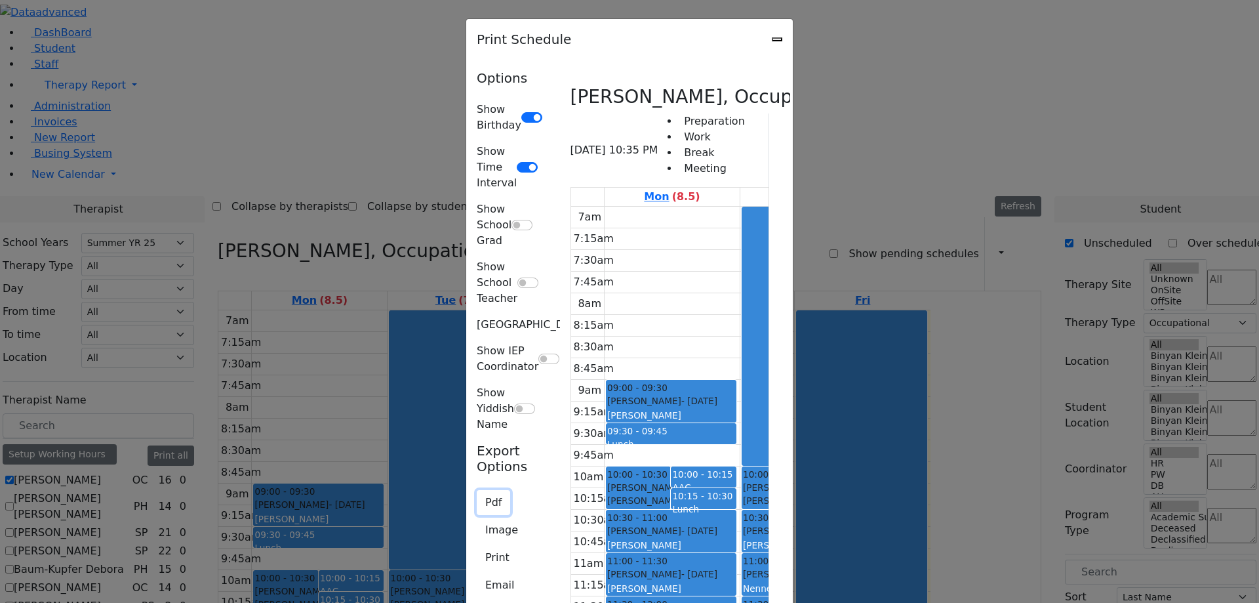
click at [477, 490] on button "Pdf" at bounding box center [493, 502] width 33 height 25
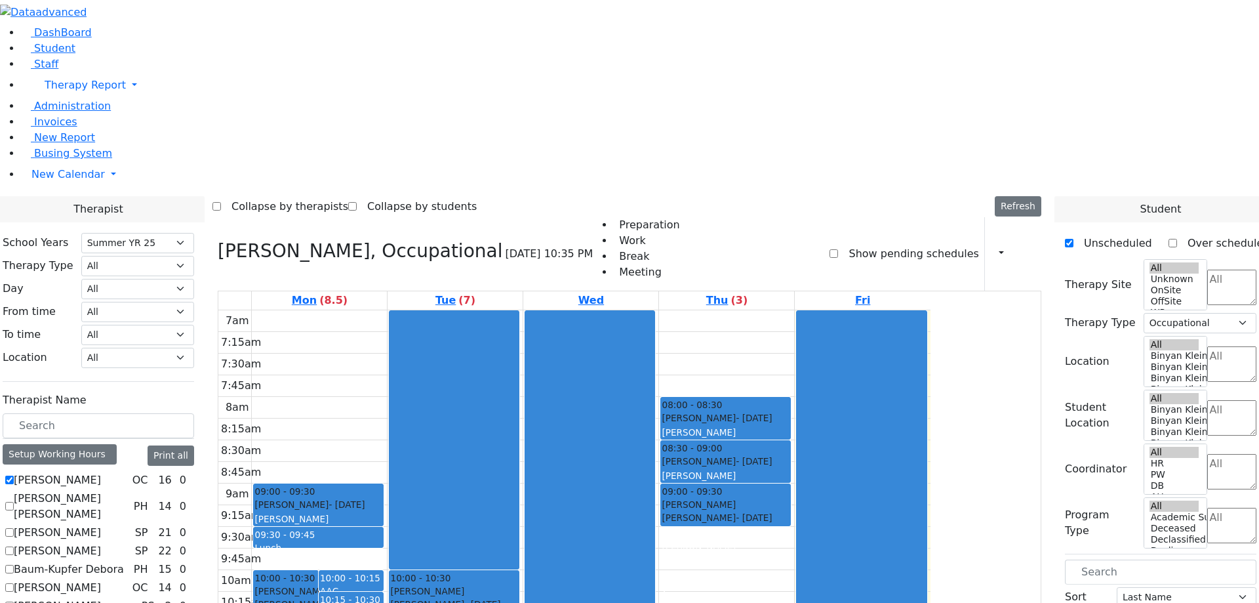
click at [129, 491] on label "[PERSON_NAME] [PERSON_NAME]" at bounding box center [71, 506] width 115 height 31
click at [14, 502] on input "[PERSON_NAME] [PERSON_NAME]" at bounding box center [9, 506] width 9 height 9
checkbox input "true"
select select
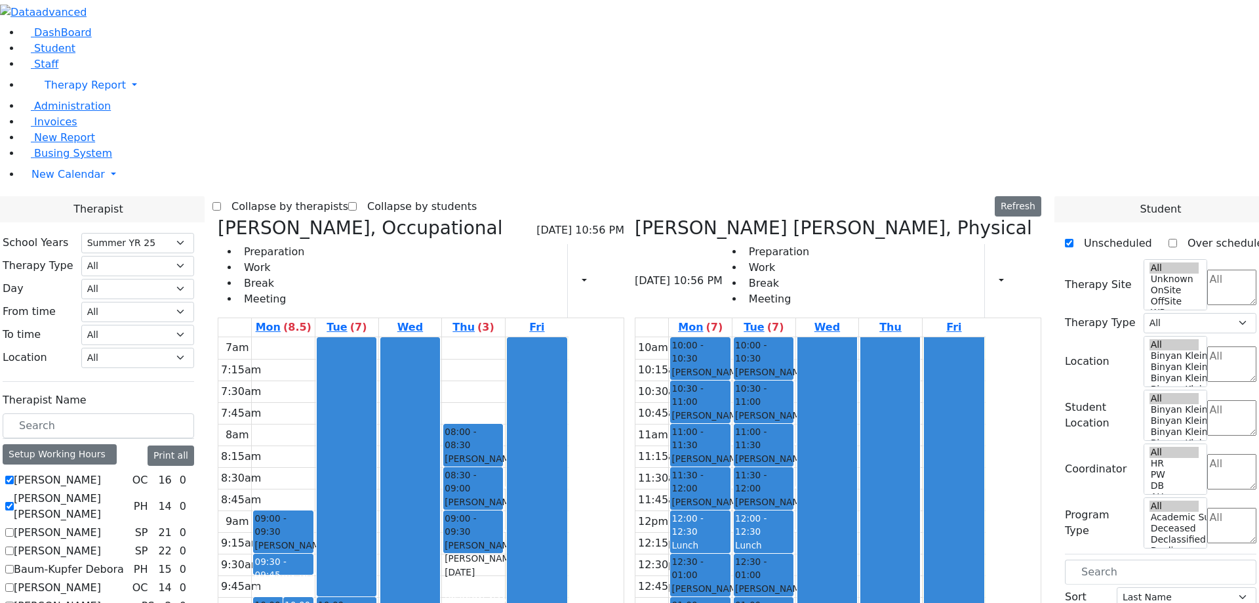
click at [101, 525] on label "[PERSON_NAME]" at bounding box center [57, 533] width 87 height 16
click at [14, 528] on input "[PERSON_NAME]" at bounding box center [9, 532] width 9 height 9
checkbox input "true"
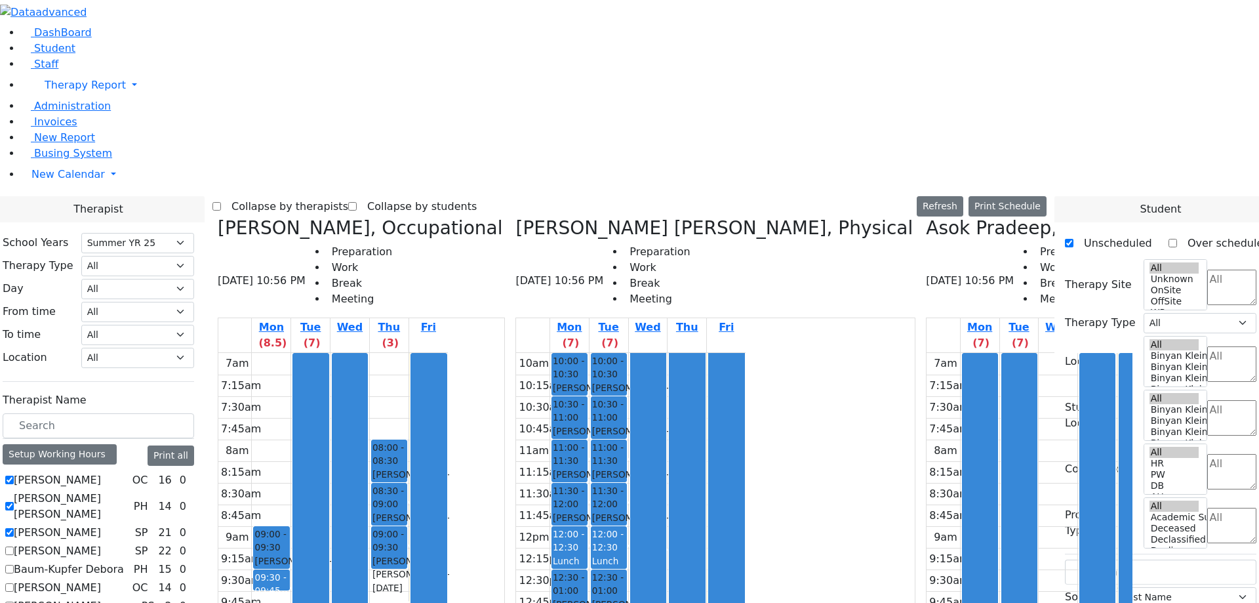
click at [101, 543] on label "[PERSON_NAME]" at bounding box center [57, 551] width 87 height 16
click at [14, 546] on input "[PERSON_NAME]" at bounding box center [9, 550] width 9 height 9
checkbox input "true"
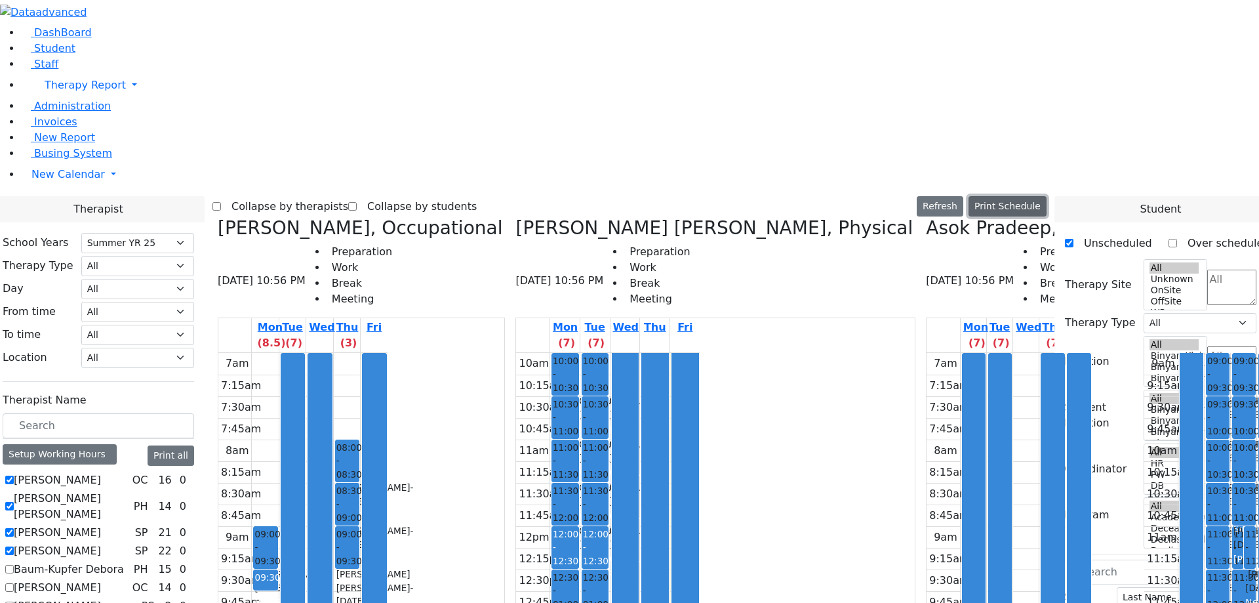
click at [1023, 196] on button "Print Schedule" at bounding box center [1008, 206] width 78 height 20
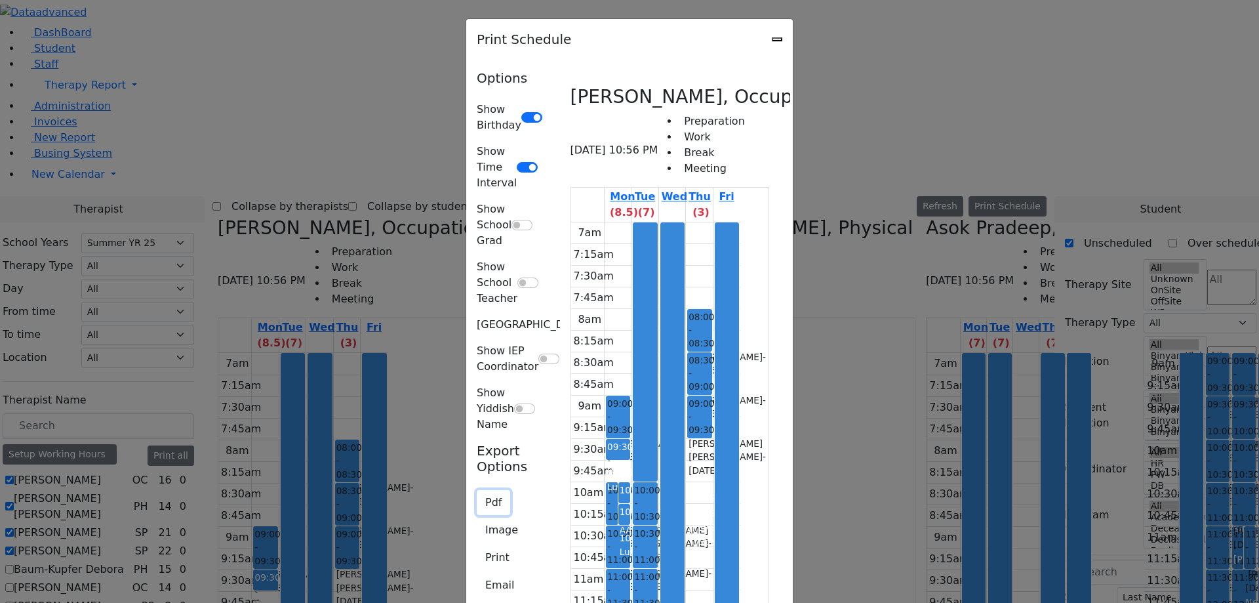
click at [477, 490] on button "Pdf" at bounding box center [493, 502] width 33 height 25
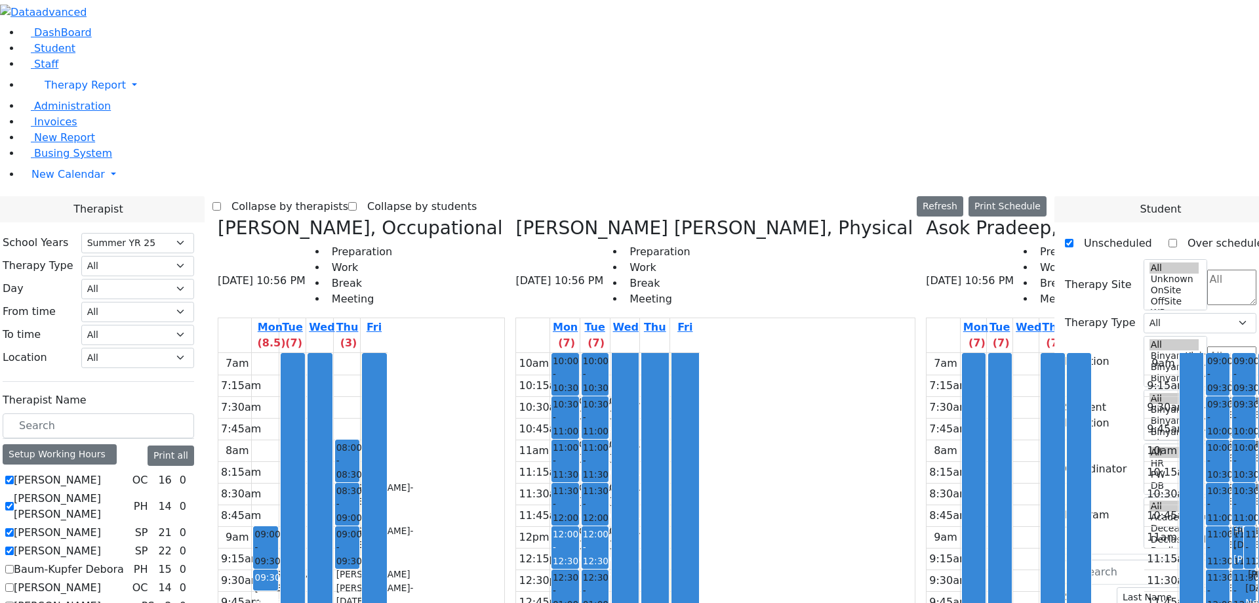
drag, startPoint x: 911, startPoint y: 21, endPoint x: 925, endPoint y: 21, distance: 13.8
click at [911, 196] on div "Collapse by therapists Collapse by students Refresh Setup Working Hours Print S…" at bounding box center [629, 206] width 834 height 21
click at [1028, 196] on button "Print Schedule" at bounding box center [1008, 206] width 78 height 20
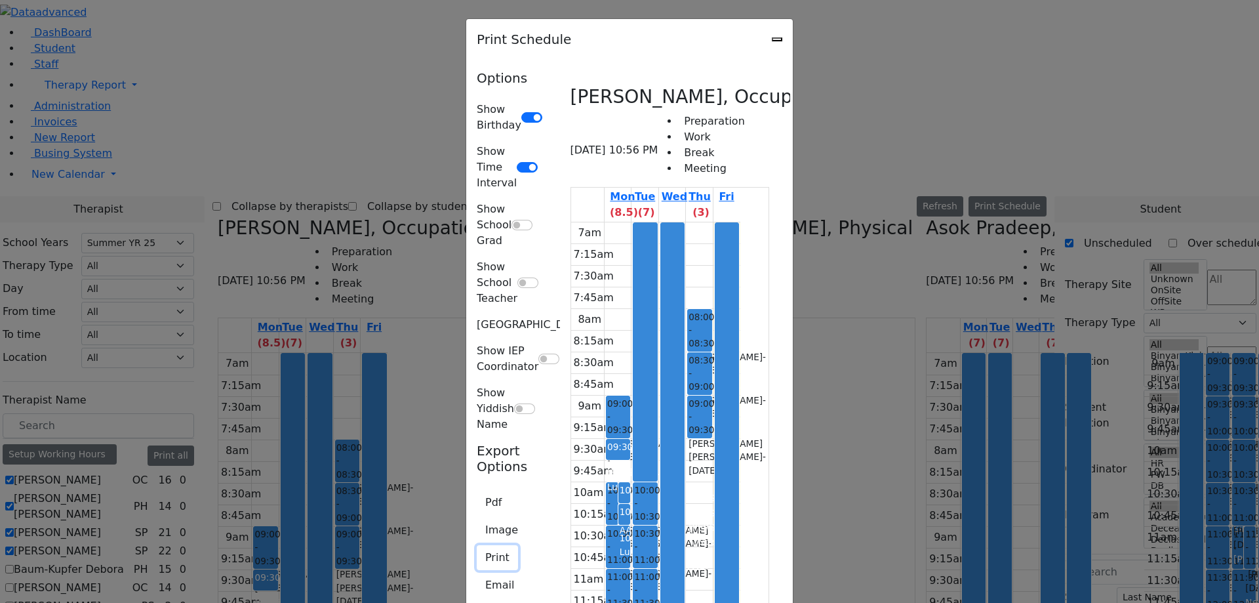
click at [477, 545] on button "Print" at bounding box center [497, 557] width 41 height 25
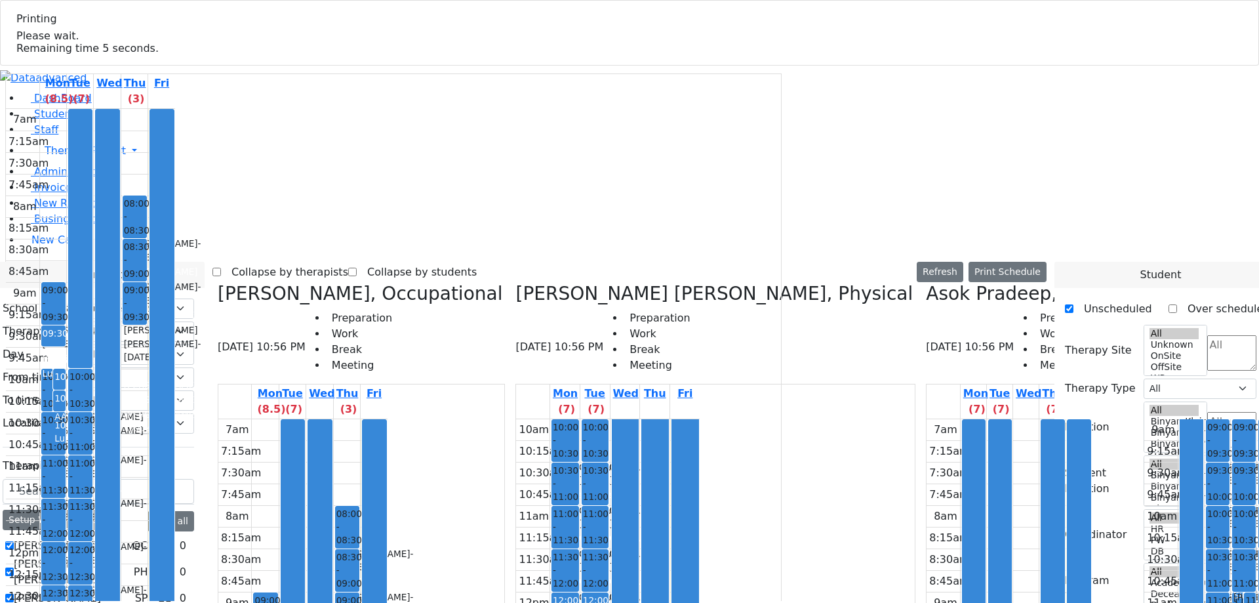
select select "211"
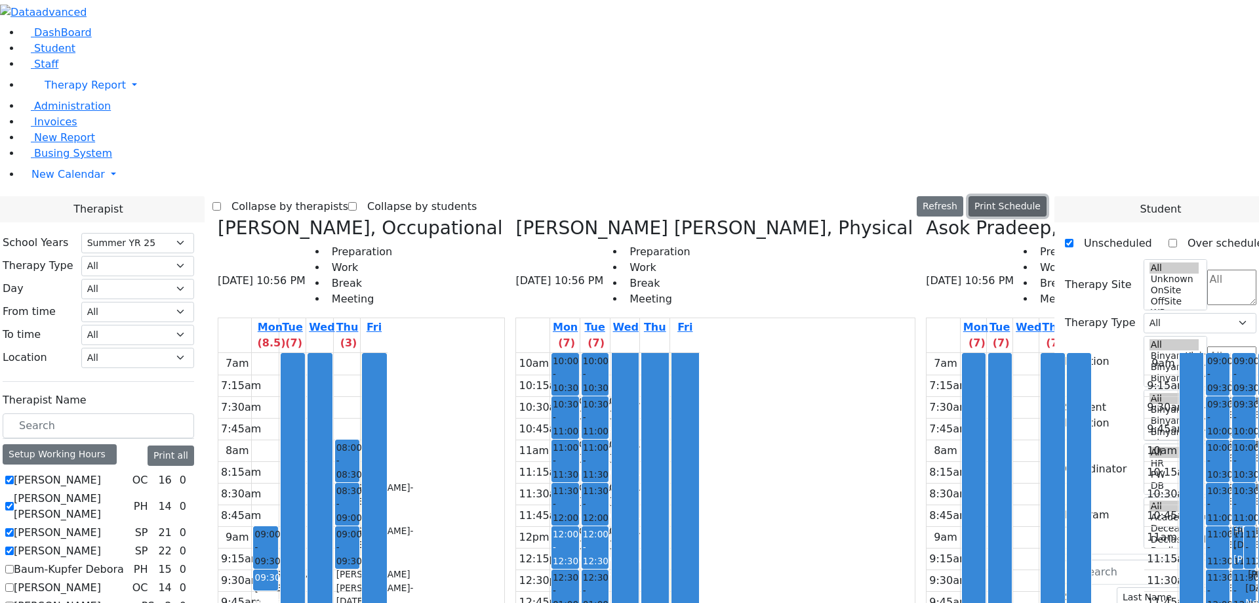
click at [1025, 196] on button "Print Schedule" at bounding box center [1008, 206] width 78 height 20
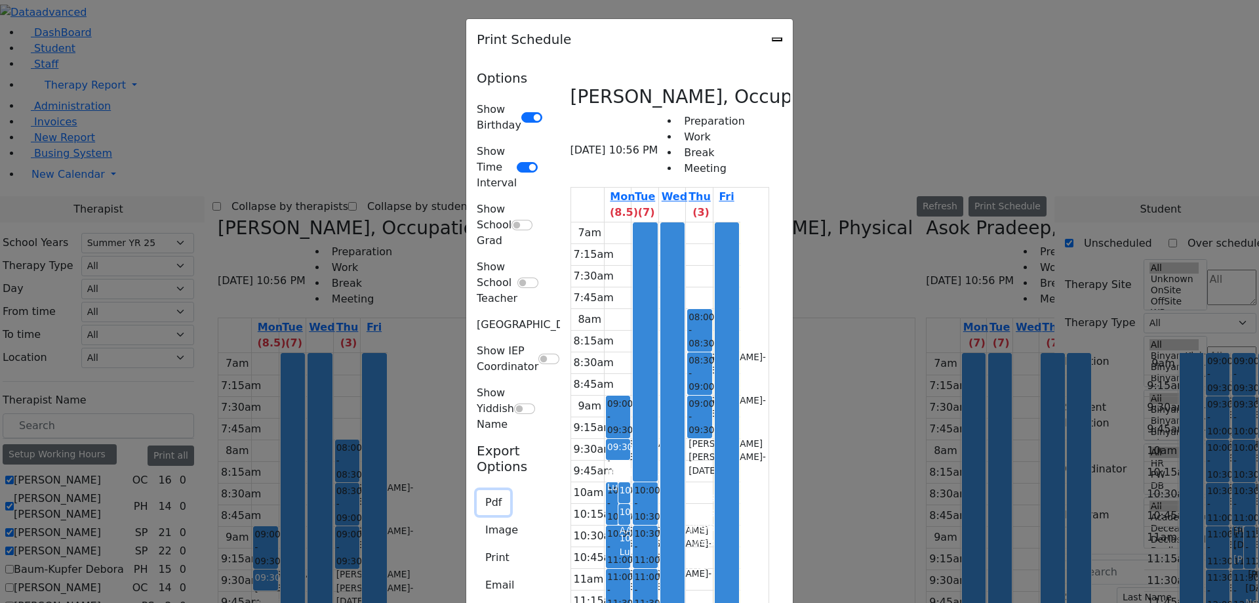
click at [477, 490] on button "Pdf" at bounding box center [493, 502] width 33 height 25
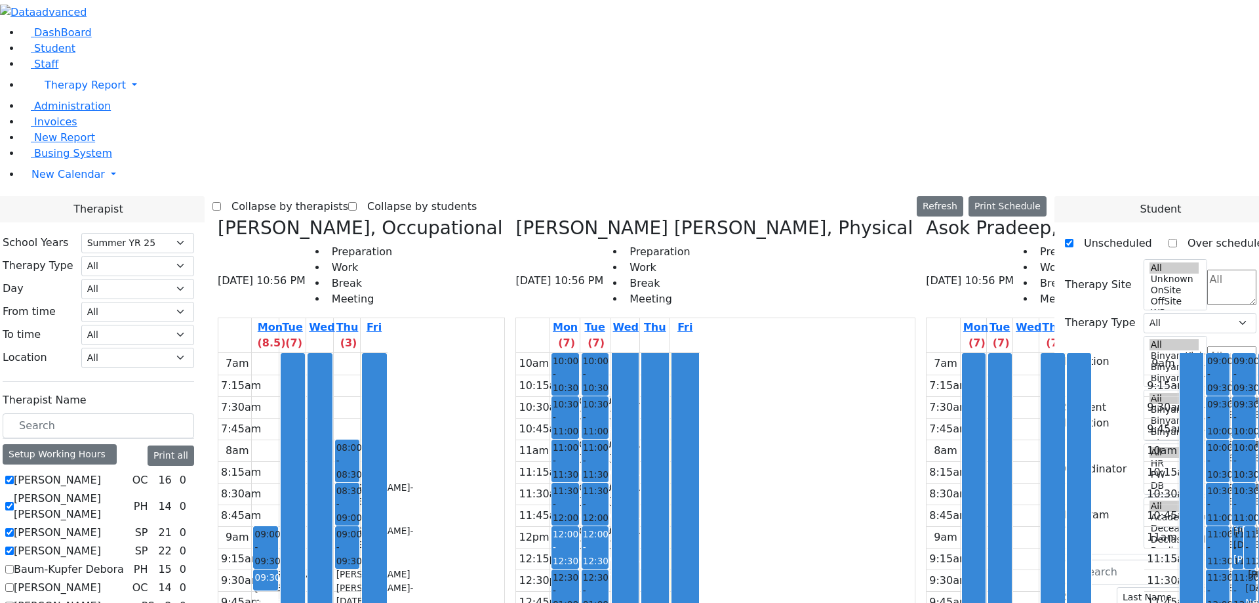
click at [1037, 196] on button "Print Schedule" at bounding box center [1008, 206] width 78 height 20
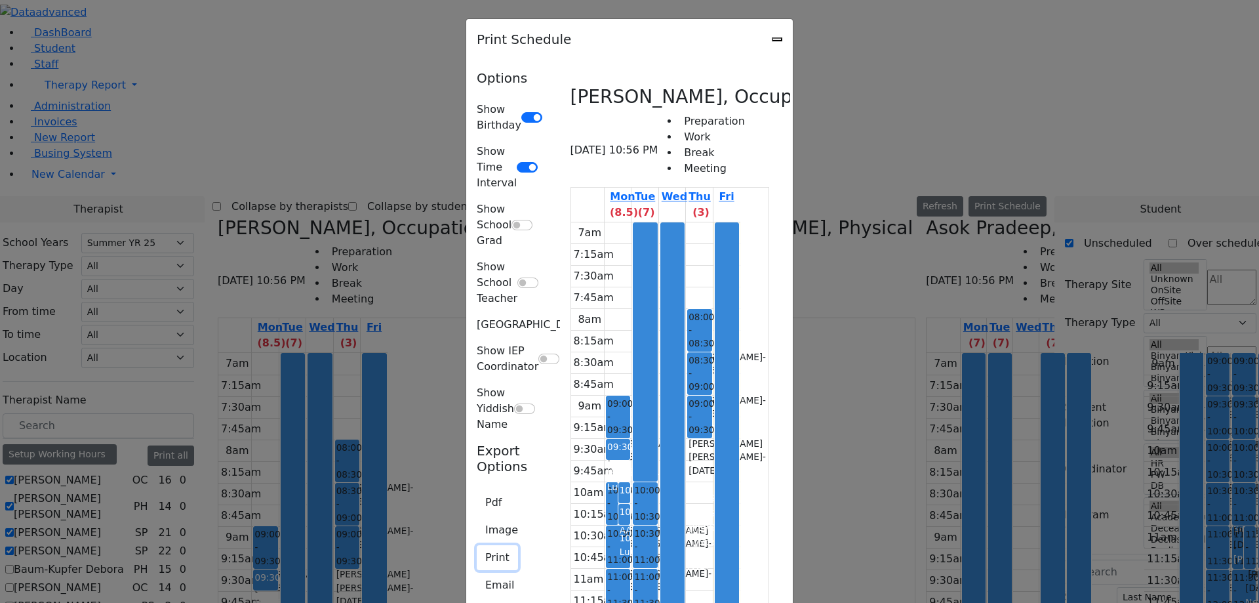
click at [477, 545] on button "Print" at bounding box center [497, 557] width 41 height 25
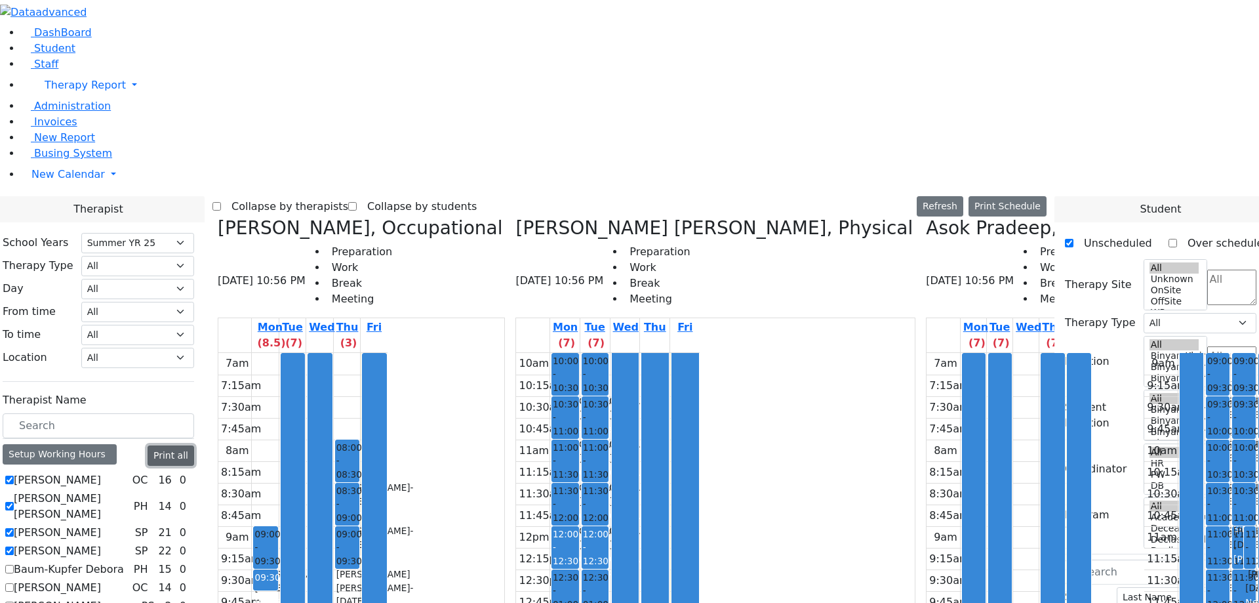
click at [194, 445] on button "Print all" at bounding box center [171, 455] width 47 height 20
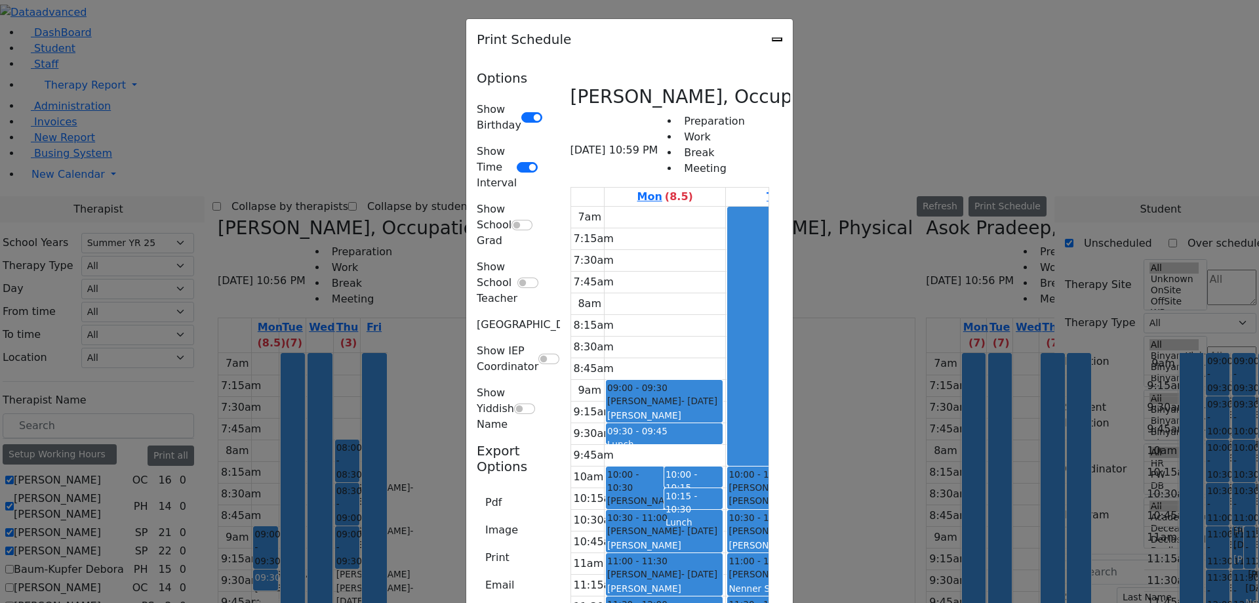
scroll to position [5537, 0]
click at [477, 573] on button "Email" at bounding box center [500, 585] width 46 height 25
type input "[EMAIL_ADDRESS][DOMAIN_NAME]"
type textarea "This is schedule for [PERSON_NAME]"
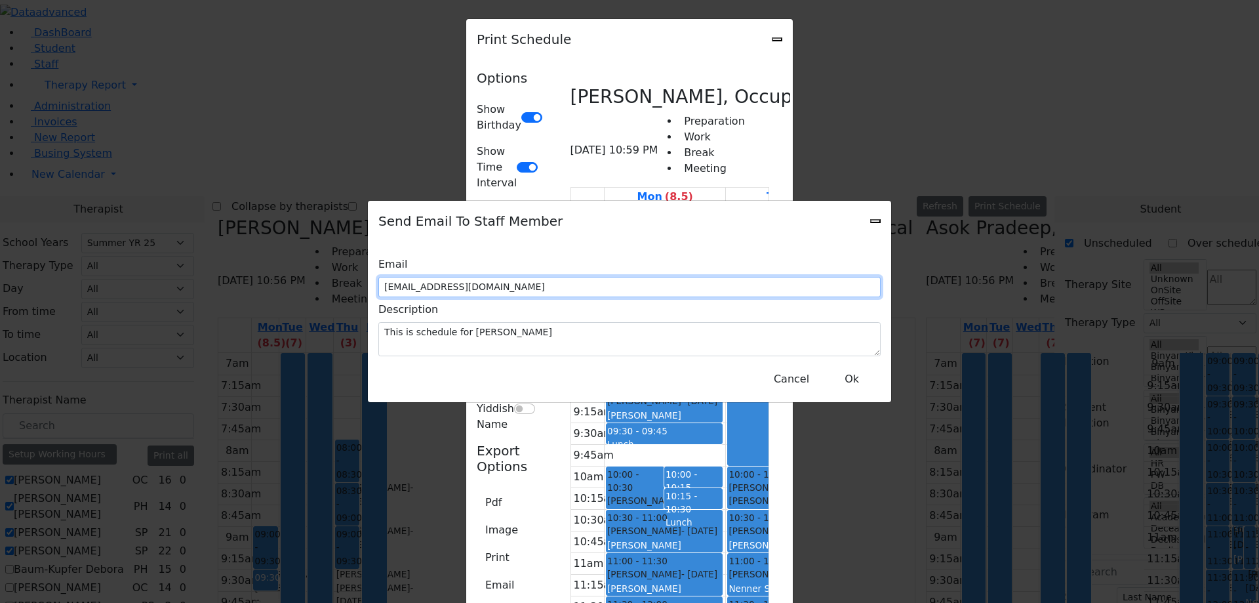
drag, startPoint x: 489, startPoint y: 288, endPoint x: 634, endPoint y: 283, distance: 145.7
click at [634, 283] on input "[EMAIL_ADDRESS][DOMAIN_NAME]" at bounding box center [629, 287] width 502 height 20
click at [647, 285] on input "[EMAIL_ADDRESS][DOMAIN_NAME]" at bounding box center [629, 287] width 502 height 20
drag, startPoint x: 489, startPoint y: 287, endPoint x: 672, endPoint y: 286, distance: 182.3
click at [672, 286] on input "[EMAIL_ADDRESS][DOMAIN_NAME]" at bounding box center [629, 287] width 502 height 20
